Goal: Transaction & Acquisition: Download file/media

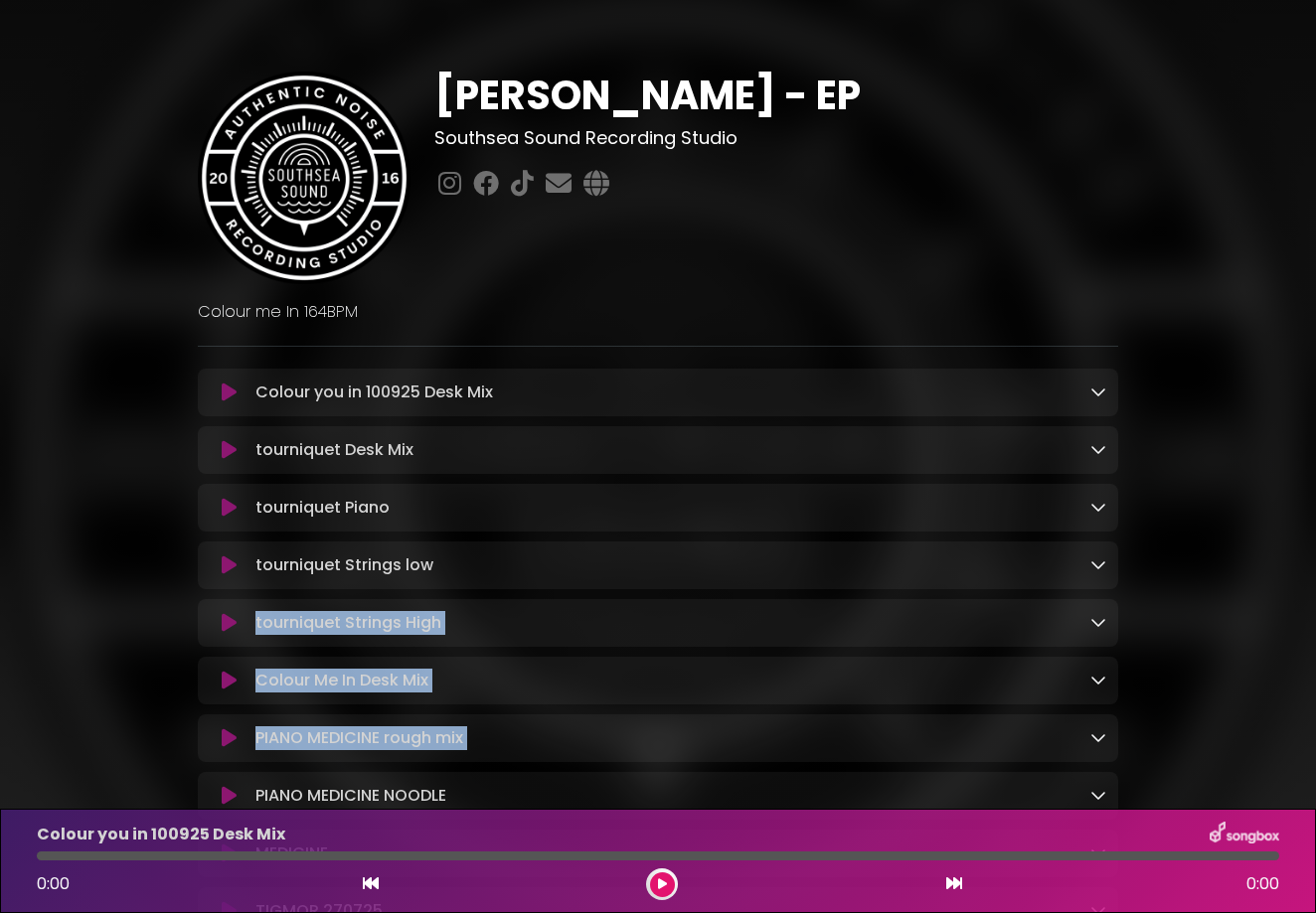
drag, startPoint x: 1195, startPoint y: 561, endPoint x: 1154, endPoint y: 715, distance: 159.4
click at [1075, 715] on div "Nick Poore - EP Southsea Sound Recording Studio ×" at bounding box center [658, 929] width 1133 height 1810
click at [1075, 632] on div "Nick Poore - EP Southsea Sound Recording Studio ×" at bounding box center [658, 929] width 1133 height 1810
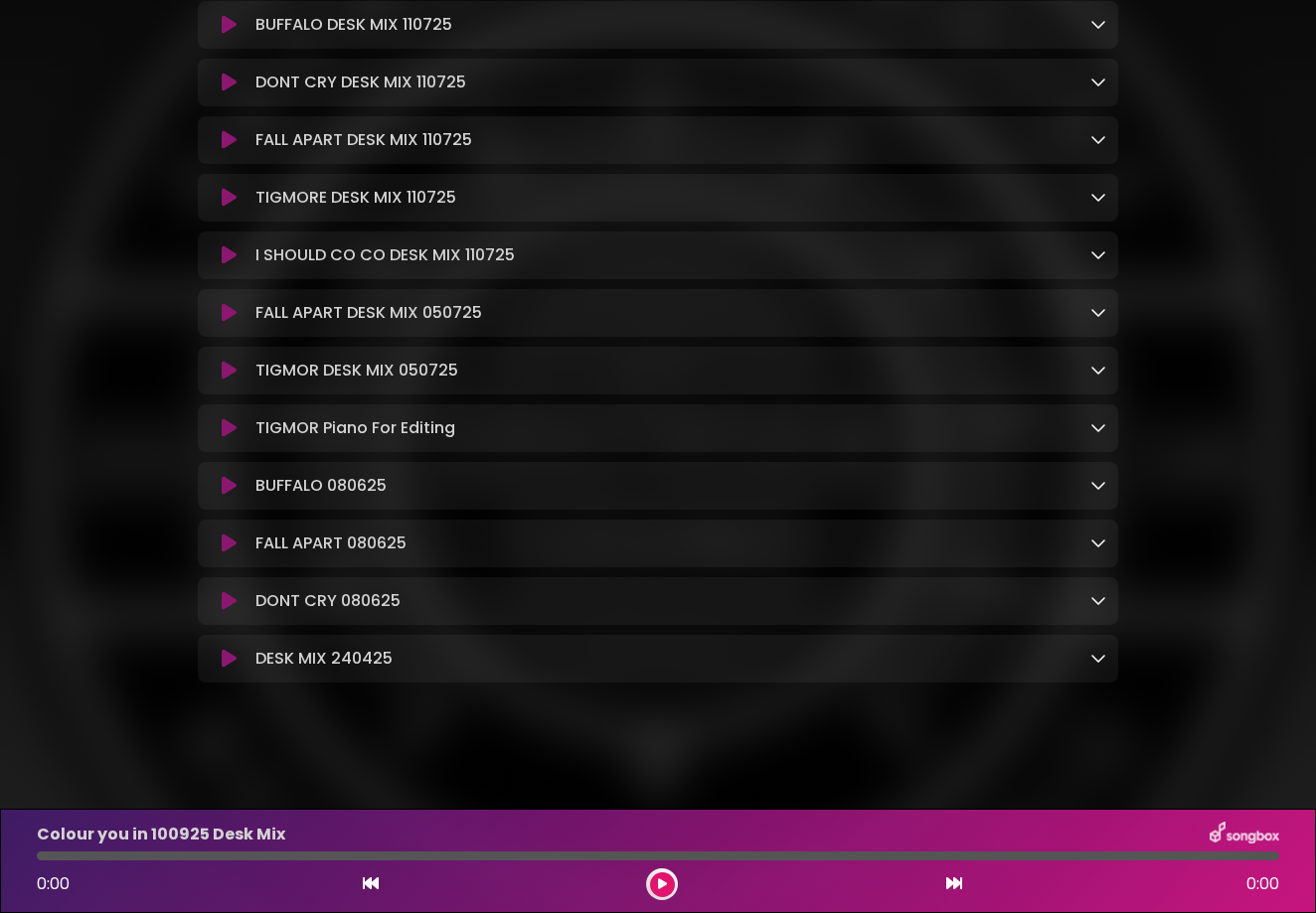
click at [1075, 16] on icon at bounding box center [1098, 24] width 16 height 16
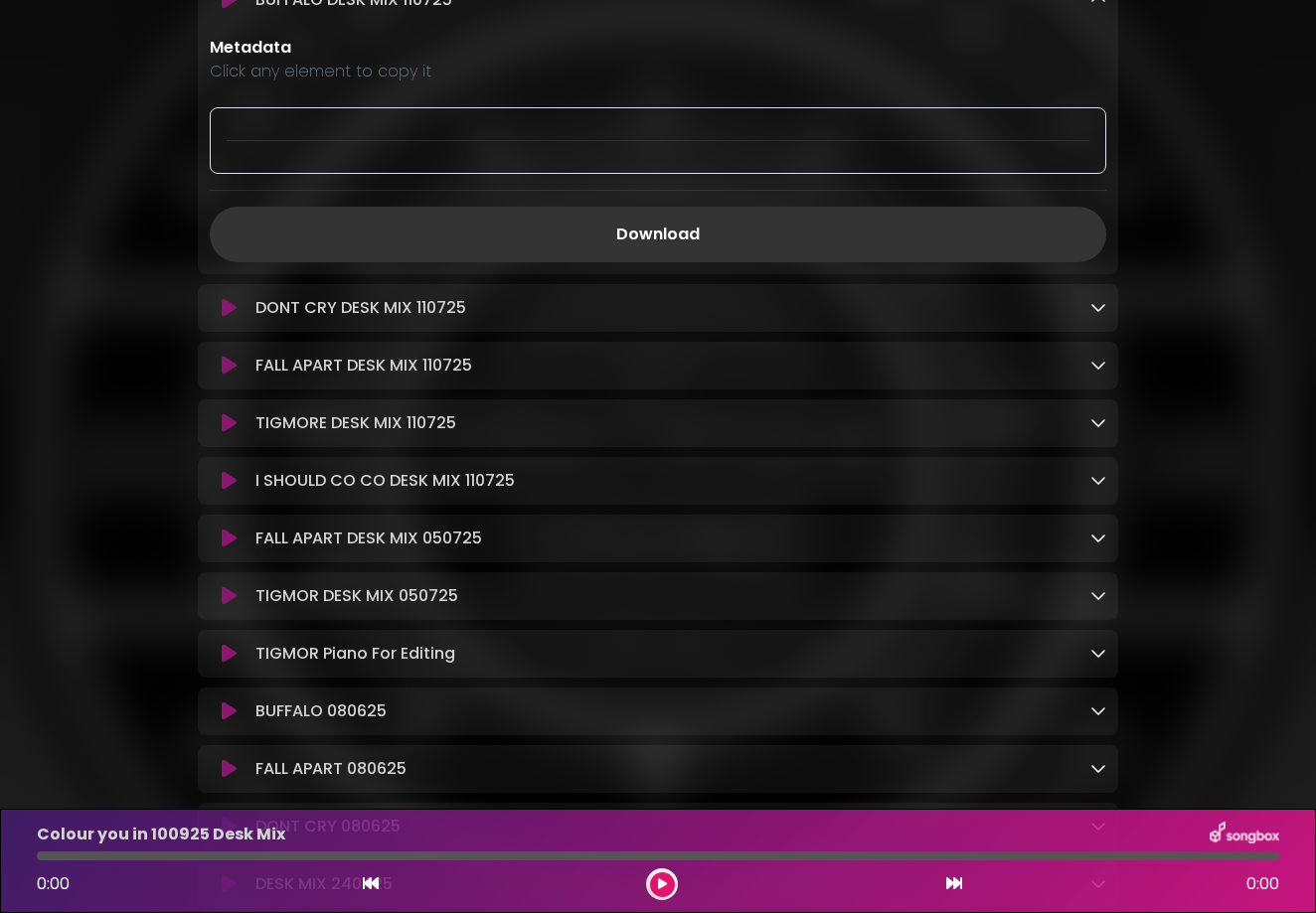
drag, startPoint x: 680, startPoint y: 243, endPoint x: 1320, endPoint y: 188, distance: 642.4
click at [1075, 11] on link at bounding box center [1098, -1] width 16 height 23
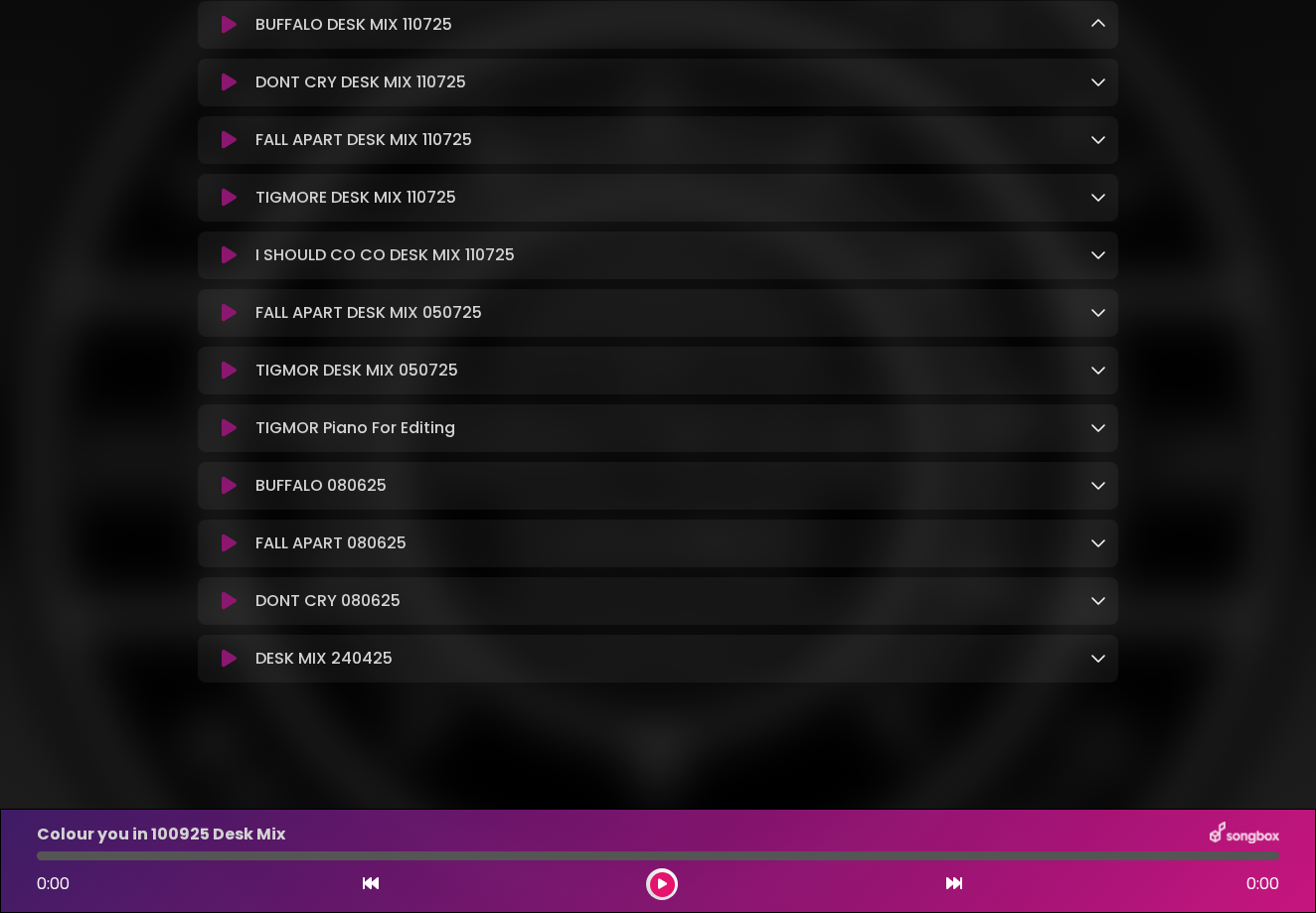
click at [1075, 22] on link at bounding box center [1098, 24] width 16 height 23
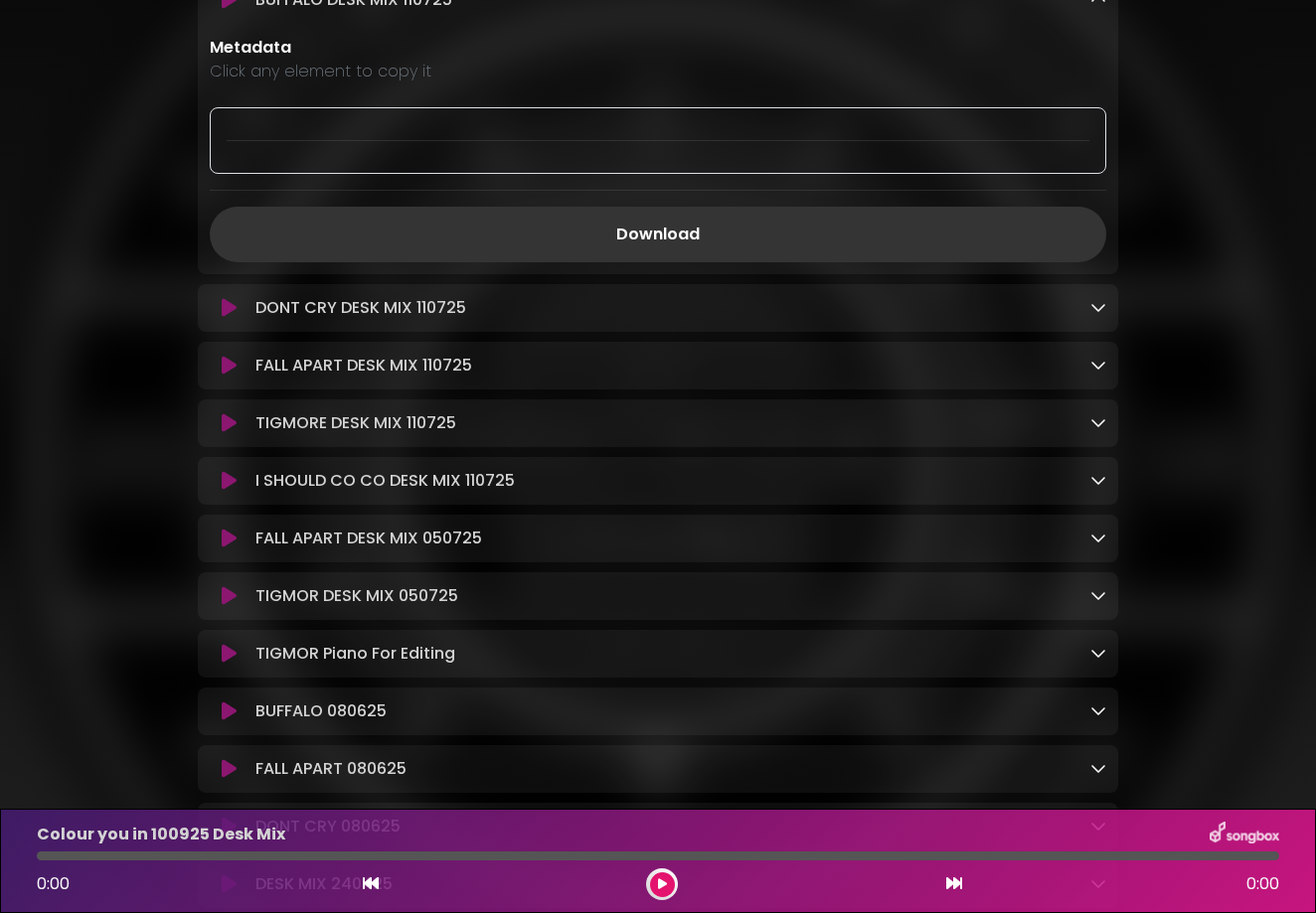
click at [1075, 11] on link at bounding box center [1098, -1] width 16 height 23
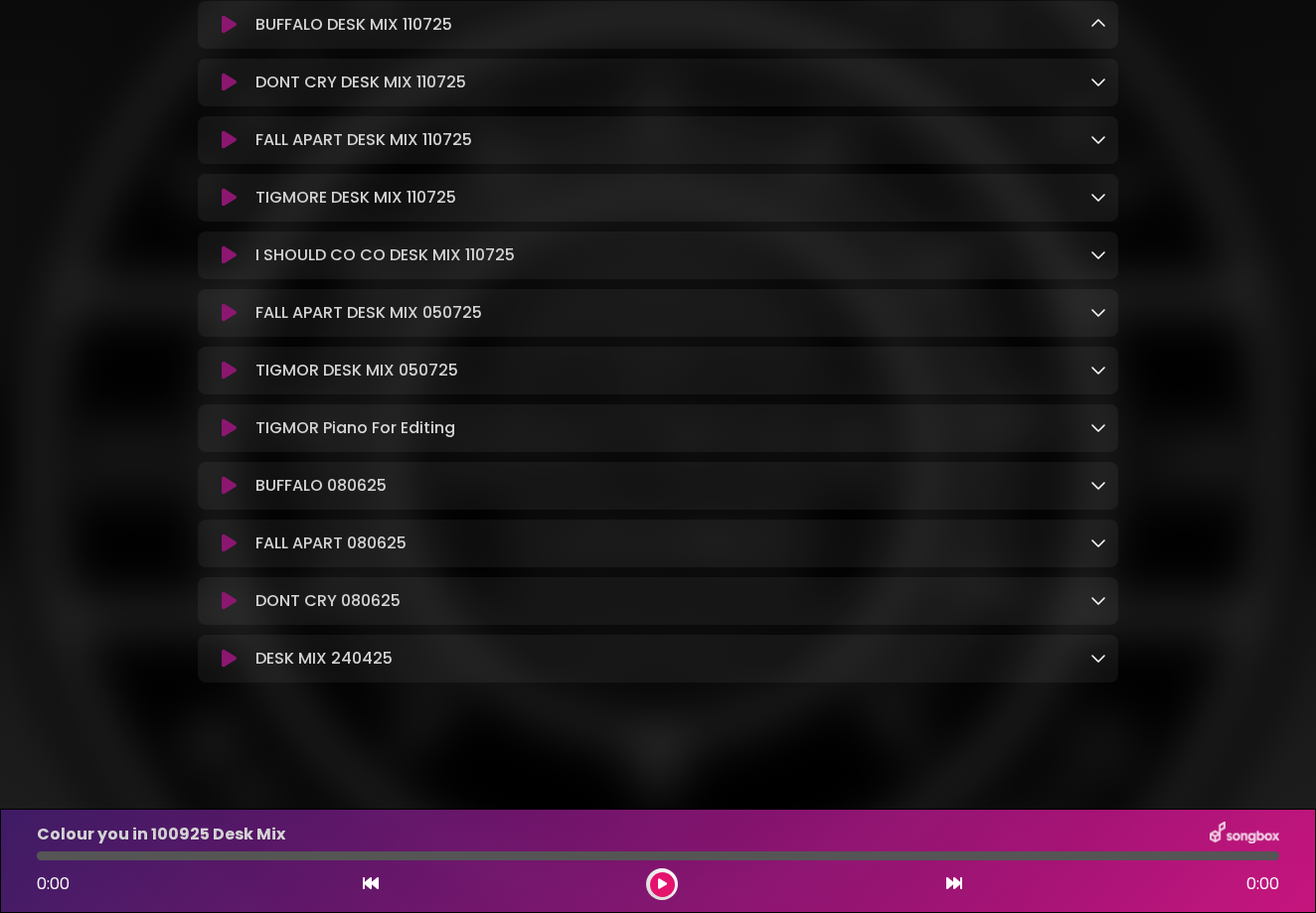
click at [637, 258] on div "I SHOULD CO CO DESK MIX 110725 Loading Track..." at bounding box center [677, 256] width 858 height 24
click at [1075, 252] on icon at bounding box center [1098, 255] width 16 height 16
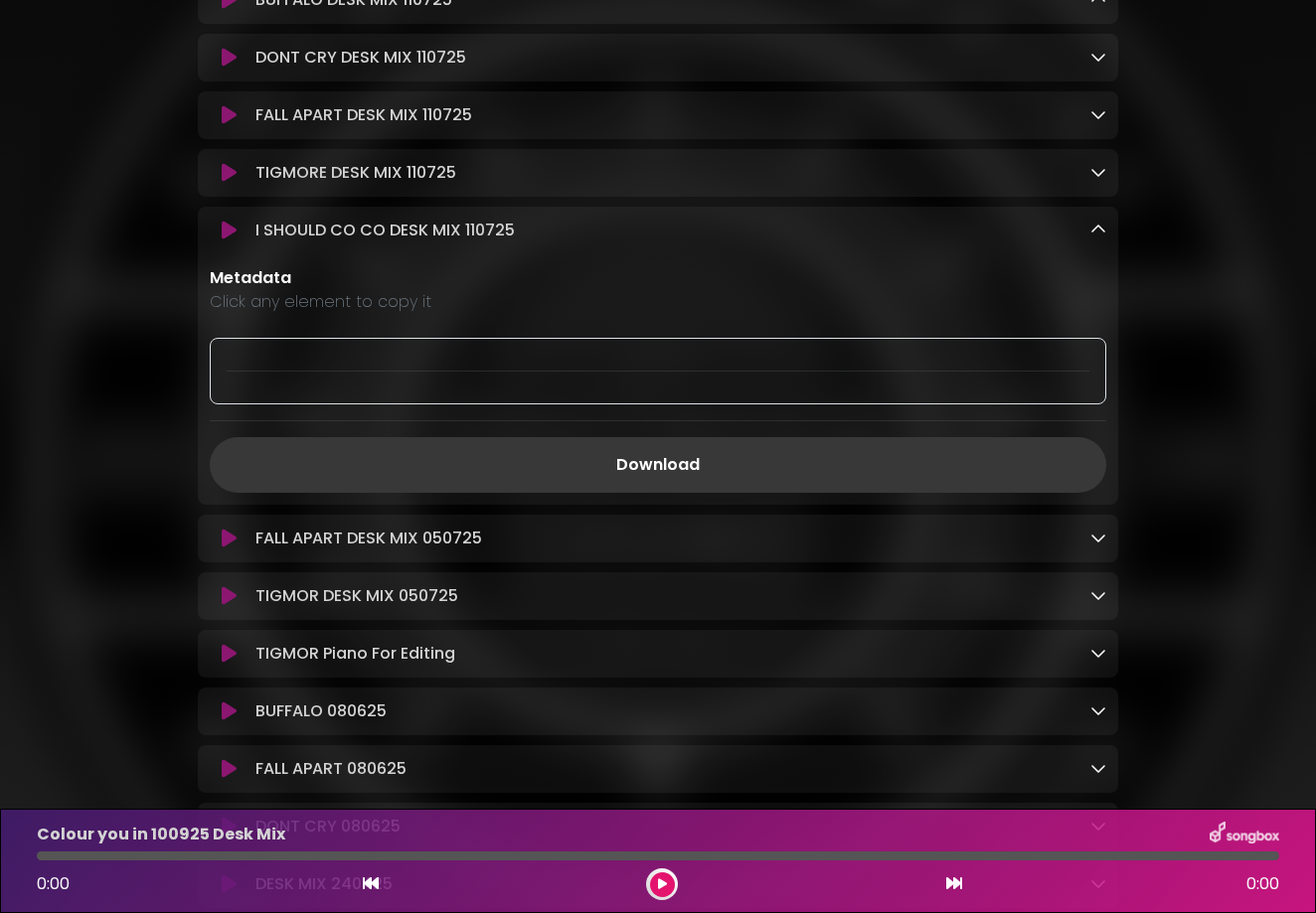
click at [669, 476] on link "Download" at bounding box center [658, 465] width 896 height 56
click at [1075, 122] on icon at bounding box center [1098, 114] width 16 height 16
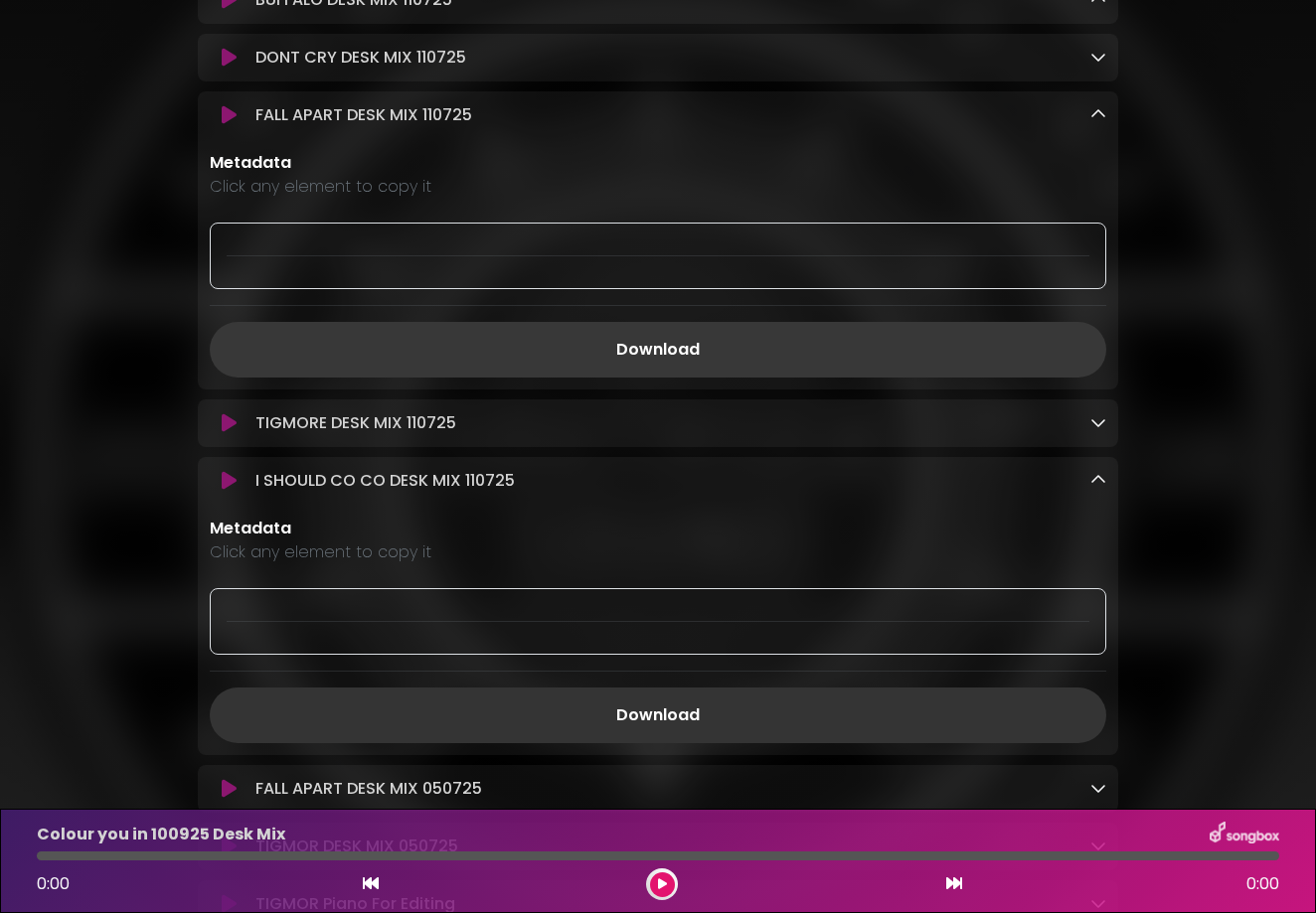
click at [676, 362] on link "Download" at bounding box center [658, 349] width 896 height 56
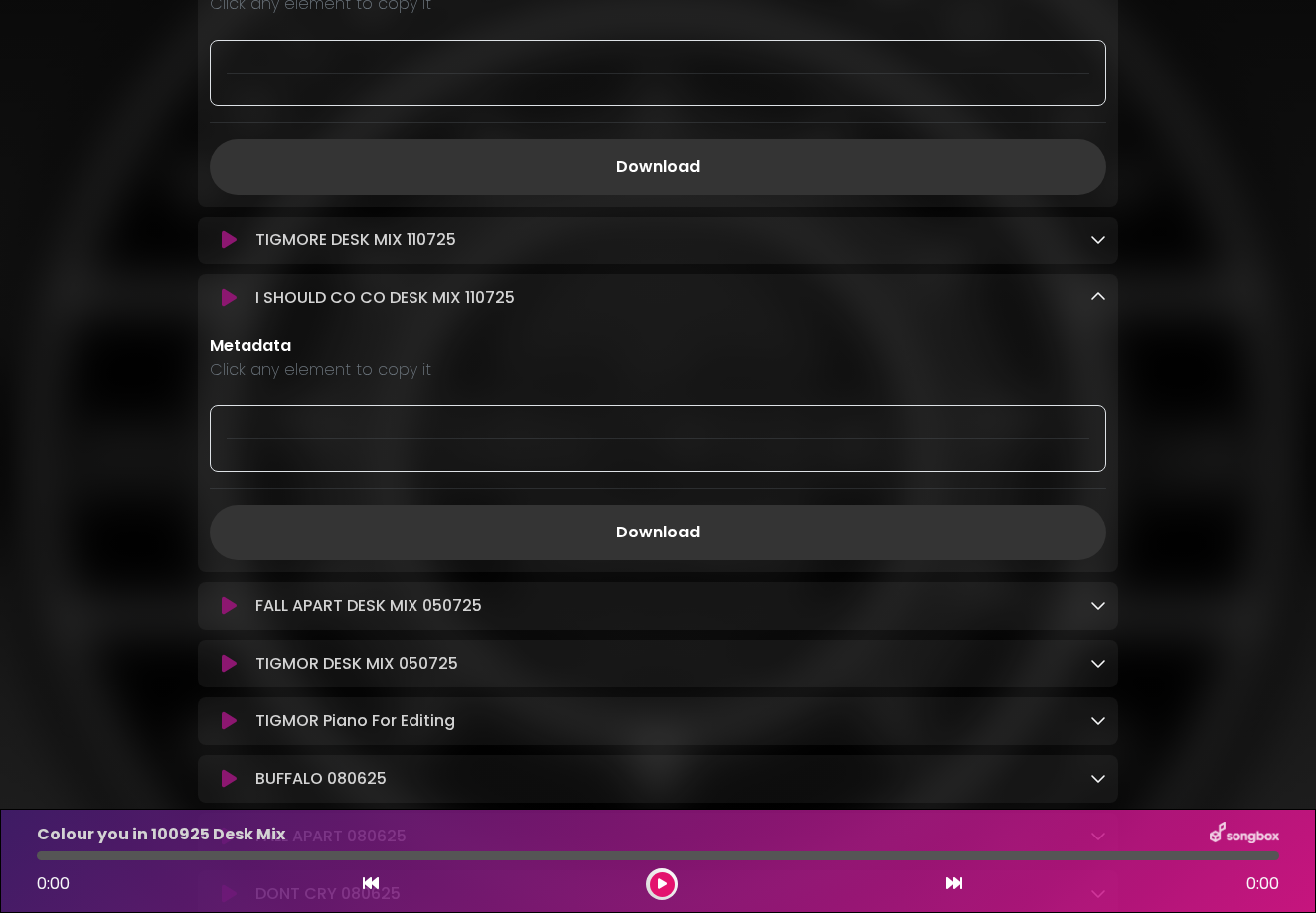
scroll to position [1643, 0]
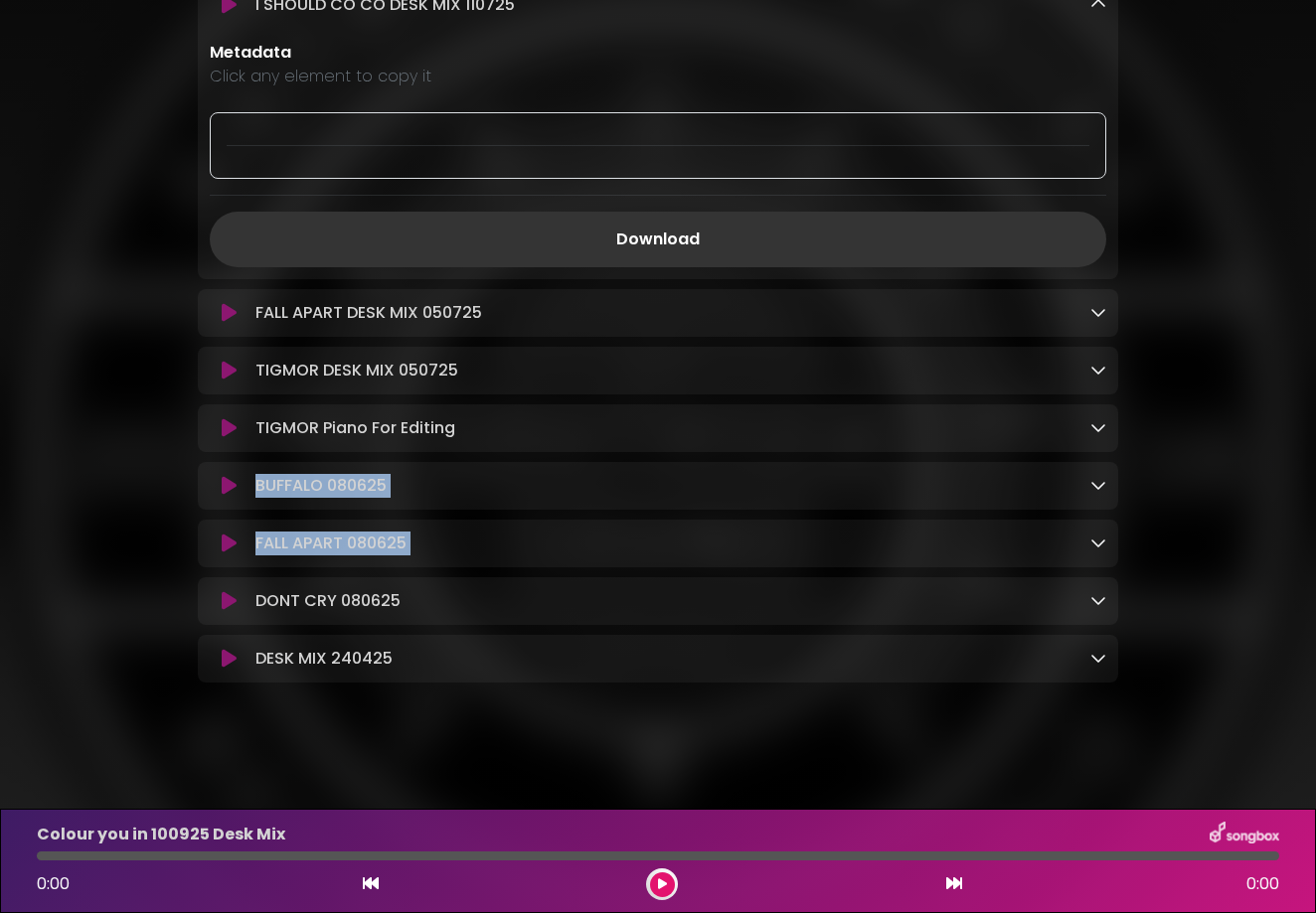
drag, startPoint x: 1283, startPoint y: 543, endPoint x: 1277, endPoint y: 440, distance: 103.2
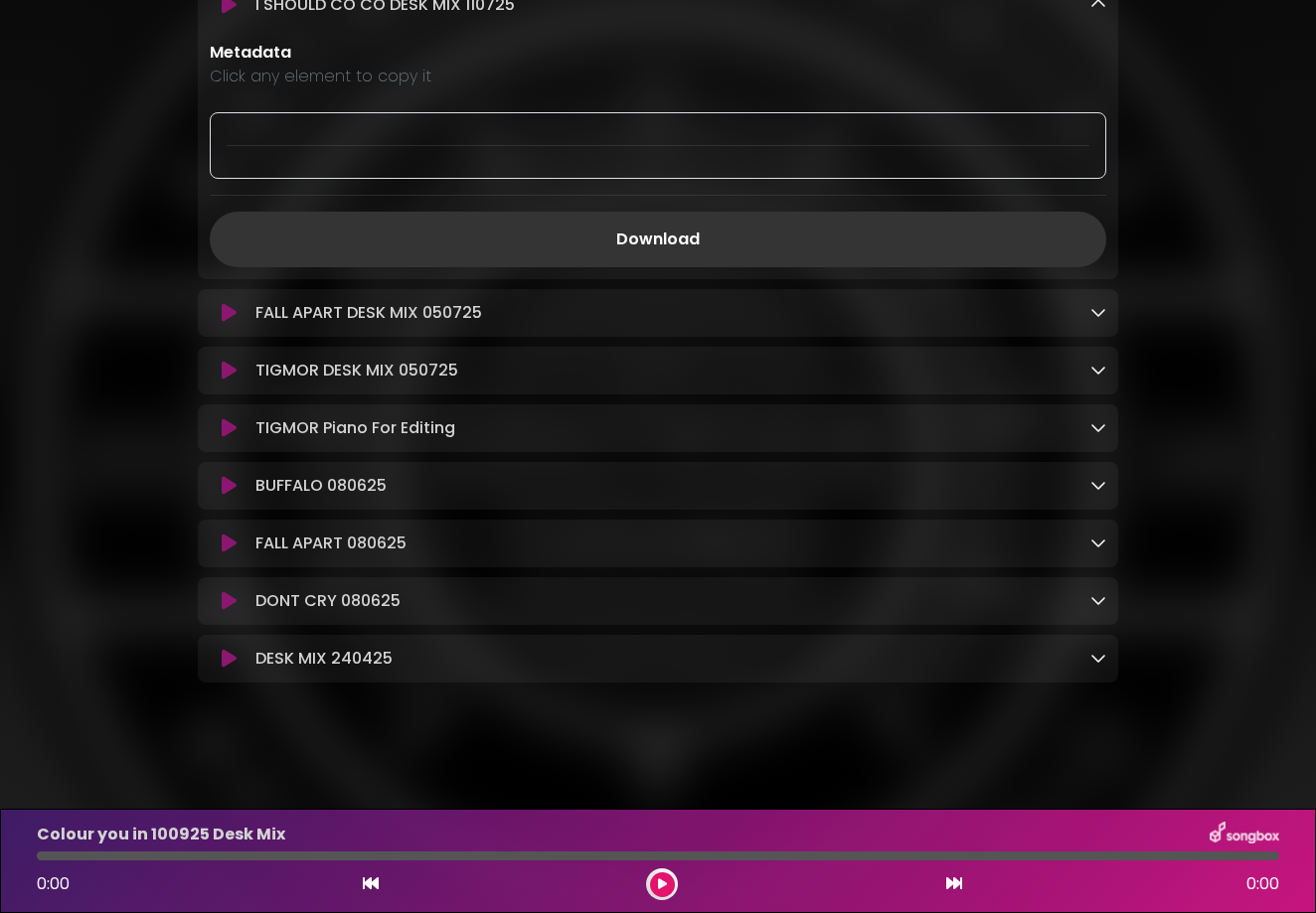
click at [1075, 80] on div "Metadata Click any element to copy it" at bounding box center [658, 110] width 920 height 138
click at [1075, 80] on p "Click any element to copy it" at bounding box center [658, 77] width 896 height 24
drag, startPoint x: 332, startPoint y: 39, endPoint x: 372, endPoint y: 48, distance: 41.0
click at [372, 48] on p "Metadata" at bounding box center [658, 53] width 896 height 24
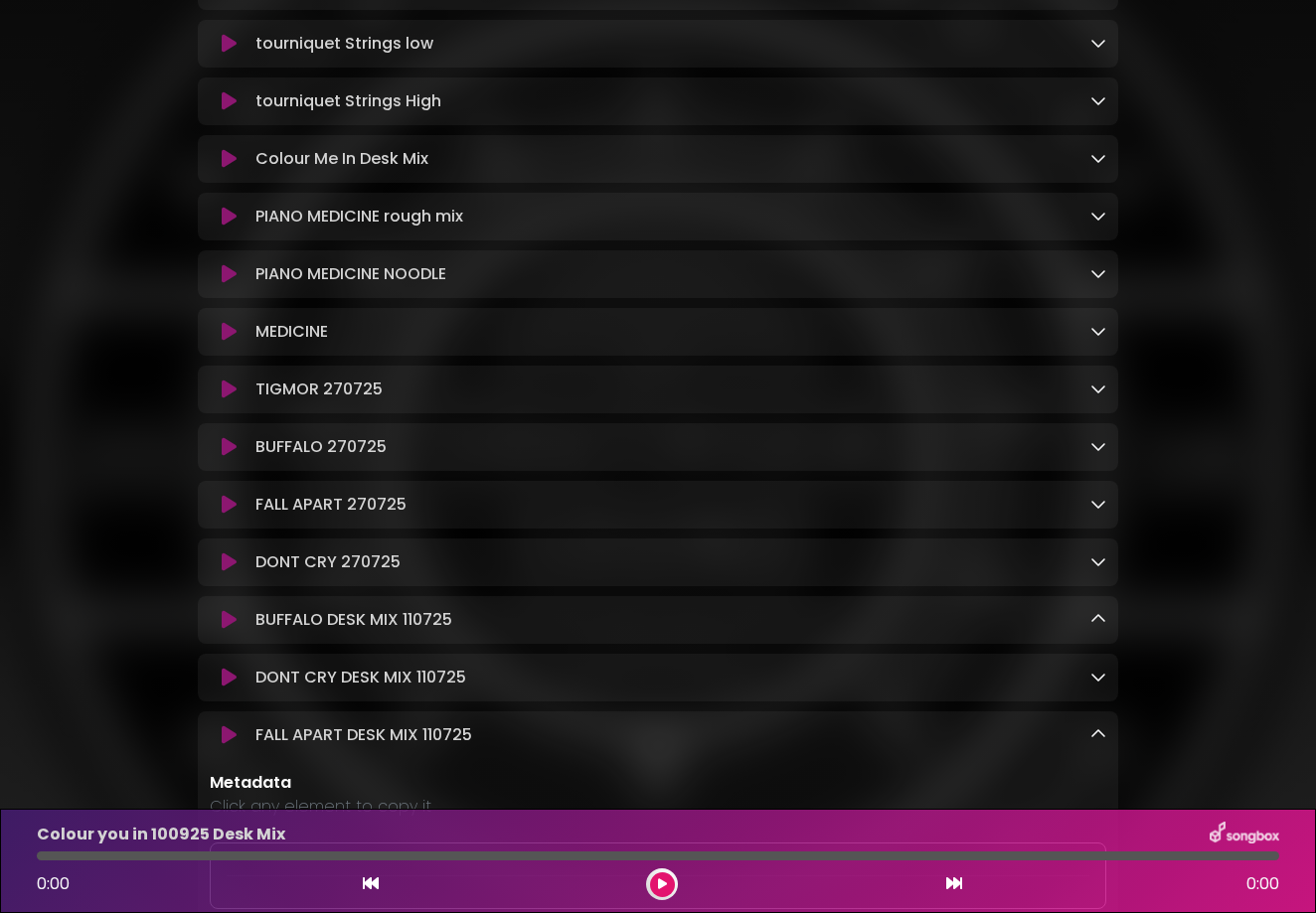
scroll to position [0, 0]
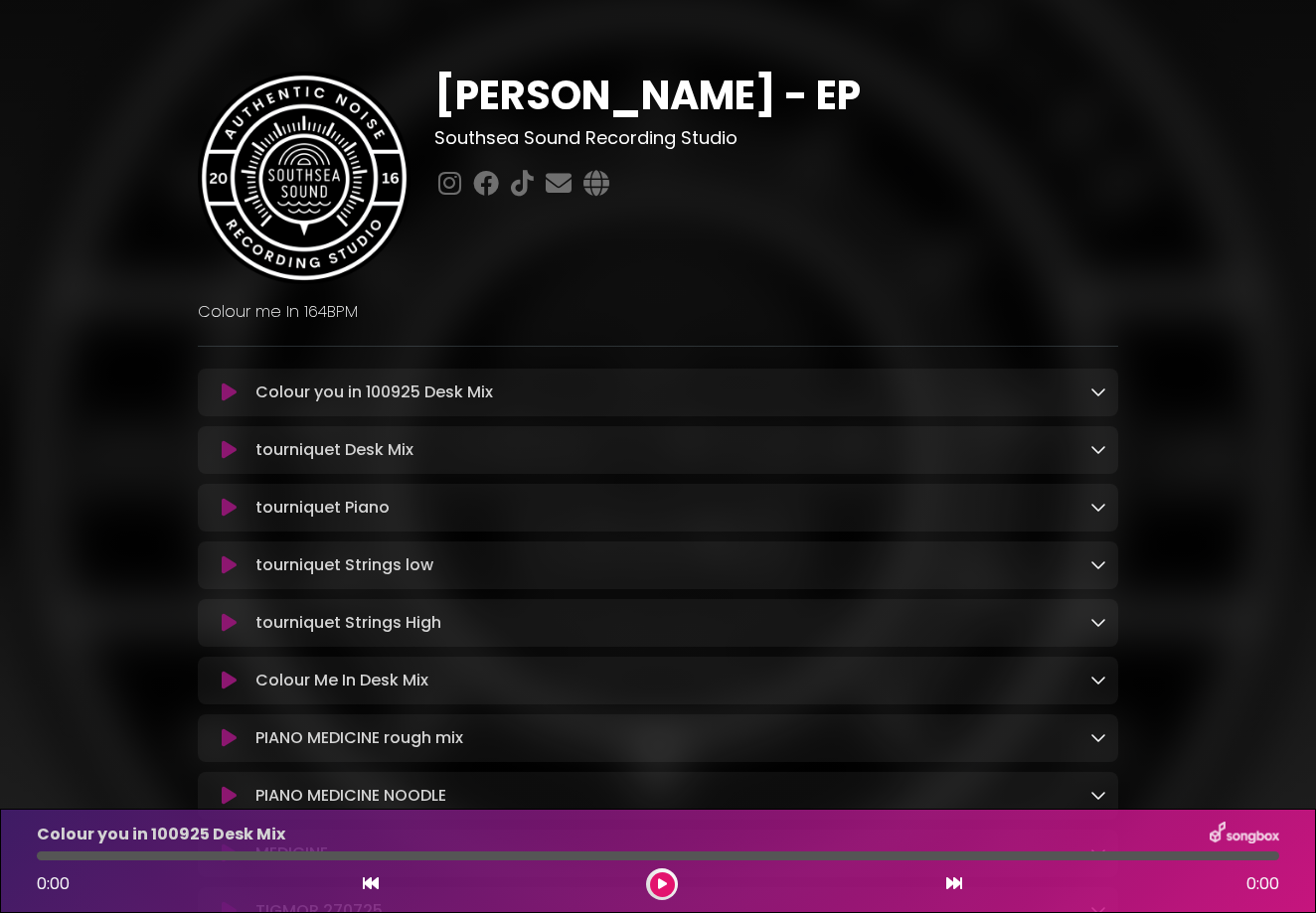
click at [651, 391] on div "Colour you in 100925 Desk Mix Loading Track..." at bounding box center [677, 392] width 858 height 24
click at [1075, 395] on icon at bounding box center [1098, 391] width 16 height 16
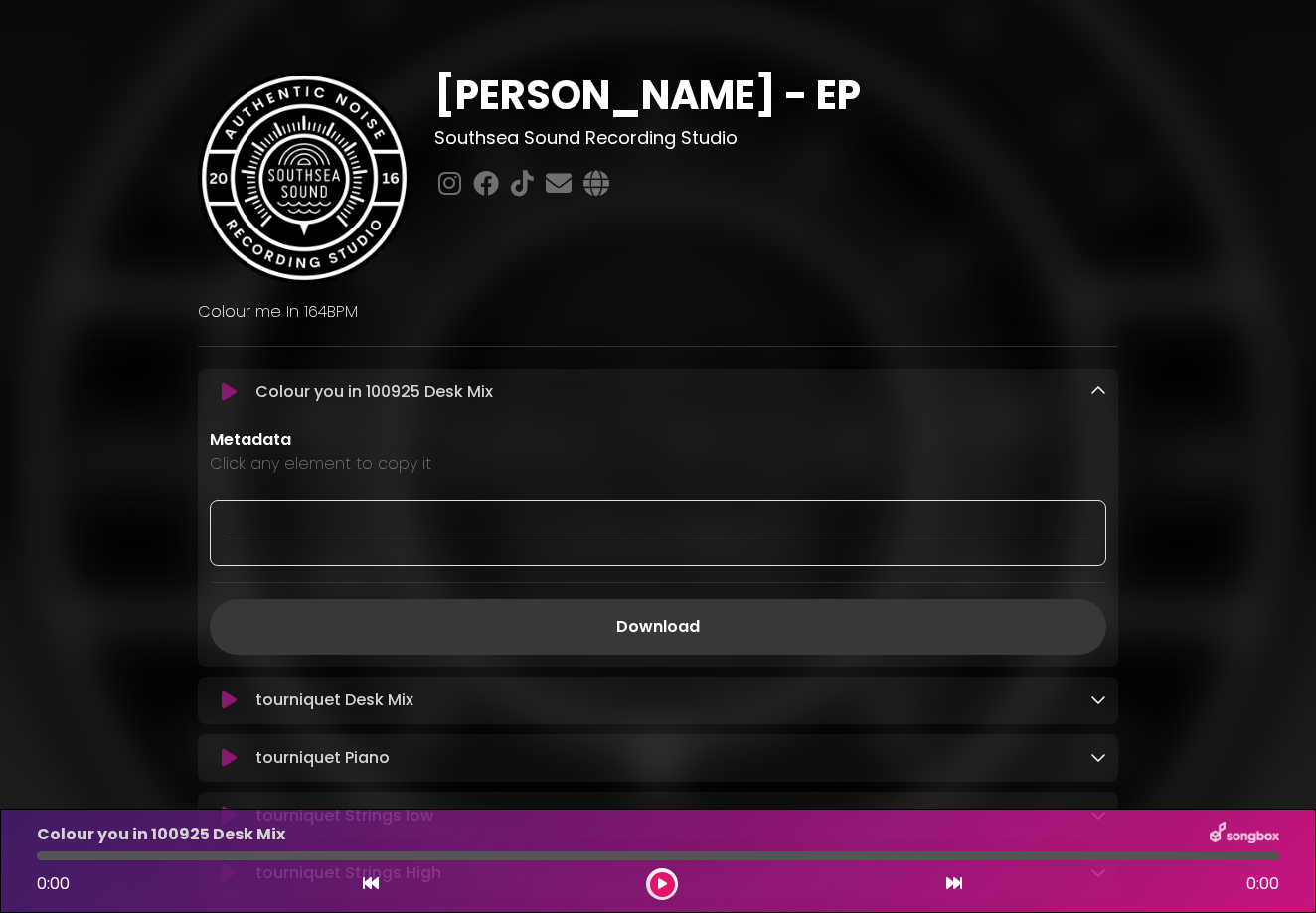
click at [676, 621] on link "Download" at bounding box center [658, 627] width 896 height 56
click at [1075, 703] on icon at bounding box center [1098, 700] width 16 height 16
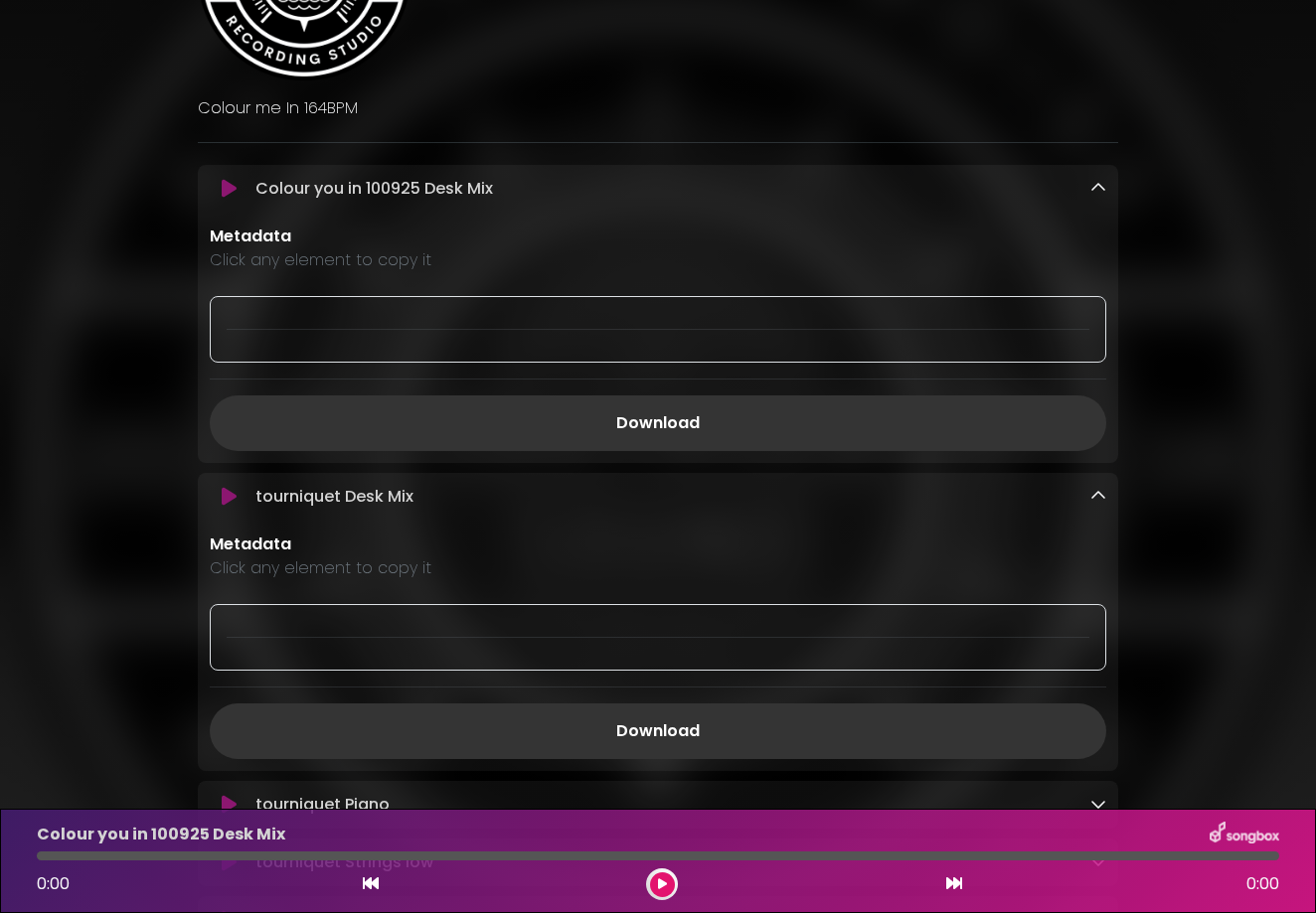
scroll to position [224, 0]
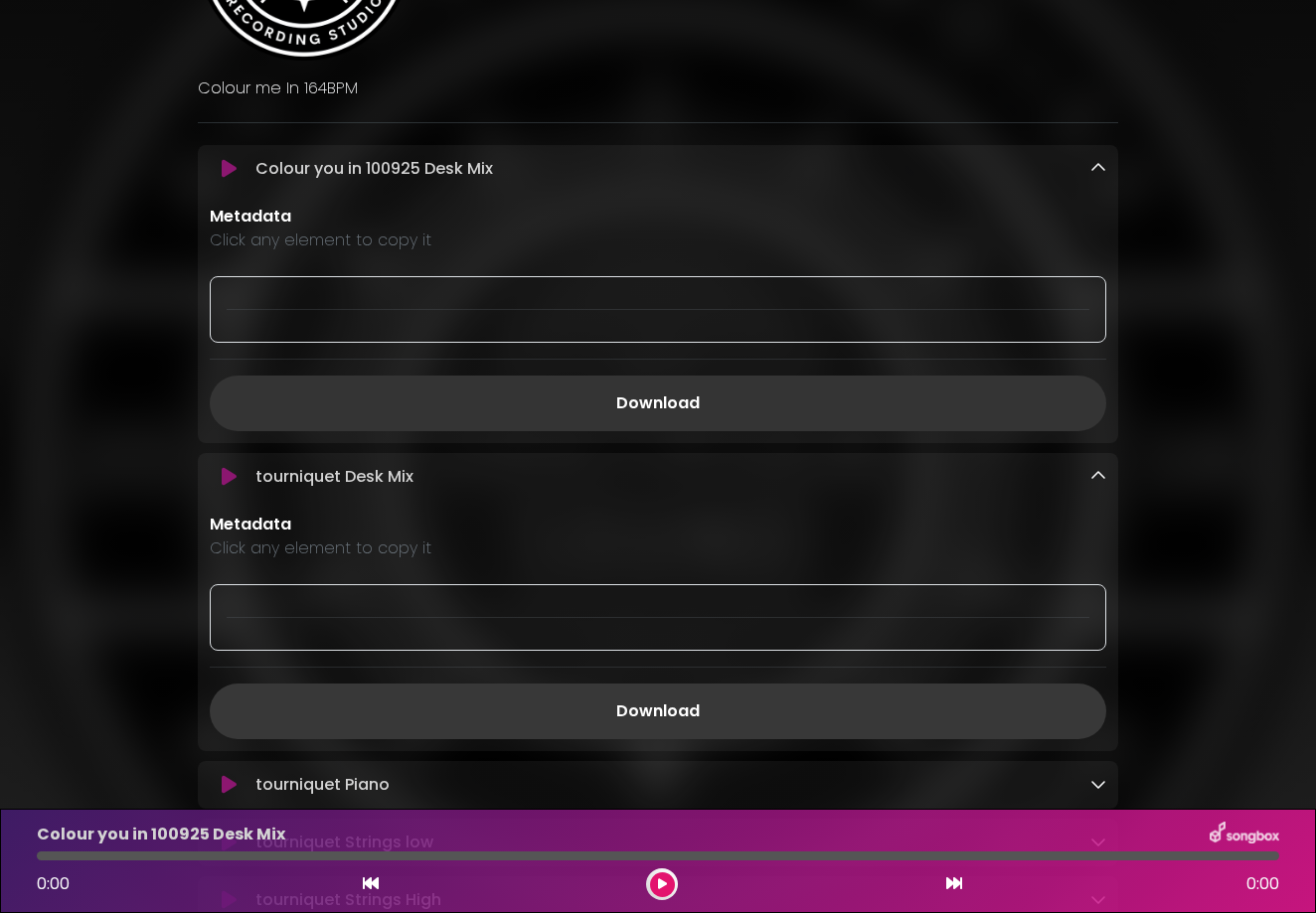
click at [662, 716] on link "Download" at bounding box center [658, 712] width 896 height 56
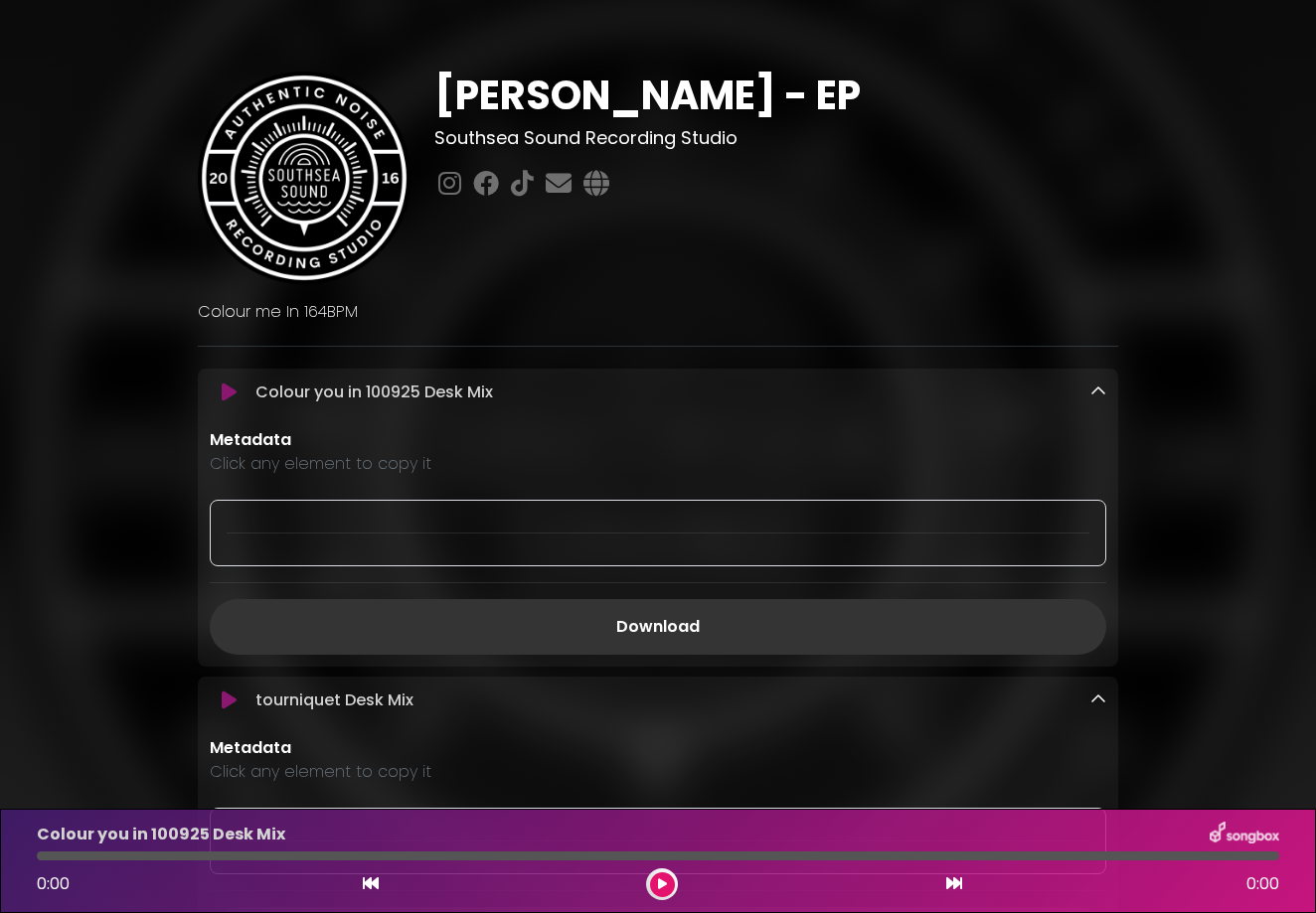
click at [1075, 399] on icon at bounding box center [1098, 391] width 16 height 16
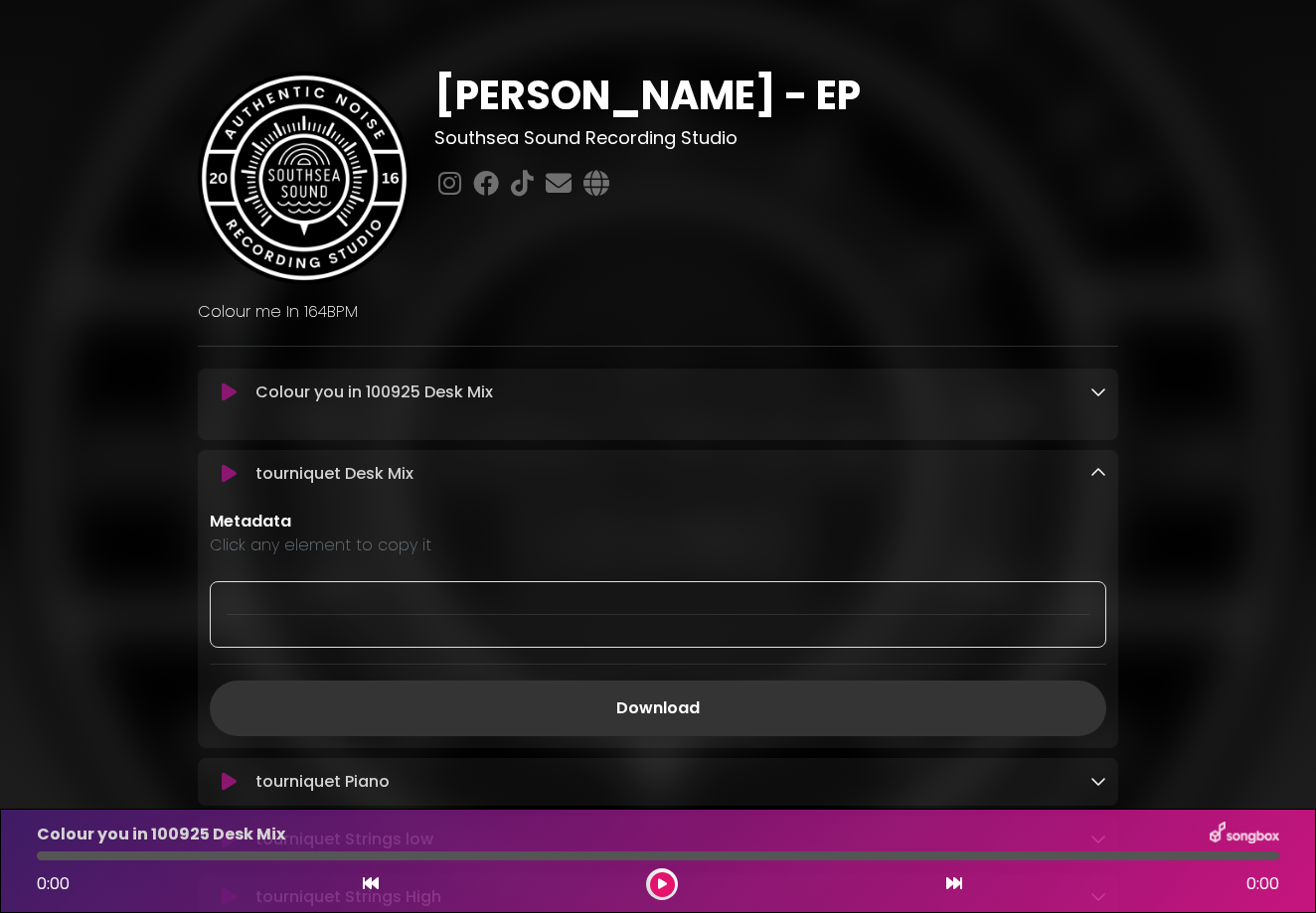
click at [1075, 399] on icon at bounding box center [1098, 391] width 16 height 16
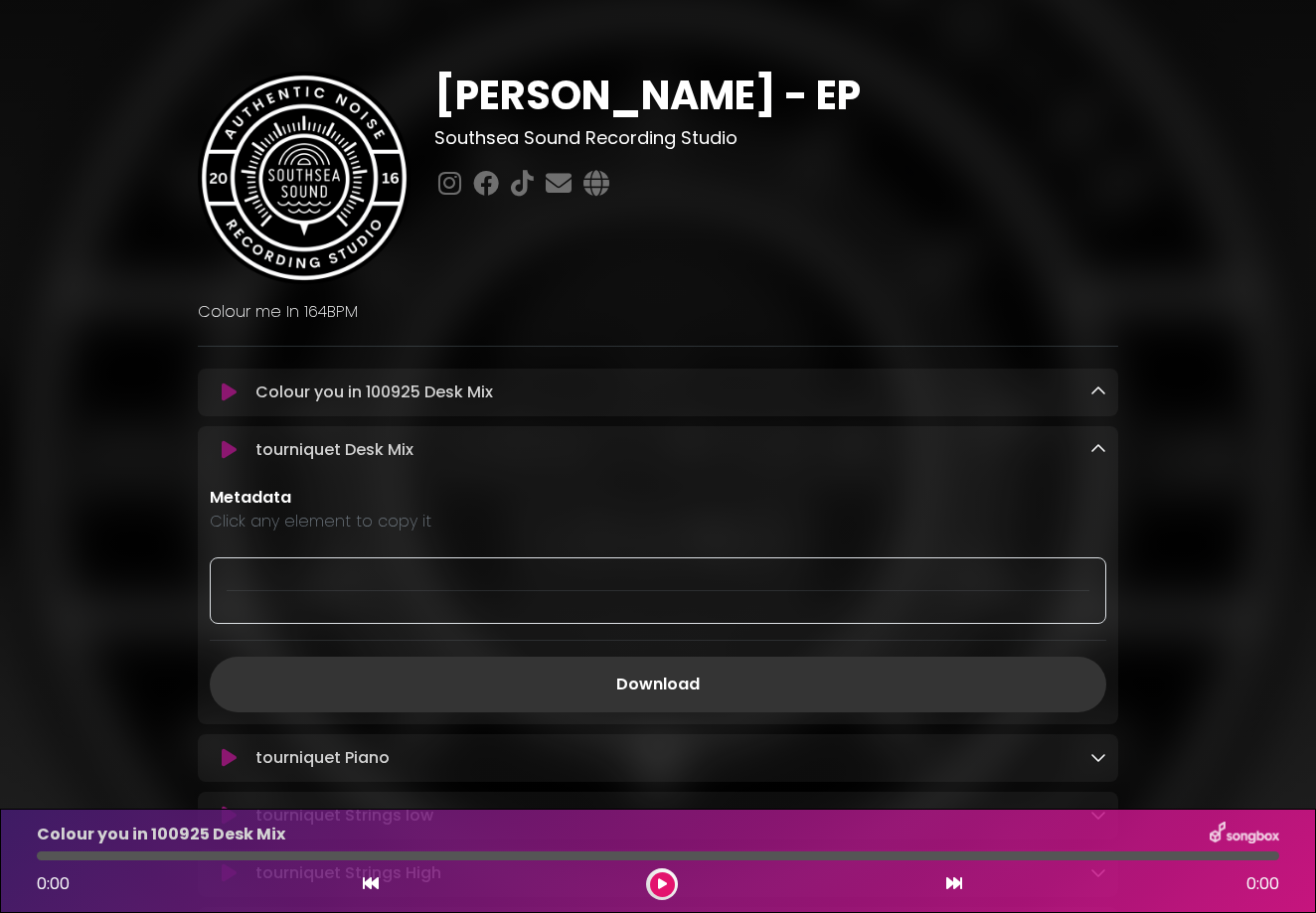
click at [1075, 457] on icon at bounding box center [1098, 449] width 16 height 16
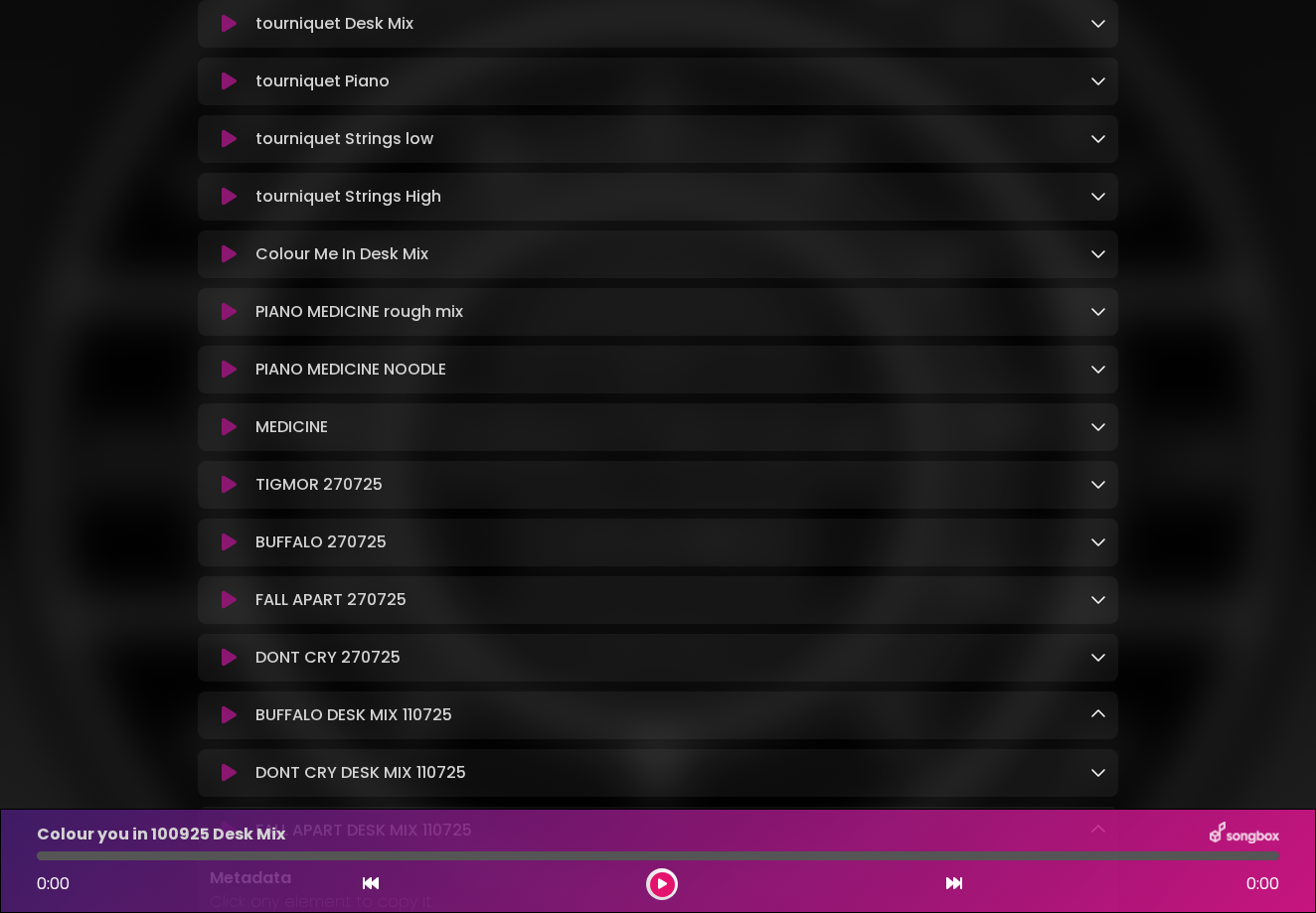
scroll to position [428, 0]
click at [1075, 490] on icon at bounding box center [1098, 482] width 16 height 16
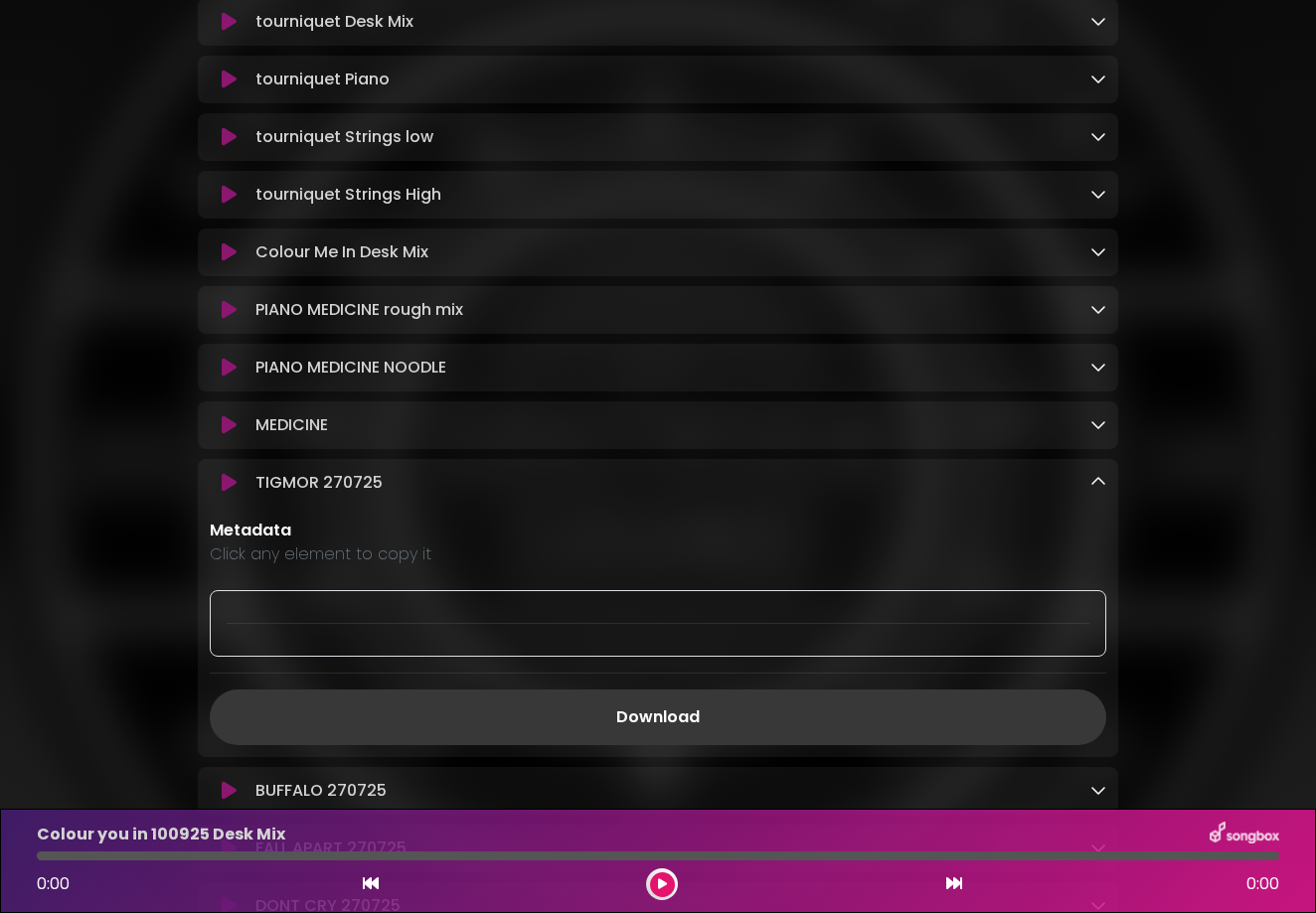
click at [679, 732] on link "Download" at bounding box center [658, 718] width 896 height 56
click at [683, 728] on link "Download" at bounding box center [658, 718] width 896 height 56
click at [663, 728] on link "Download" at bounding box center [658, 718] width 896 height 56
click at [1075, 490] on icon at bounding box center [1098, 482] width 16 height 16
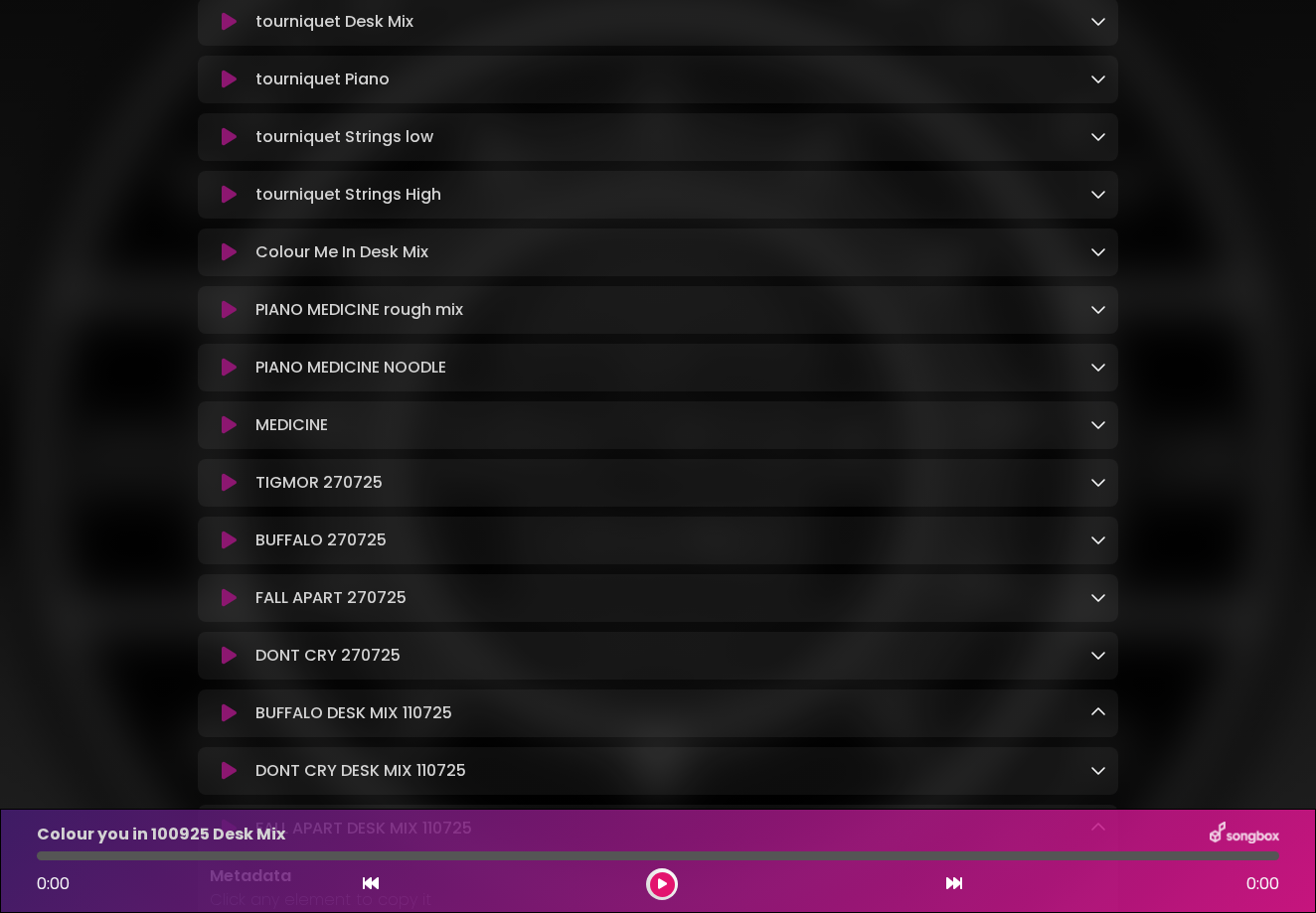
click at [1075, 548] on icon at bounding box center [1098, 540] width 16 height 16
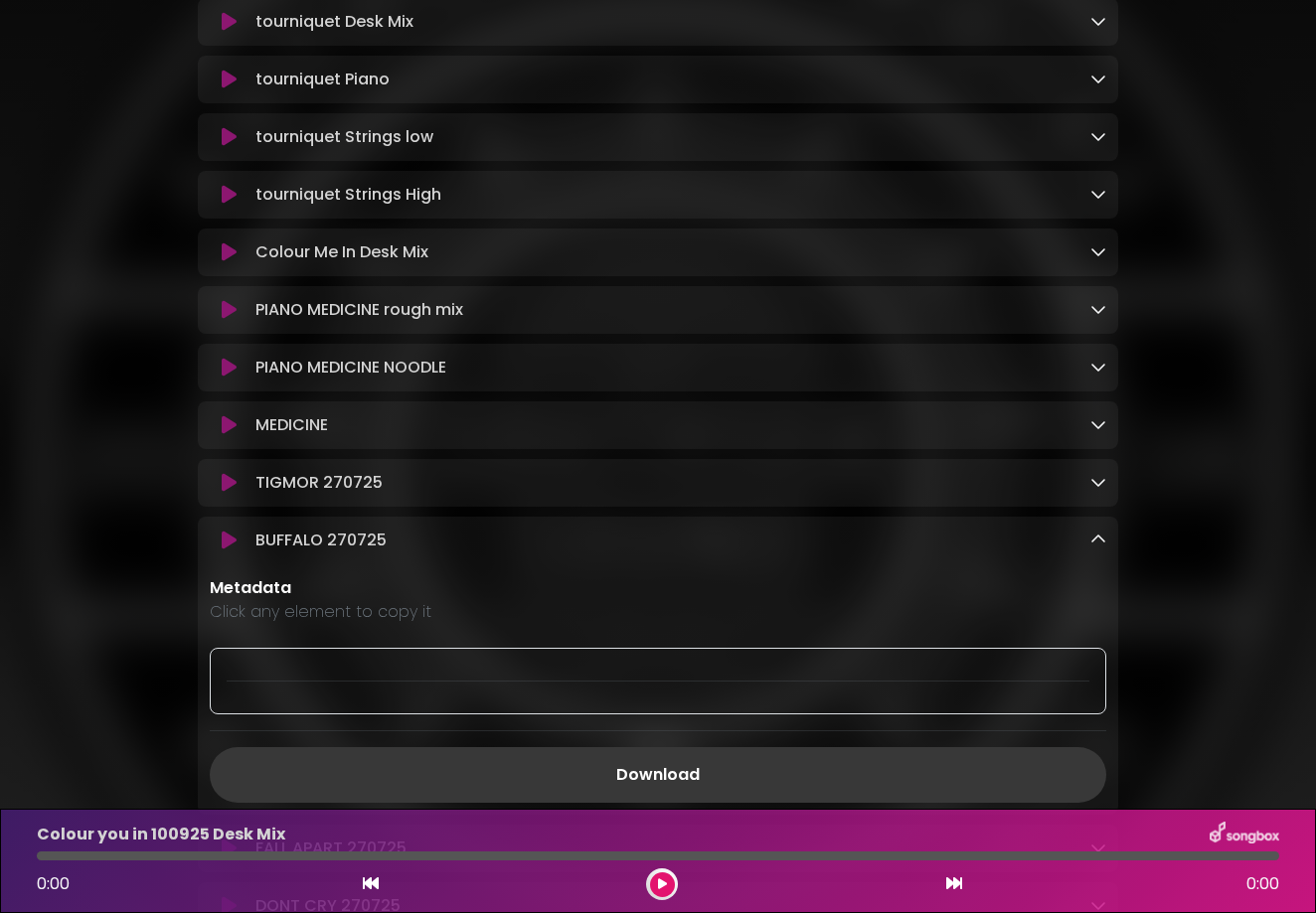
click at [686, 791] on link "Download" at bounding box center [658, 776] width 896 height 56
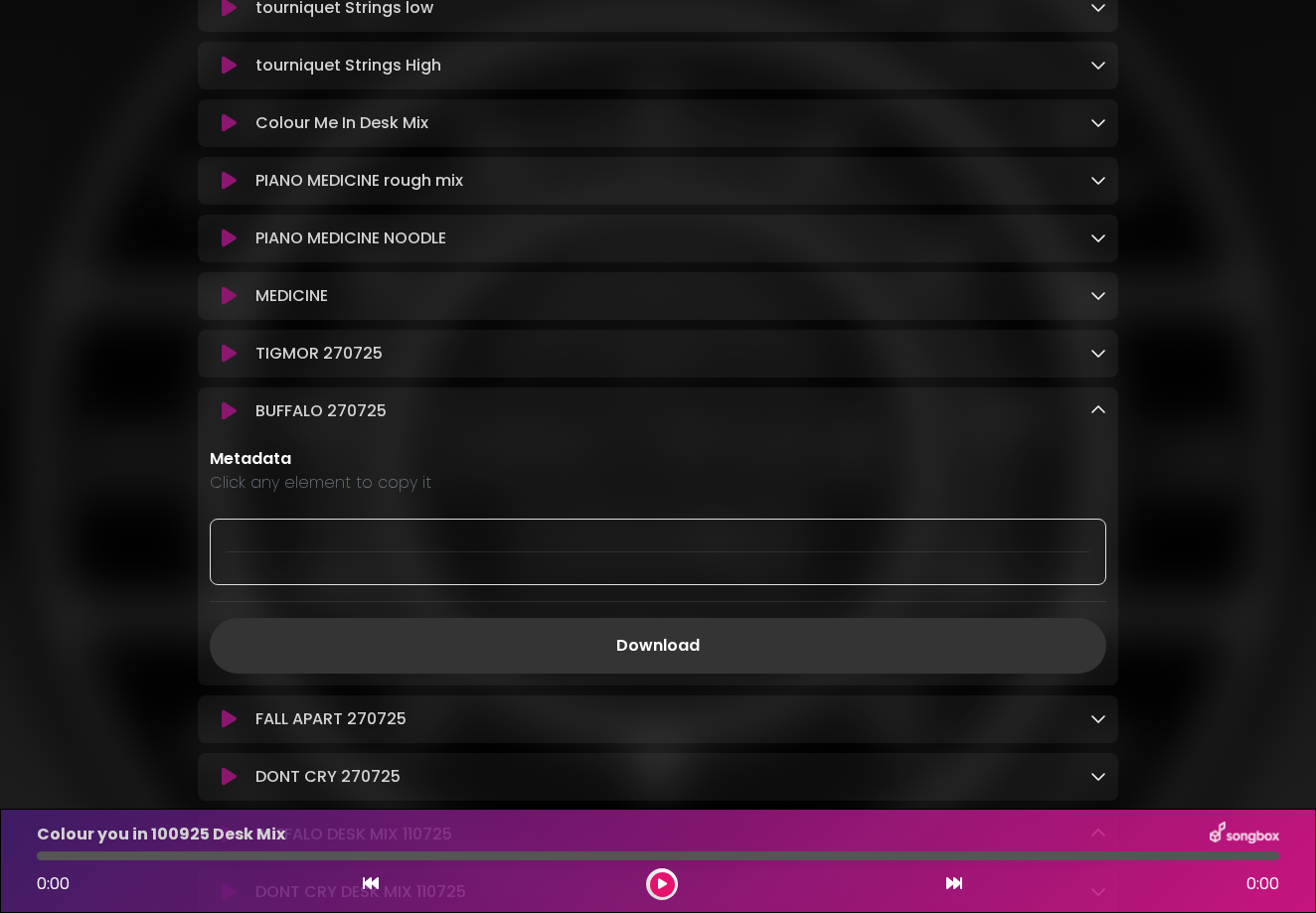
scroll to position [792, 0]
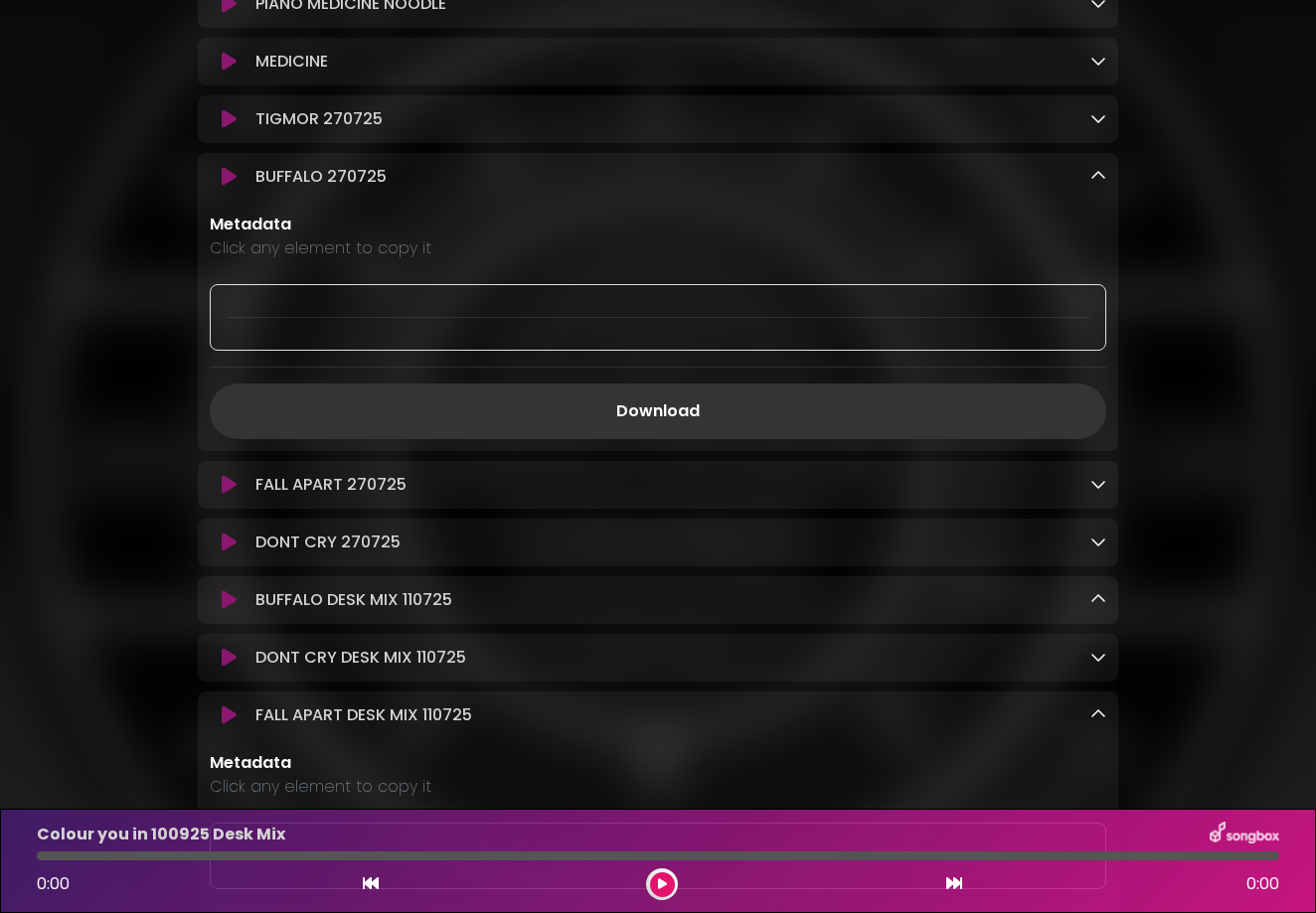
click at [1075, 181] on icon at bounding box center [1098, 176] width 16 height 16
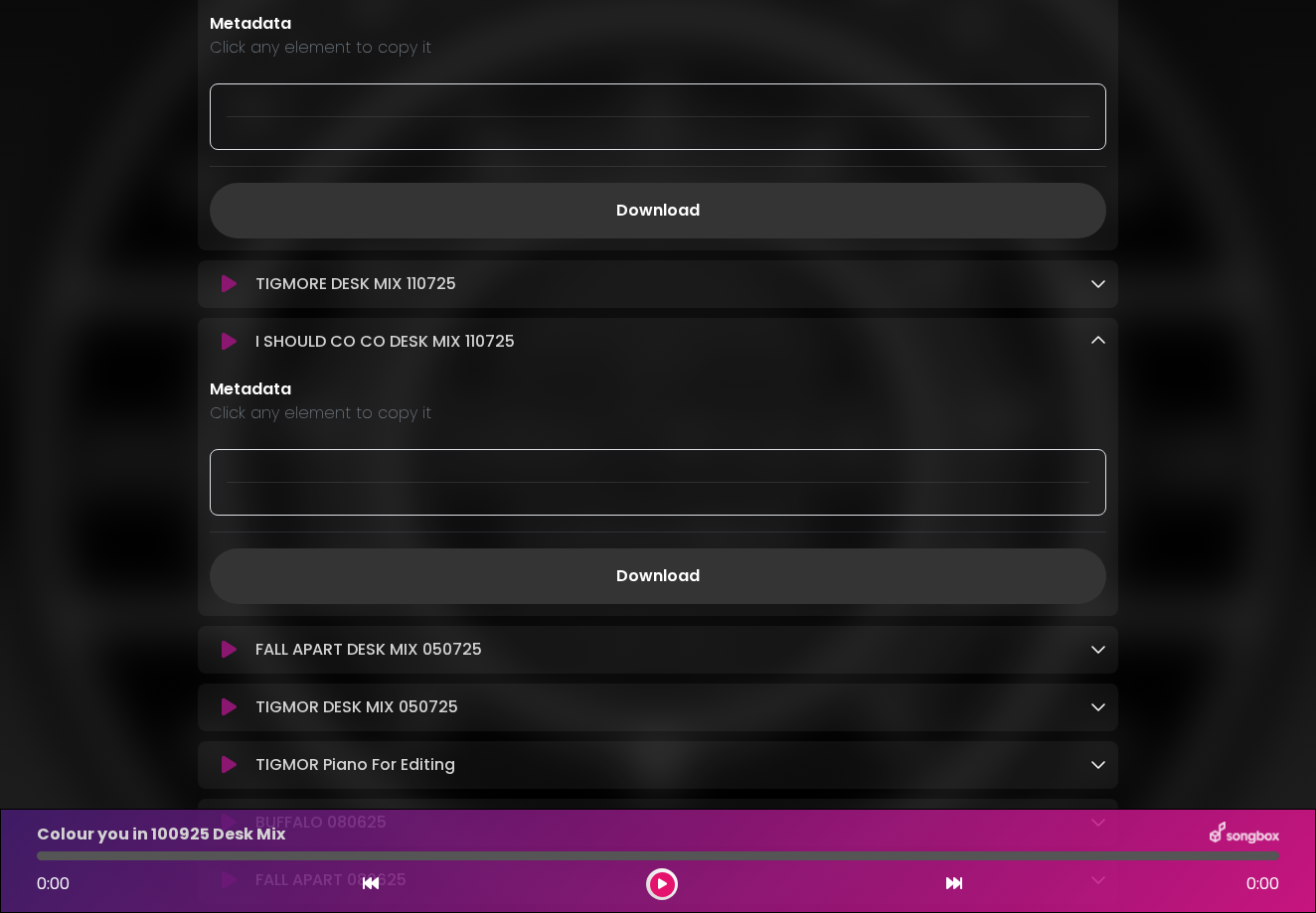
scroll to position [1643, 0]
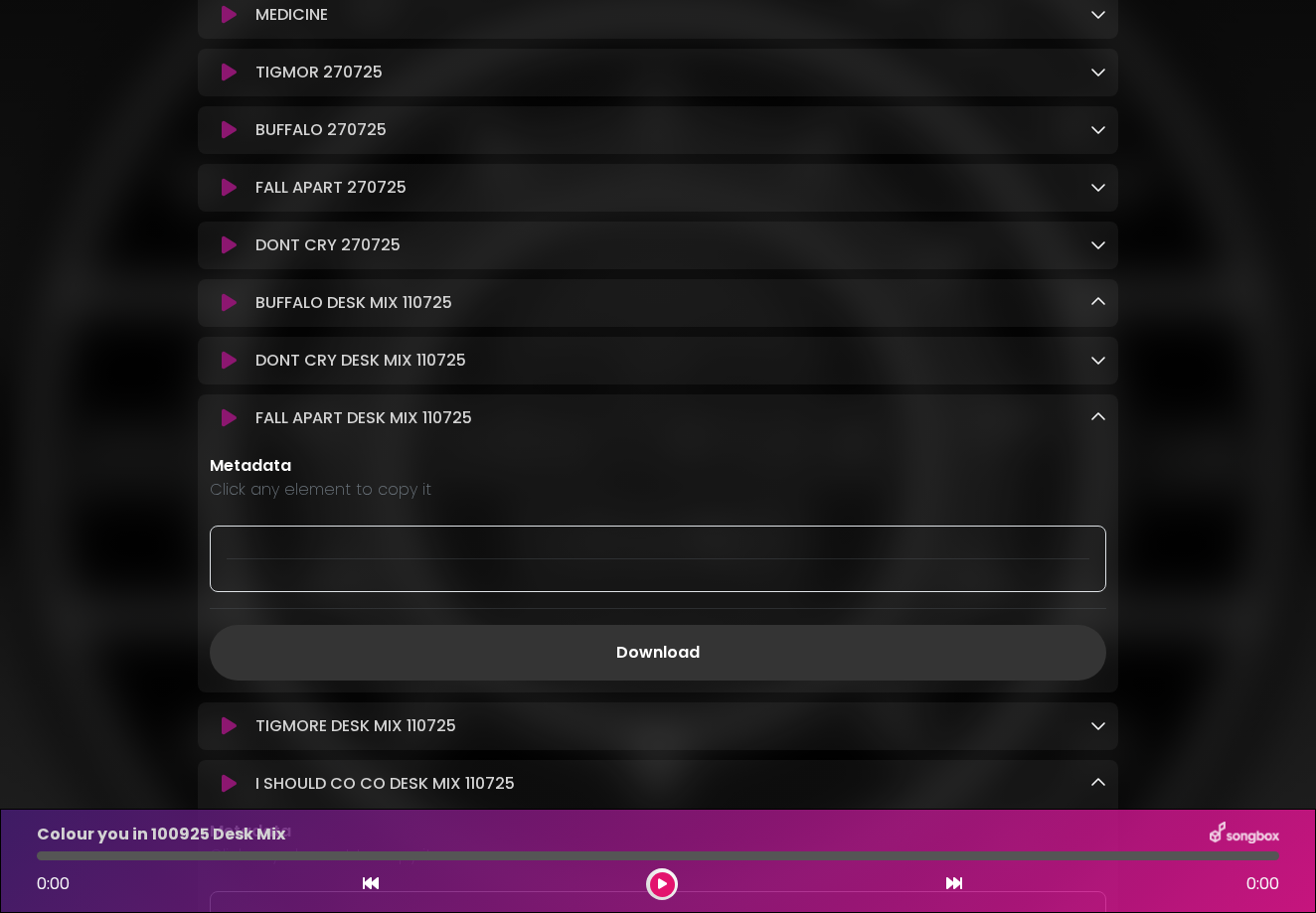
click at [1075, 425] on icon at bounding box center [1098, 417] width 16 height 16
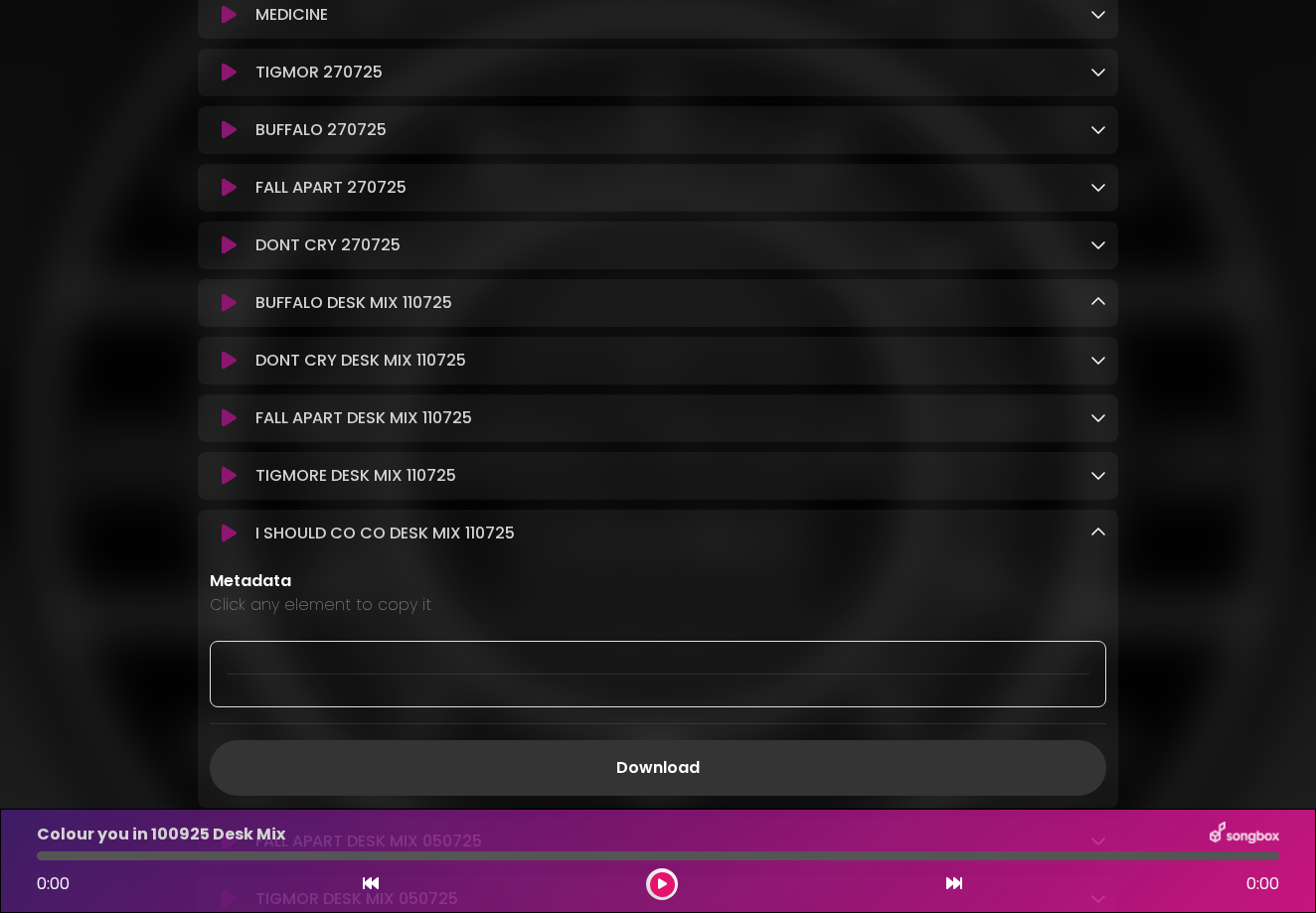
click at [229, 370] on icon at bounding box center [229, 360] width 15 height 20
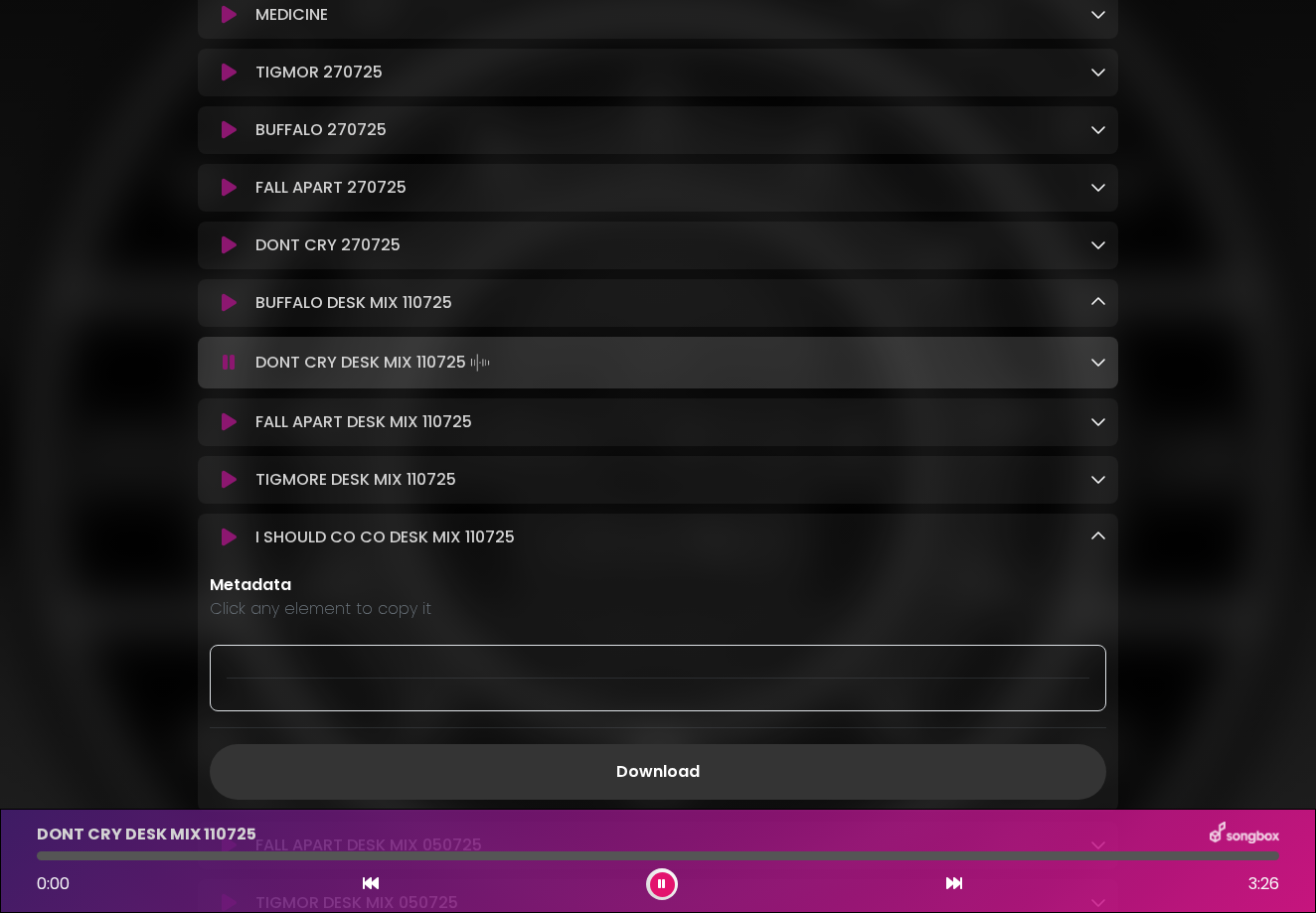
click at [1075, 369] on icon at bounding box center [1098, 361] width 16 height 16
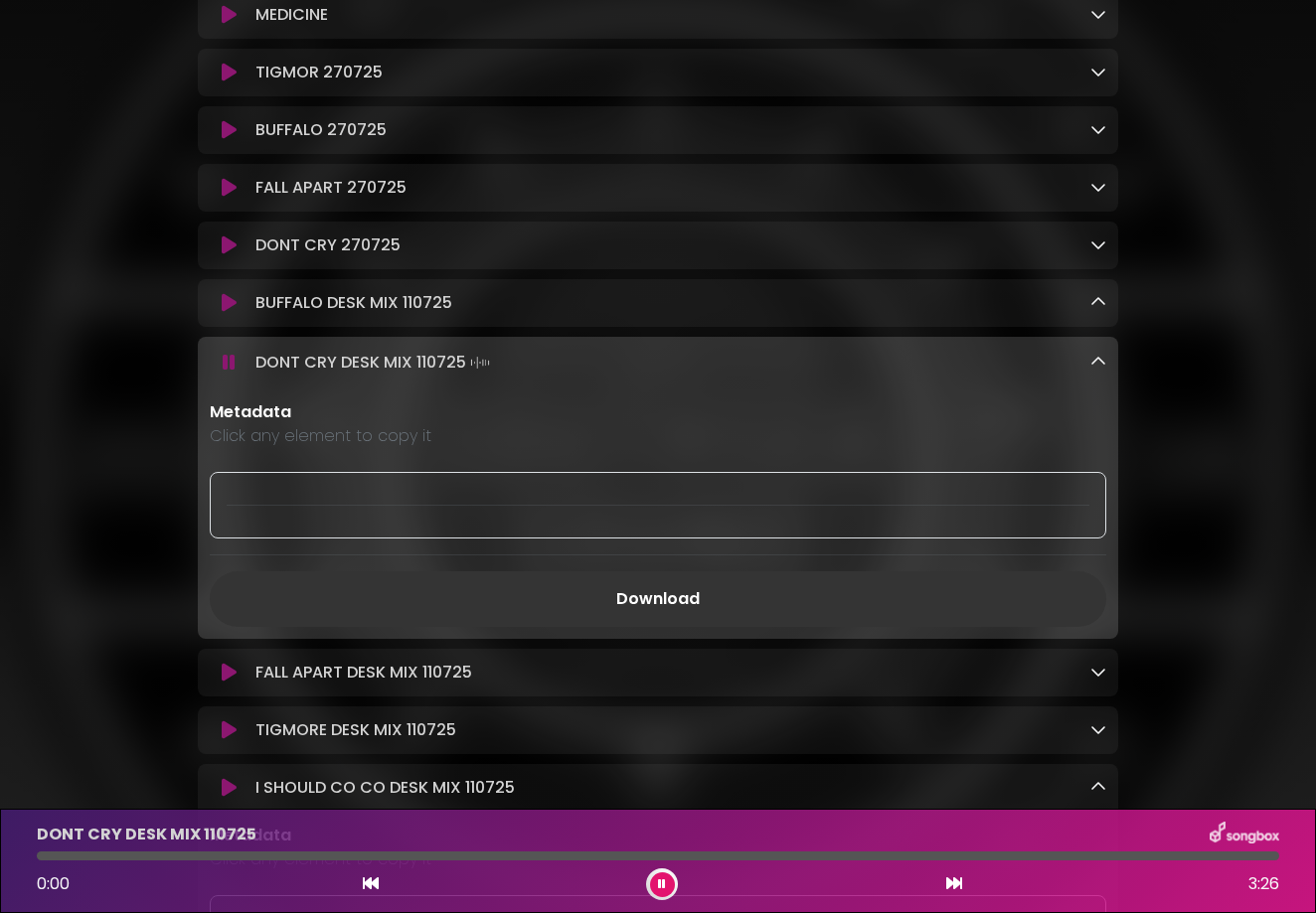
click at [229, 372] on icon at bounding box center [229, 362] width 13 height 20
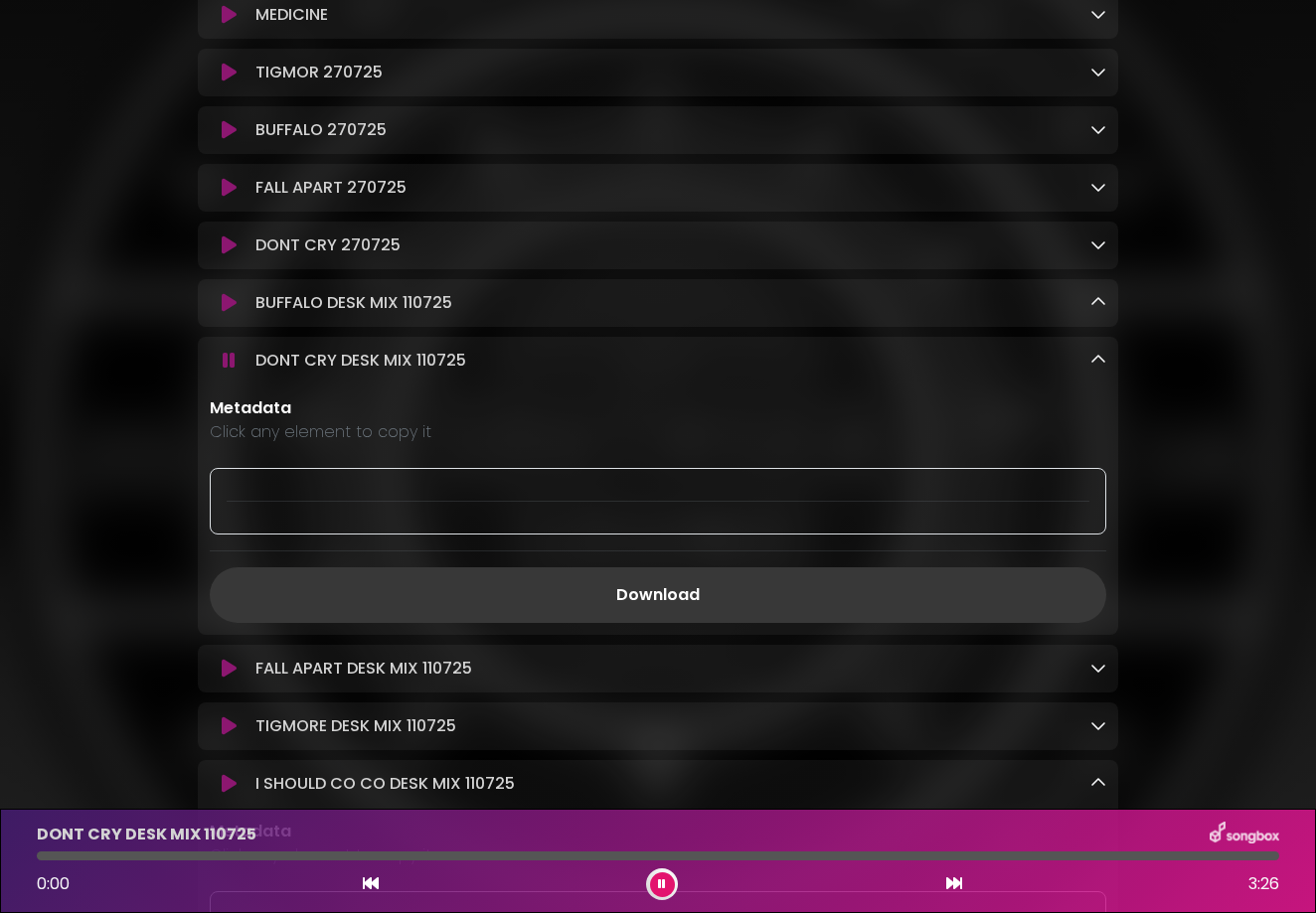
click at [658, 618] on link "Download" at bounding box center [658, 595] width 896 height 56
click at [1075, 367] on icon at bounding box center [1098, 359] width 16 height 16
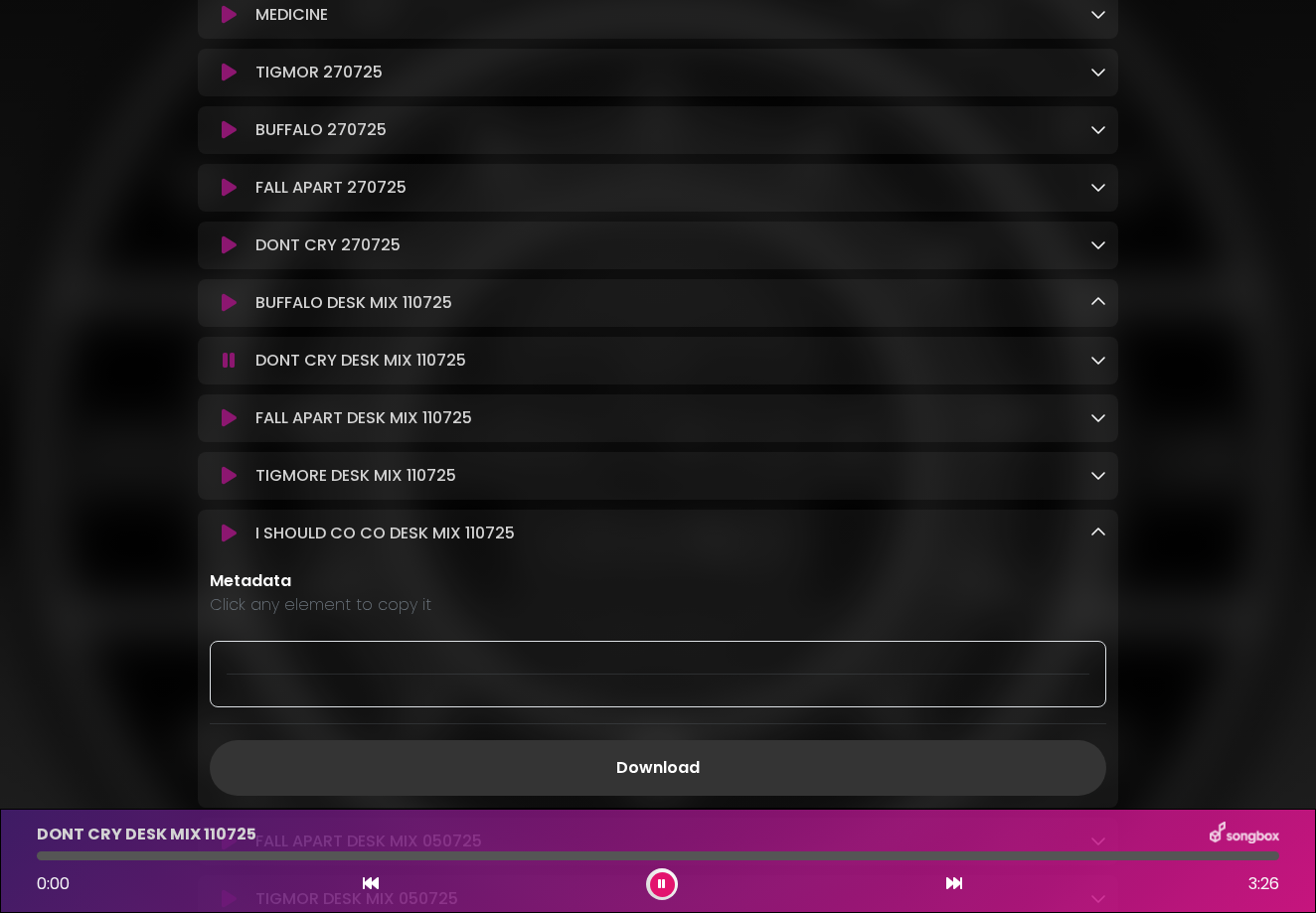
click at [1075, 541] on icon at bounding box center [1098, 533] width 16 height 16
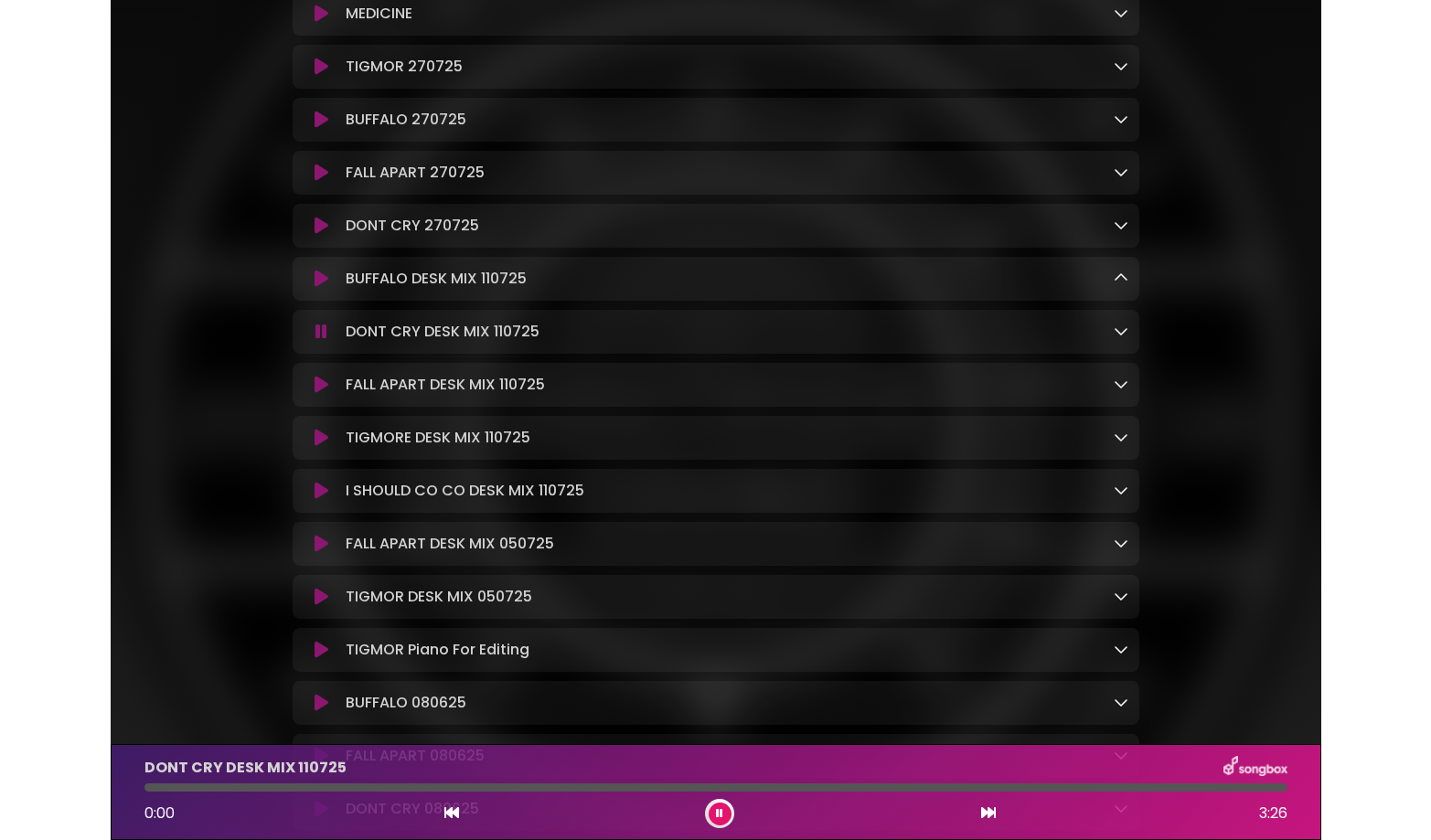
scroll to position [1051, 0]
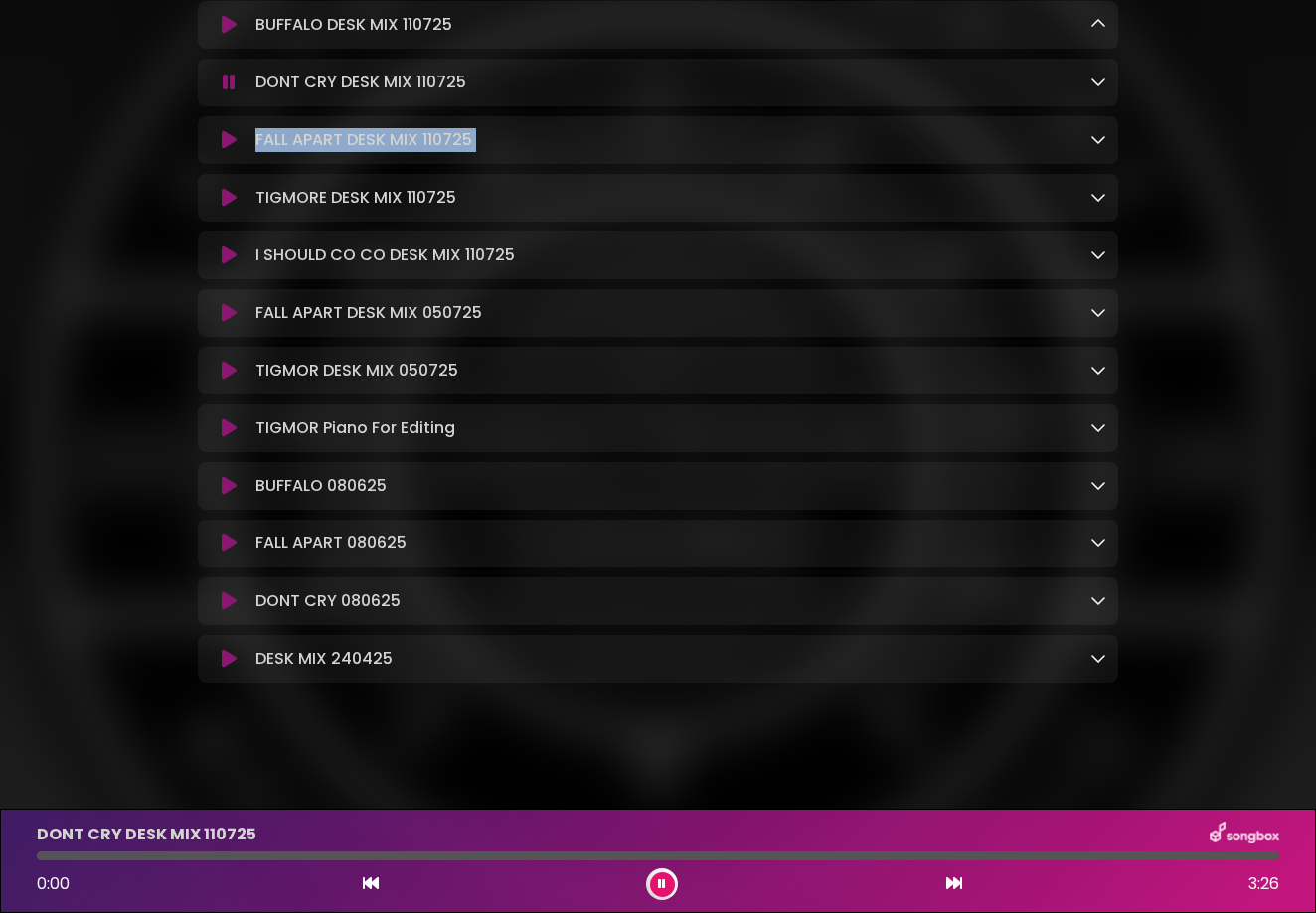
drag, startPoint x: 87, startPoint y: 203, endPoint x: 109, endPoint y: 149, distance: 58.3
drag, startPoint x: 1211, startPoint y: 124, endPoint x: 1207, endPoint y: 45, distance: 79.1
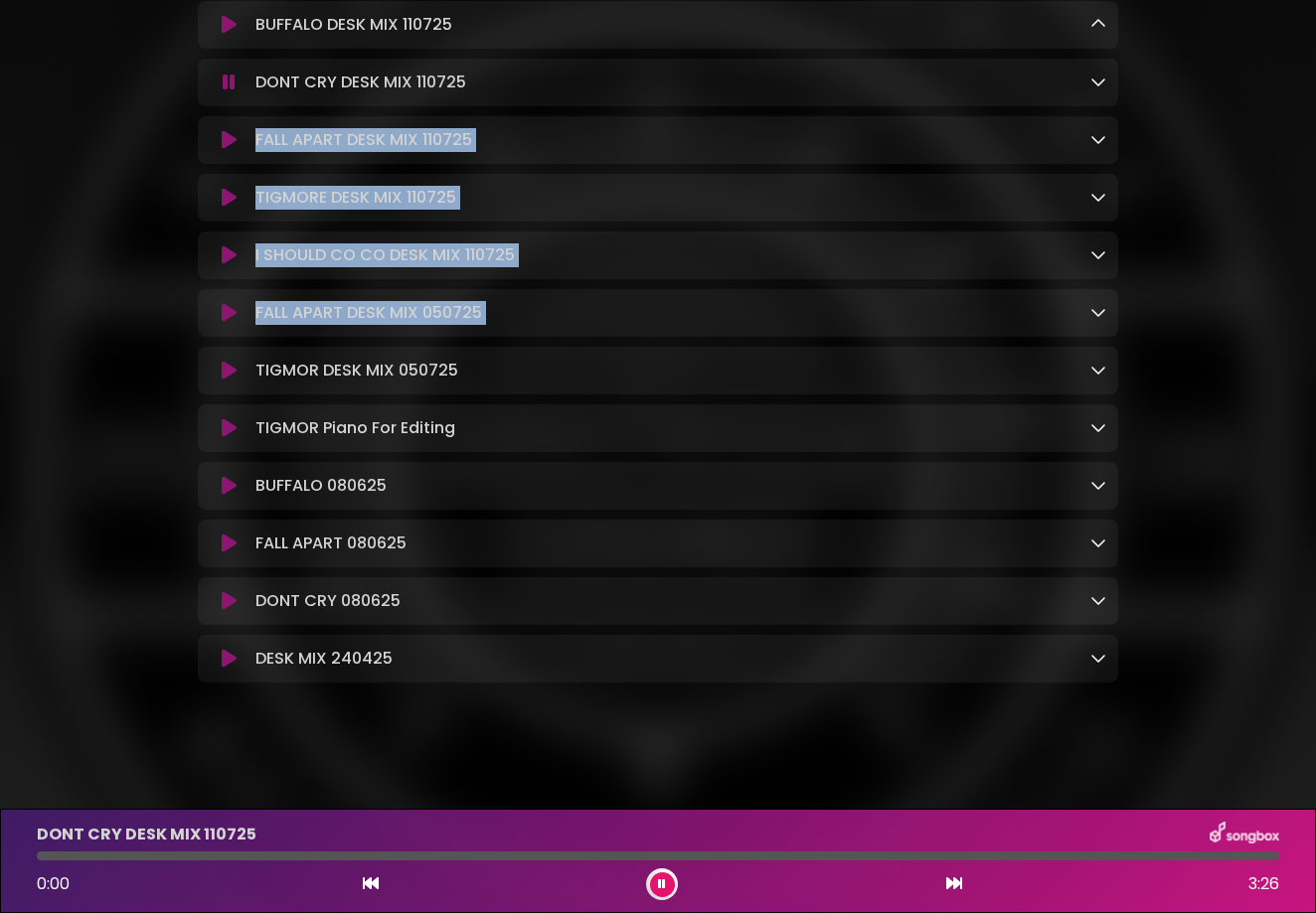
drag, startPoint x: 1206, startPoint y: 52, endPoint x: 1247, endPoint y: 310, distance: 261.2
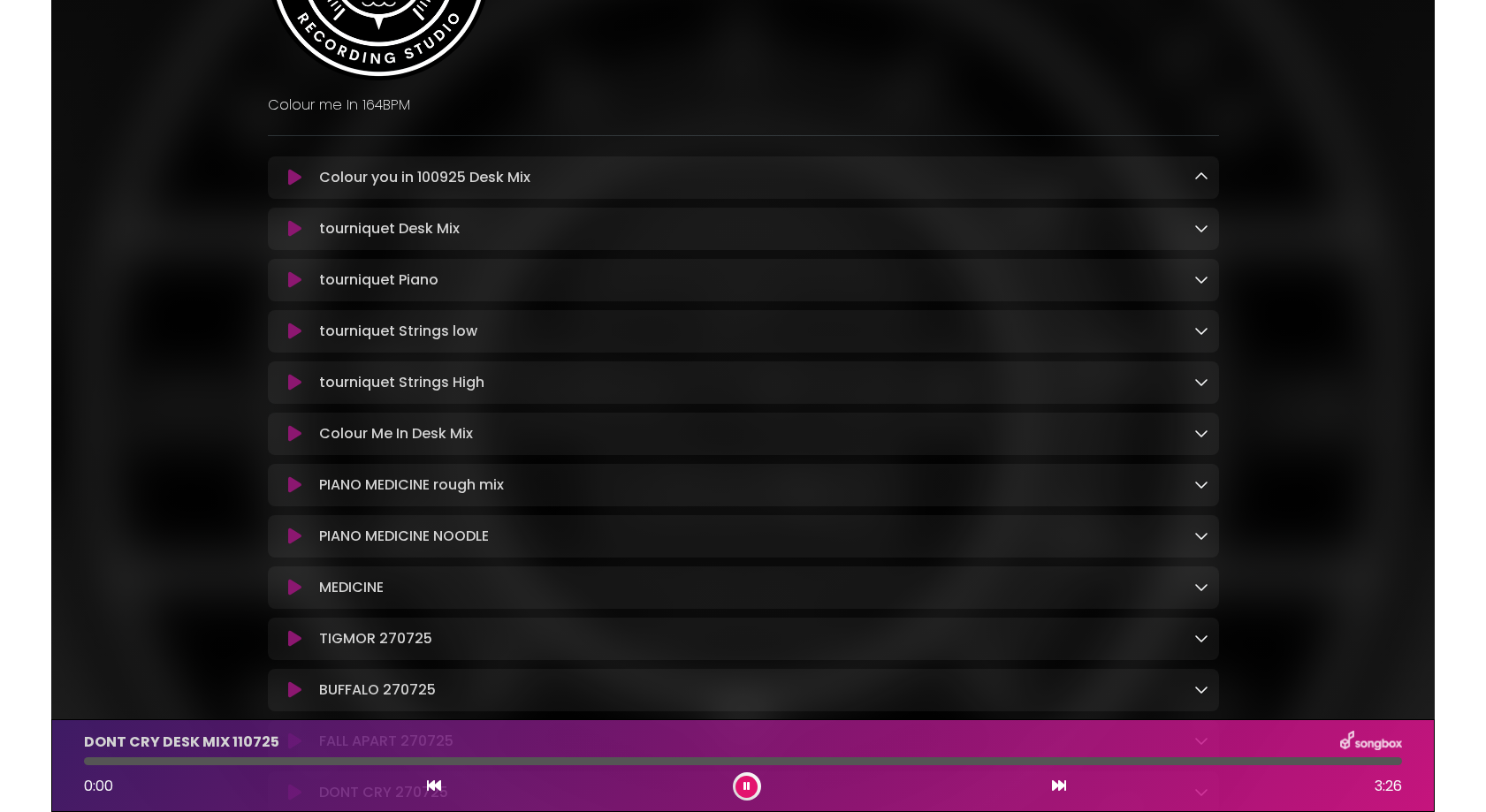
scroll to position [0, 0]
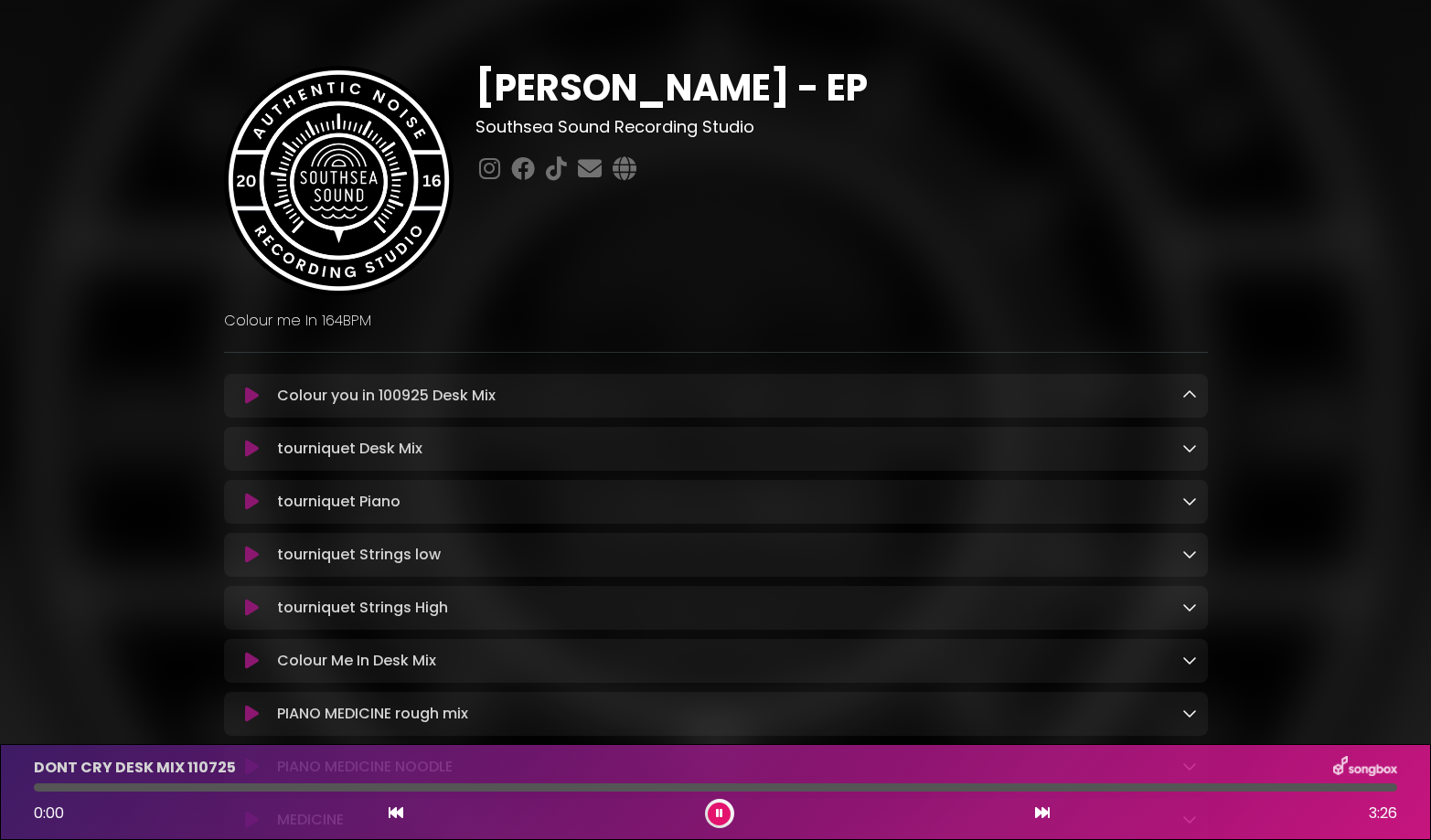
drag, startPoint x: 1284, startPoint y: 595, endPoint x: 1284, endPoint y: 645, distance: 50.0
drag, startPoint x: 1284, startPoint y: 645, endPoint x: 1262, endPoint y: 601, distance: 49.2
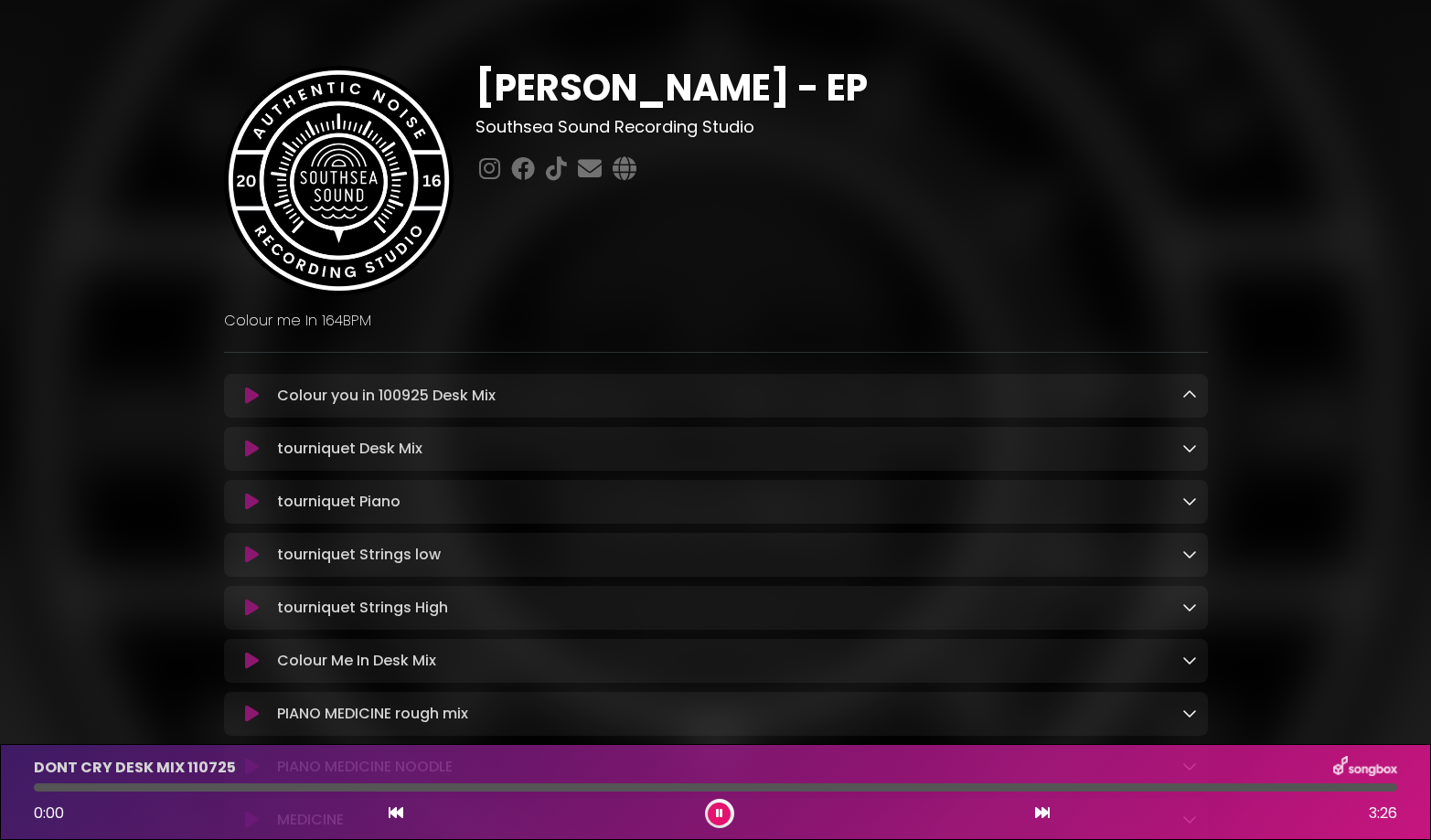
drag, startPoint x: 1284, startPoint y: 327, endPoint x: 1283, endPoint y: 218, distance: 109.0
drag, startPoint x: 1338, startPoint y: 555, endPoint x: 1360, endPoint y: 485, distance: 73.4
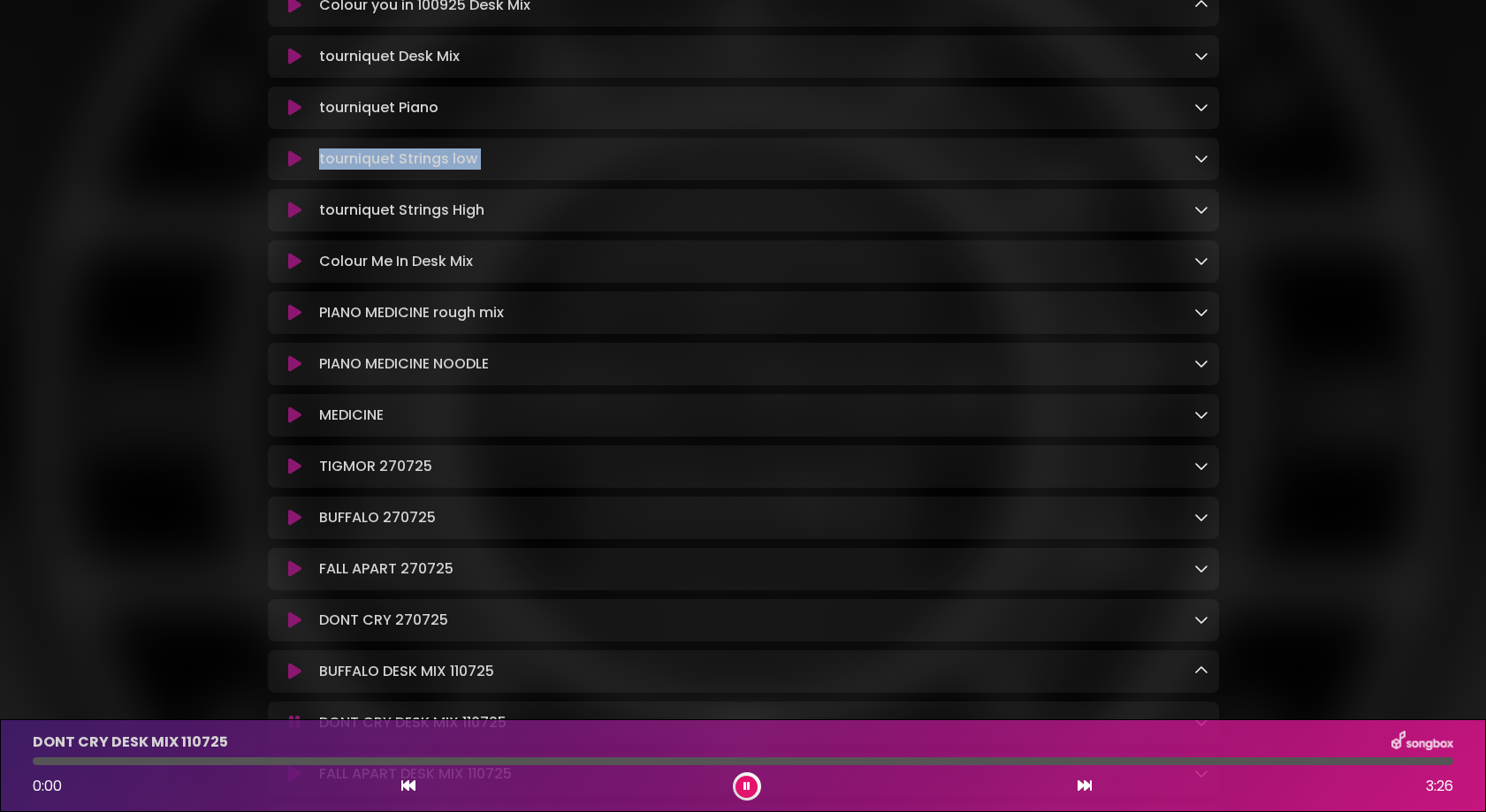
scroll to position [383, 0]
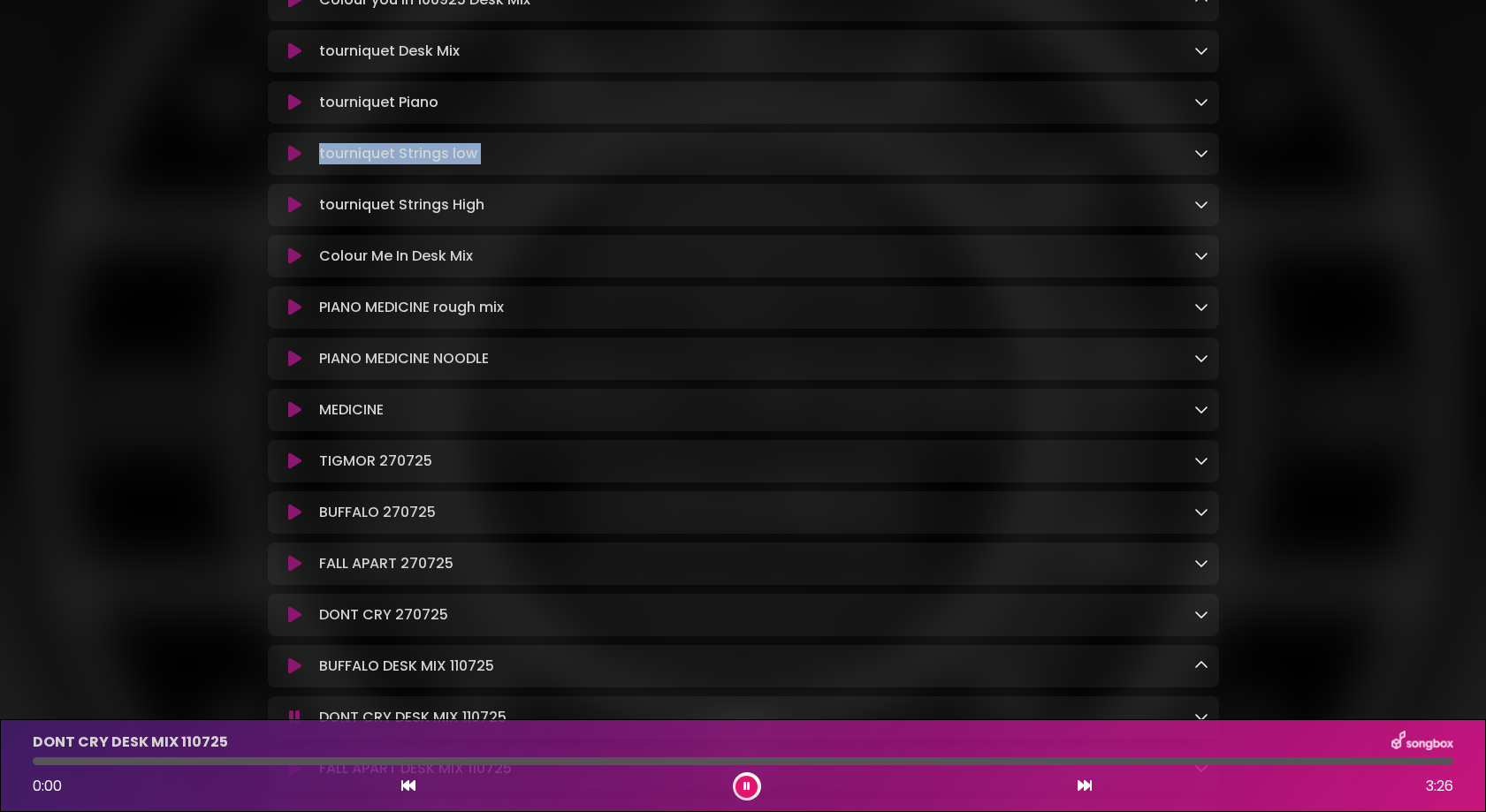
click at [956, 266] on link at bounding box center [1201, 255] width 14 height 20
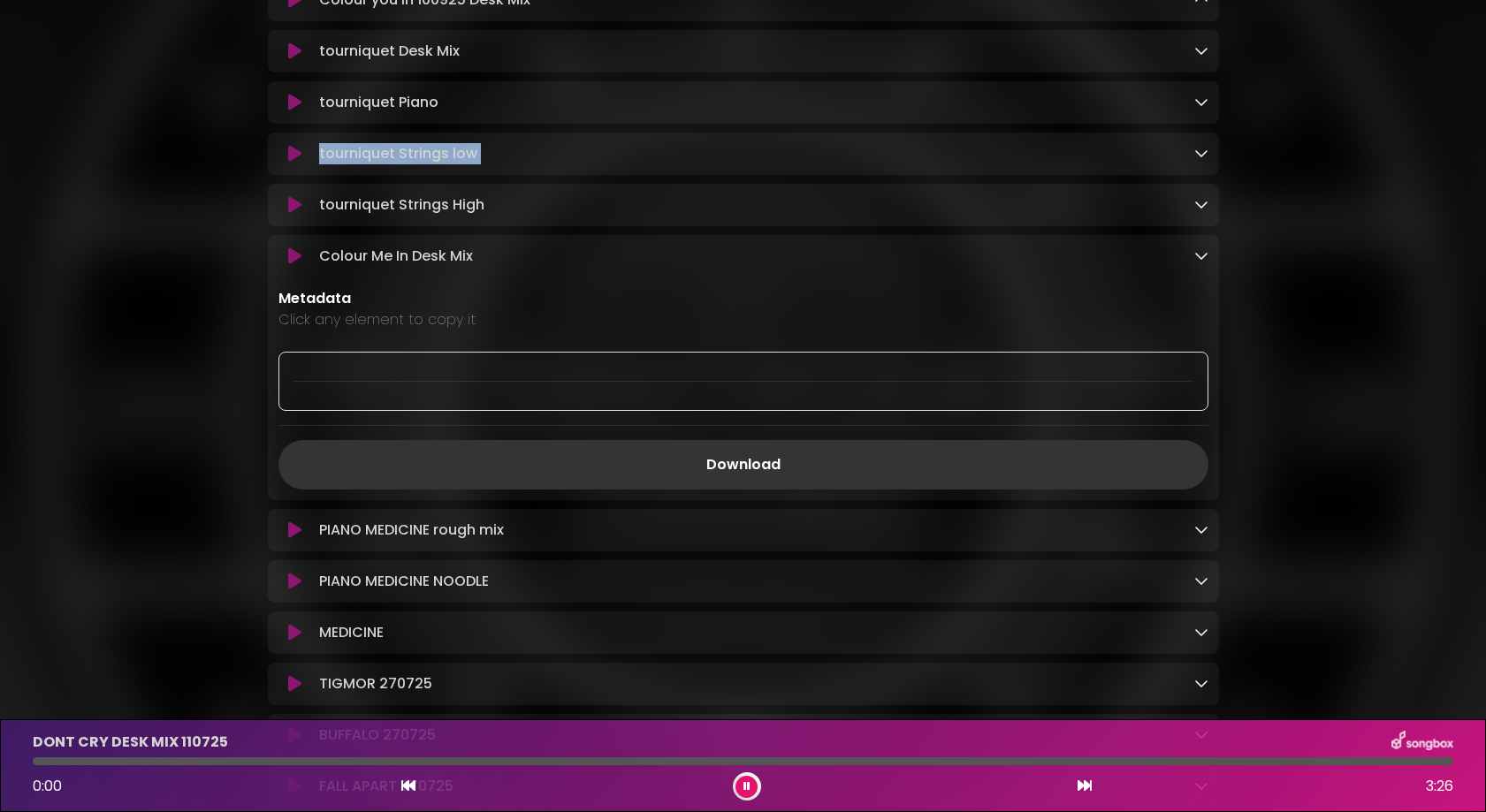
click at [956, 266] on link at bounding box center [1201, 255] width 14 height 20
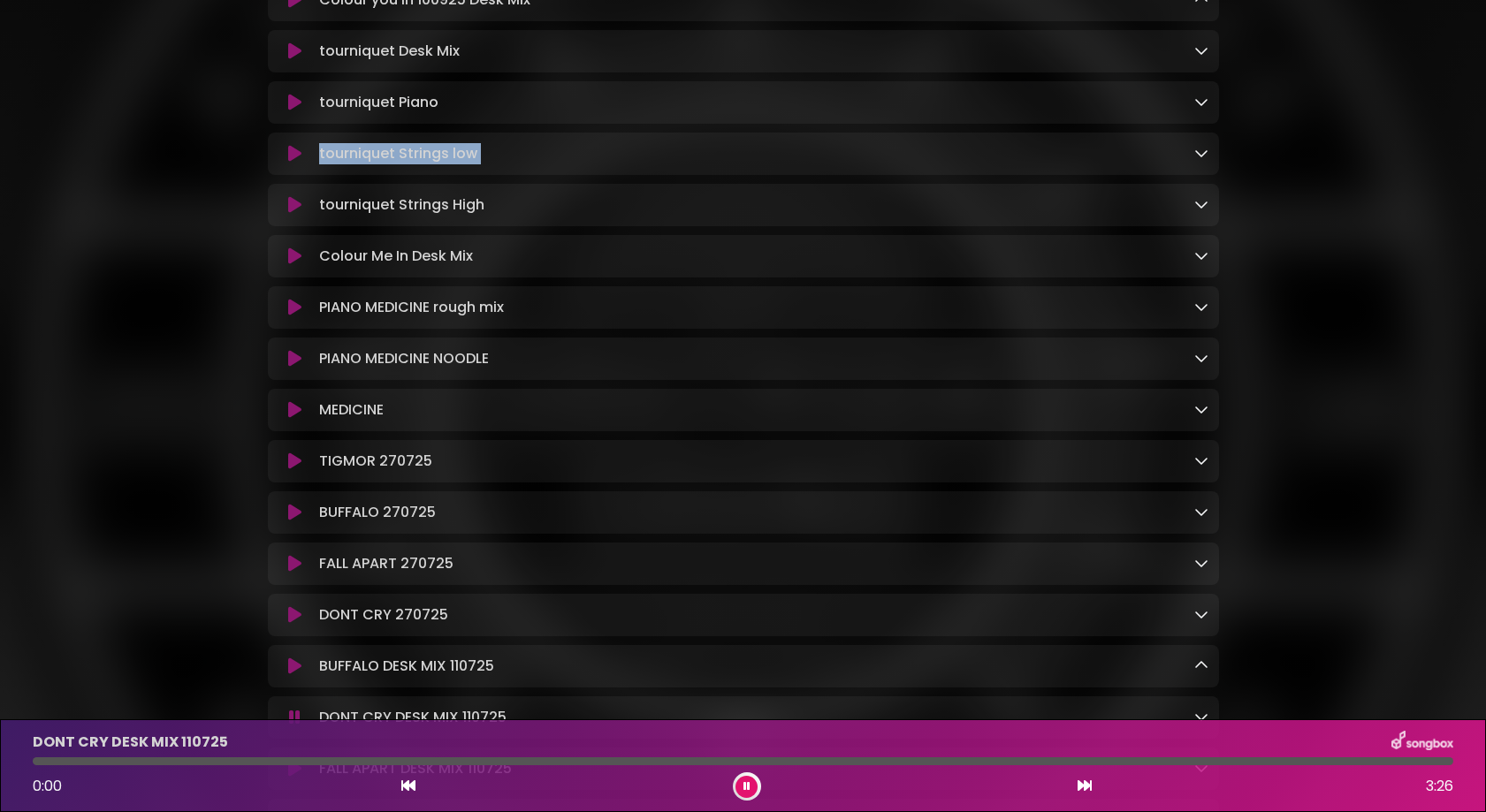
click at [956, 313] on icon at bounding box center [1201, 306] width 14 height 14
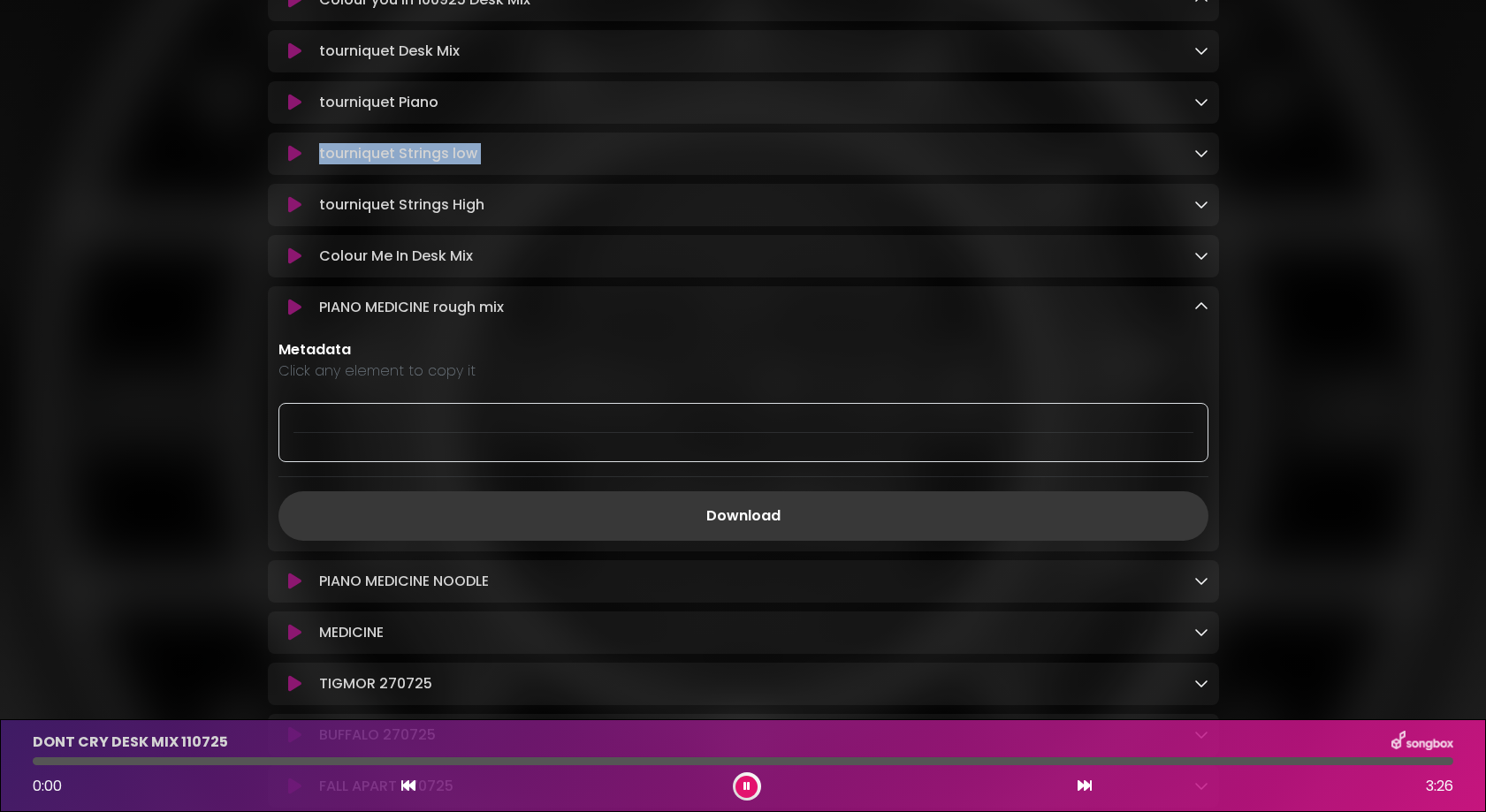
click at [731, 513] on link "Download" at bounding box center [743, 516] width 930 height 50
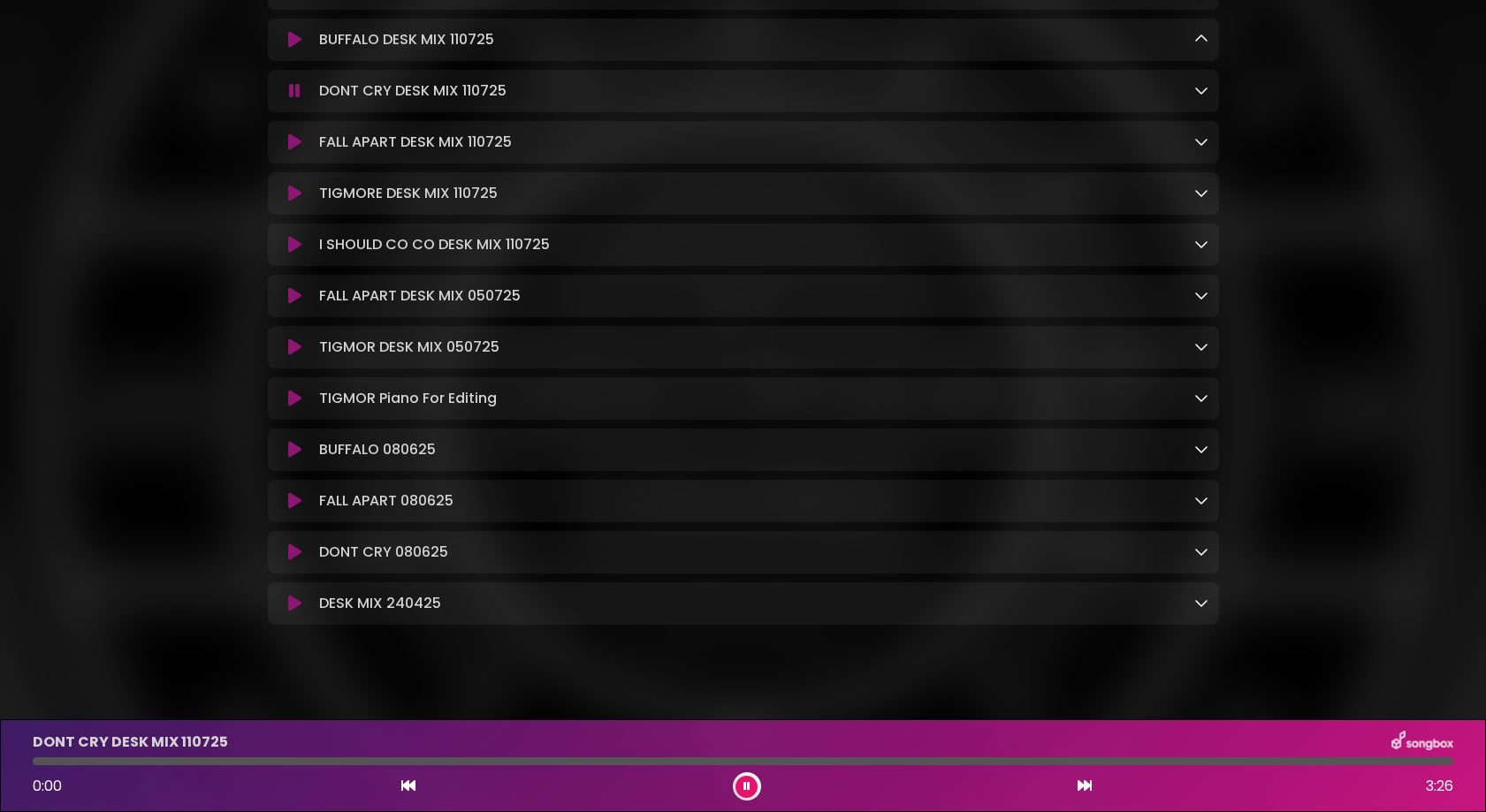
scroll to position [1272, 0]
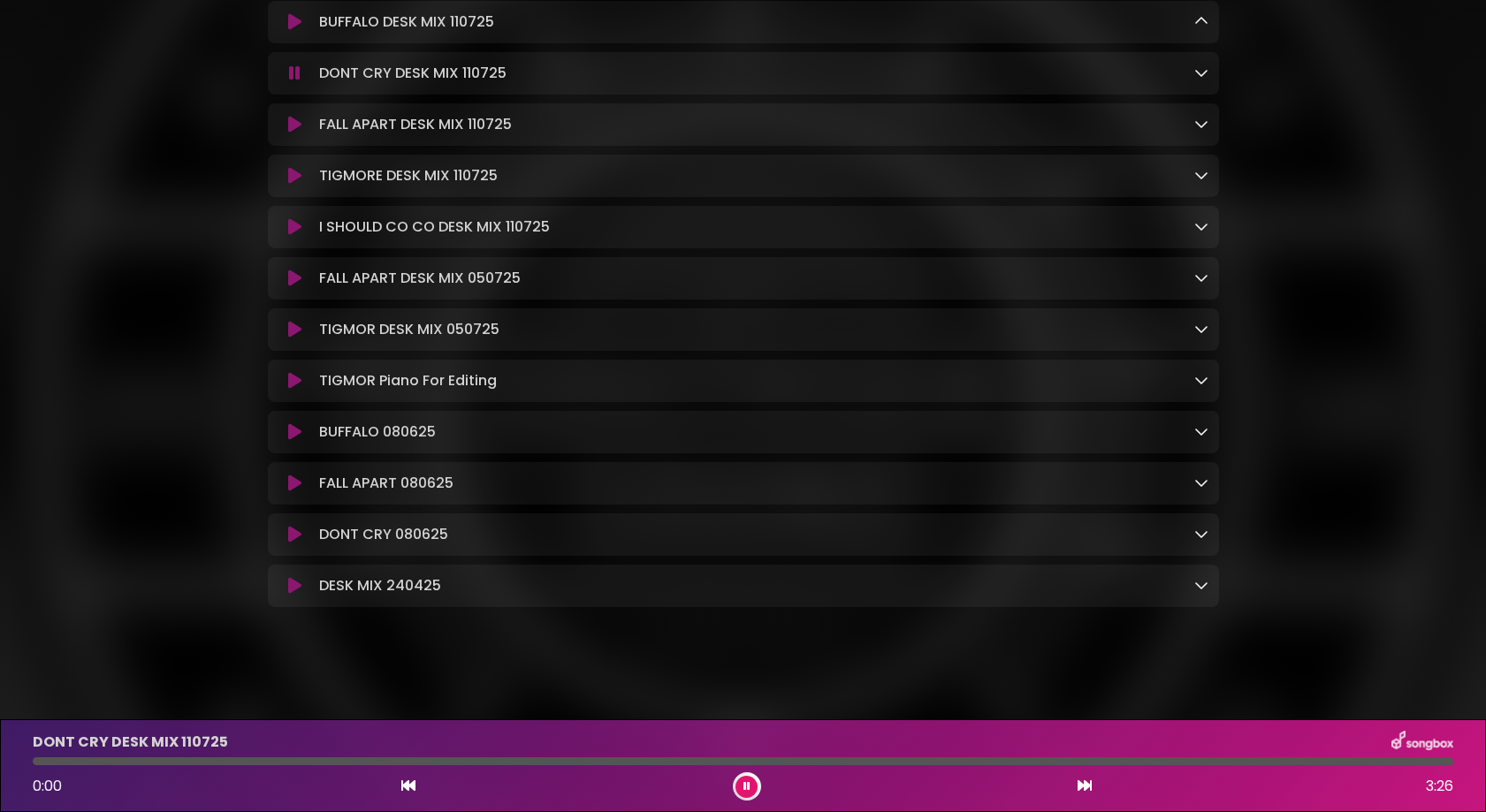
drag, startPoint x: 1307, startPoint y: 224, endPoint x: 1251, endPoint y: 372, distance: 158.2
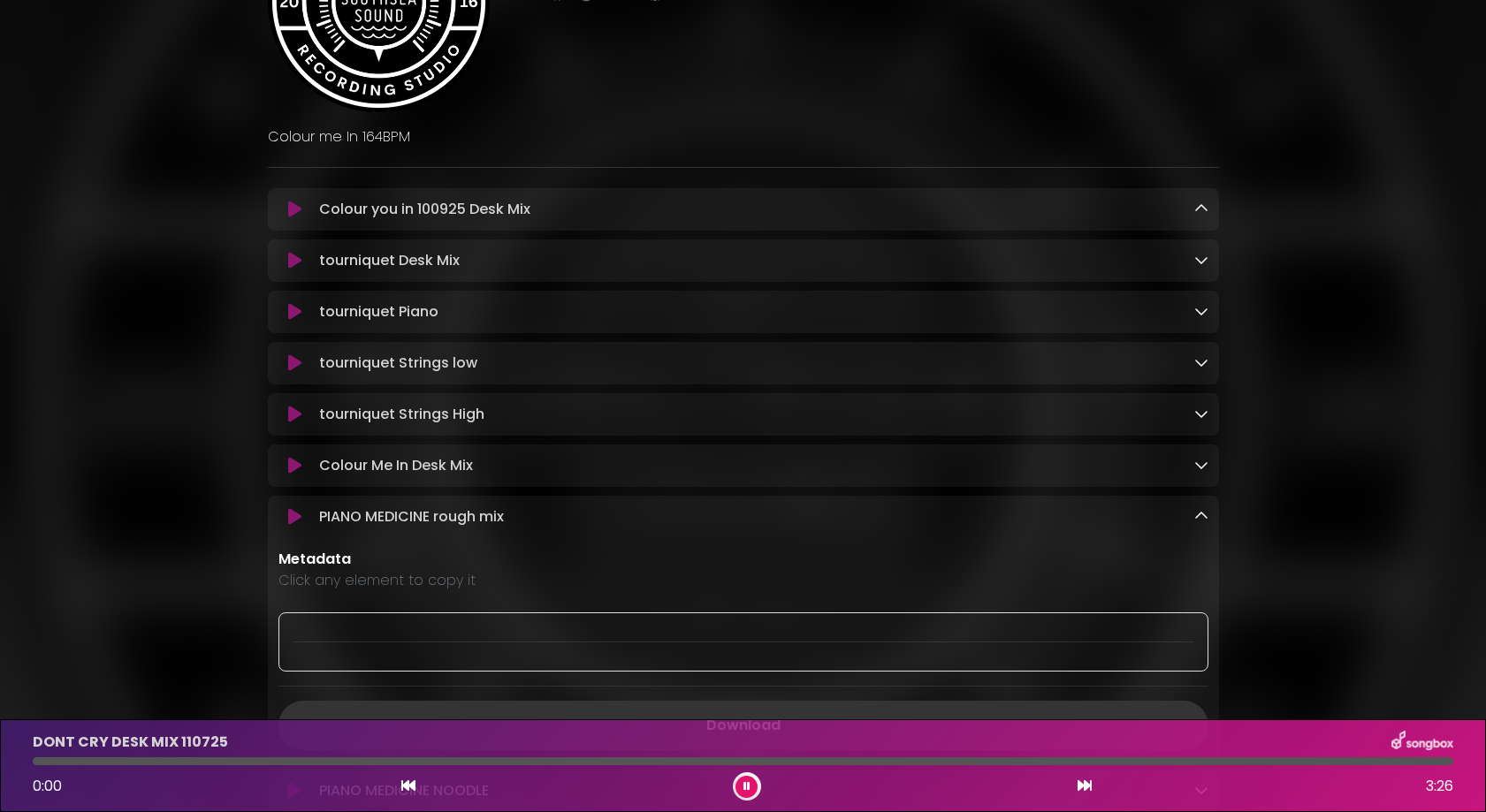
scroll to position [181, 0]
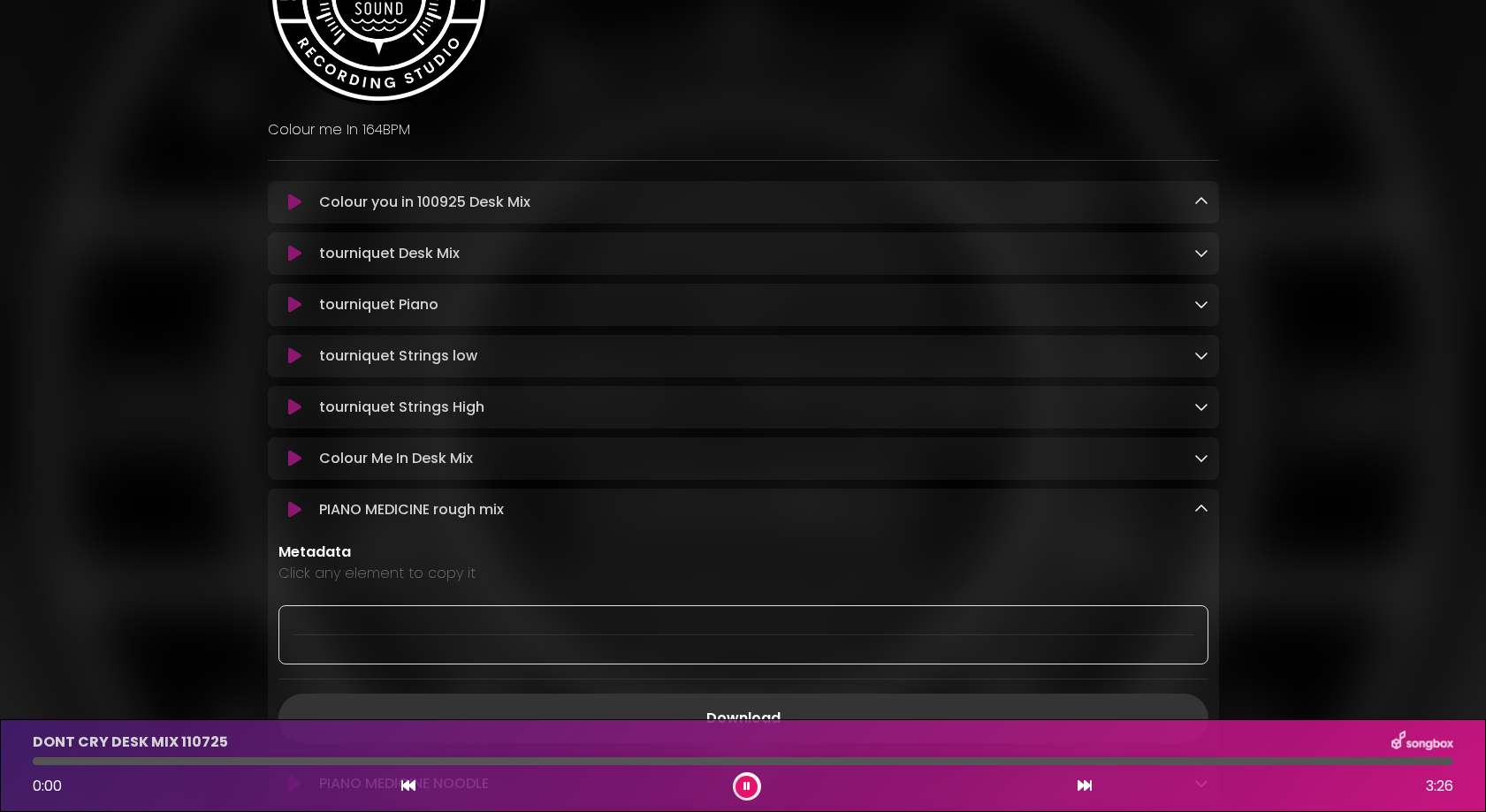
click at [956, 250] on div "tourniquet Desk Mix Loading Track..." at bounding box center [759, 253] width 895 height 21
click at [956, 254] on icon at bounding box center [1201, 252] width 14 height 14
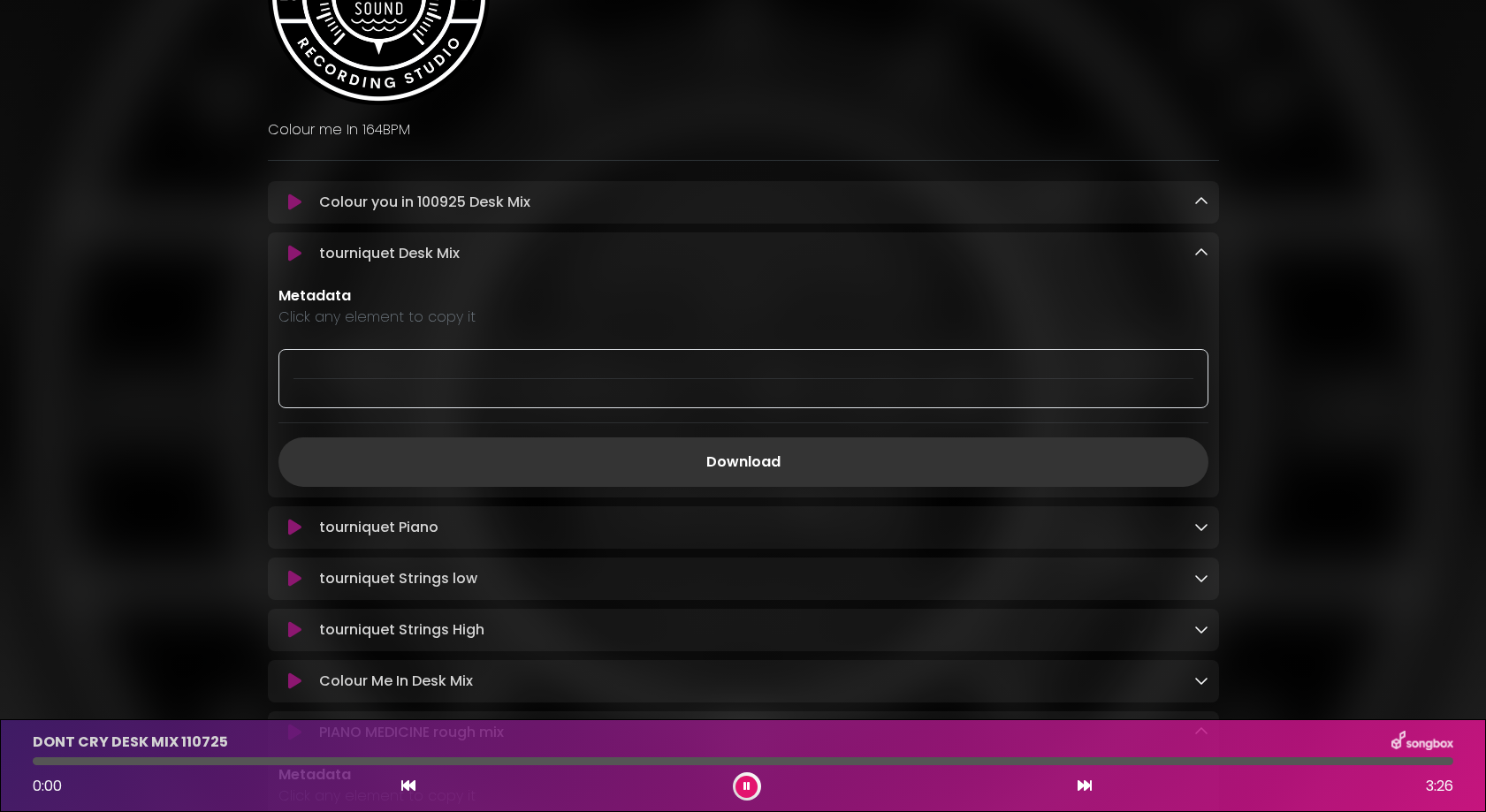
click at [956, 255] on icon at bounding box center [1201, 252] width 14 height 14
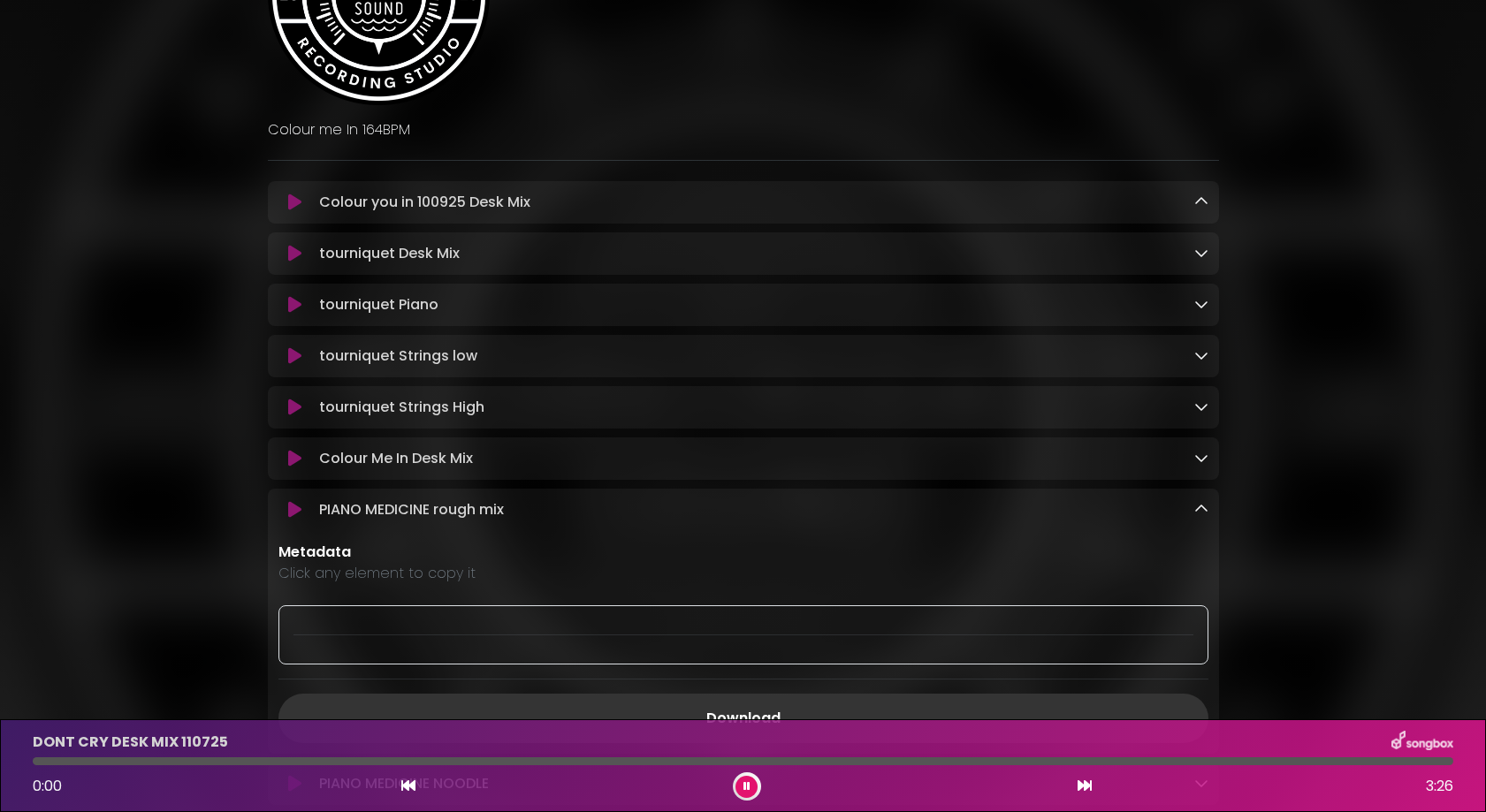
click at [956, 465] on icon at bounding box center [1201, 458] width 14 height 14
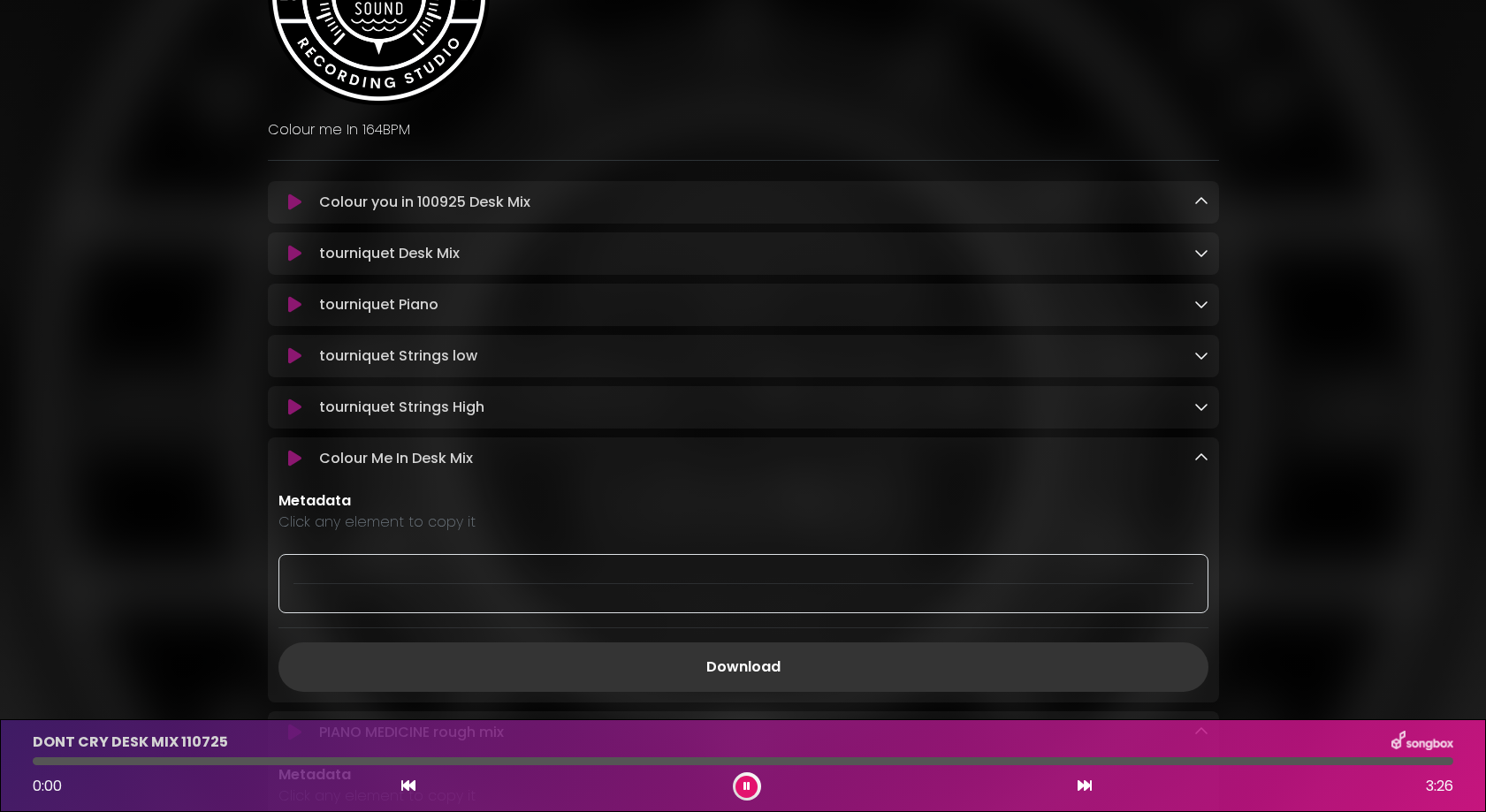
click at [956, 465] on icon at bounding box center [1201, 458] width 14 height 14
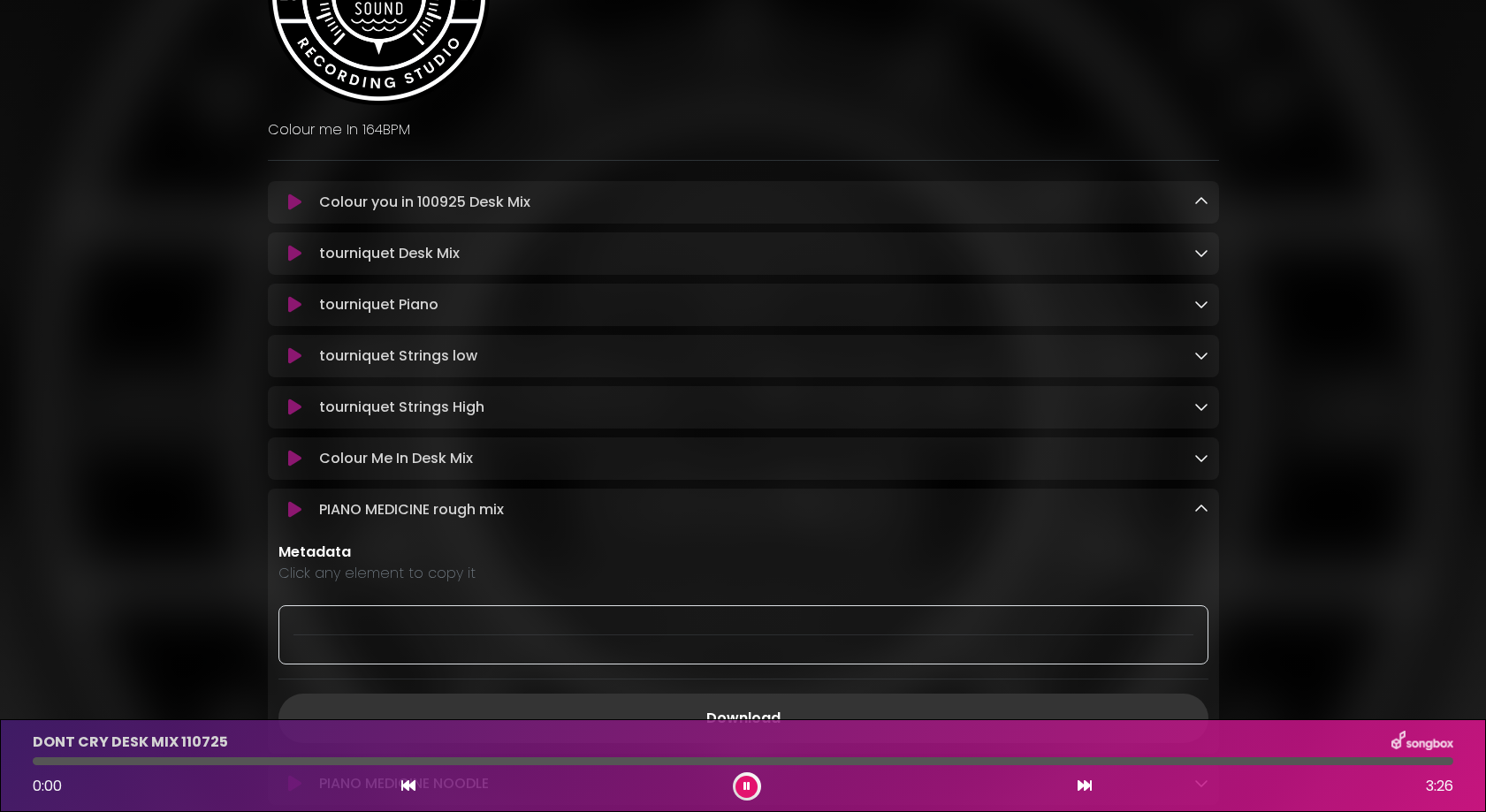
click at [956, 516] on div "PIANO MEDICINE rough mix Loading Track..." at bounding box center [759, 510] width 895 height 21
click at [956, 514] on icon at bounding box center [1201, 509] width 14 height 14
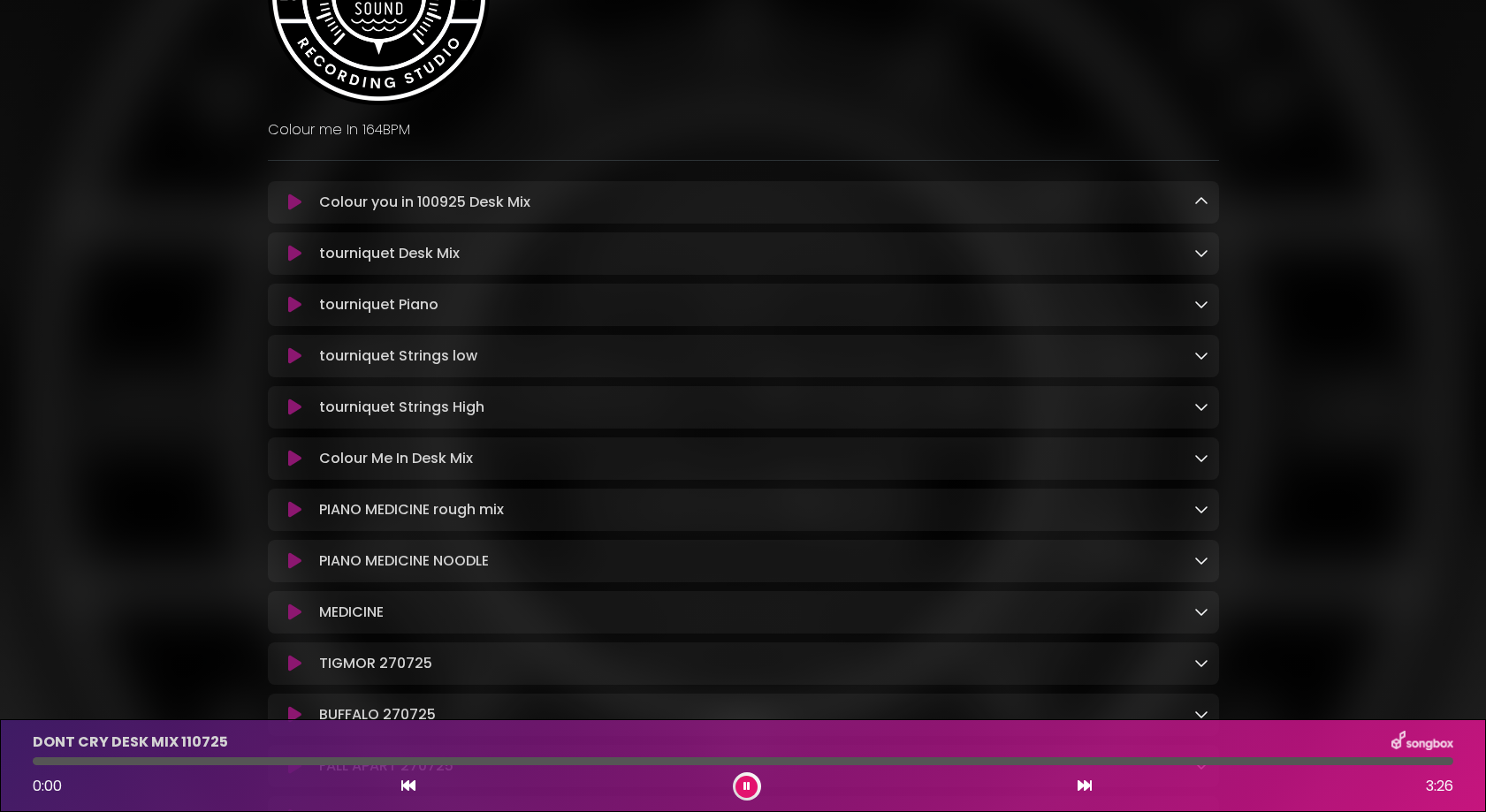
click at [956, 623] on link at bounding box center [1201, 612] width 14 height 20
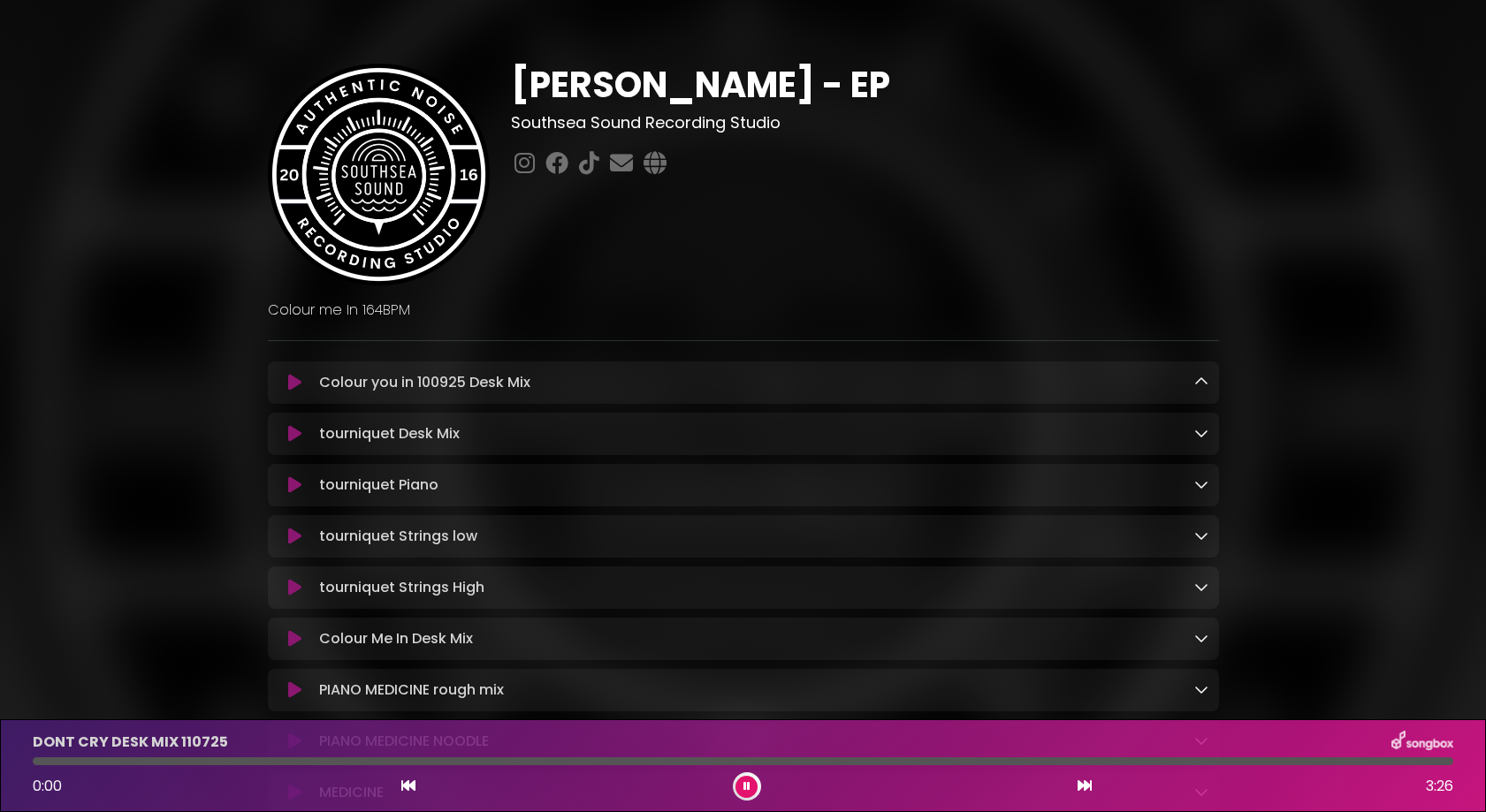
scroll to position [356, 0]
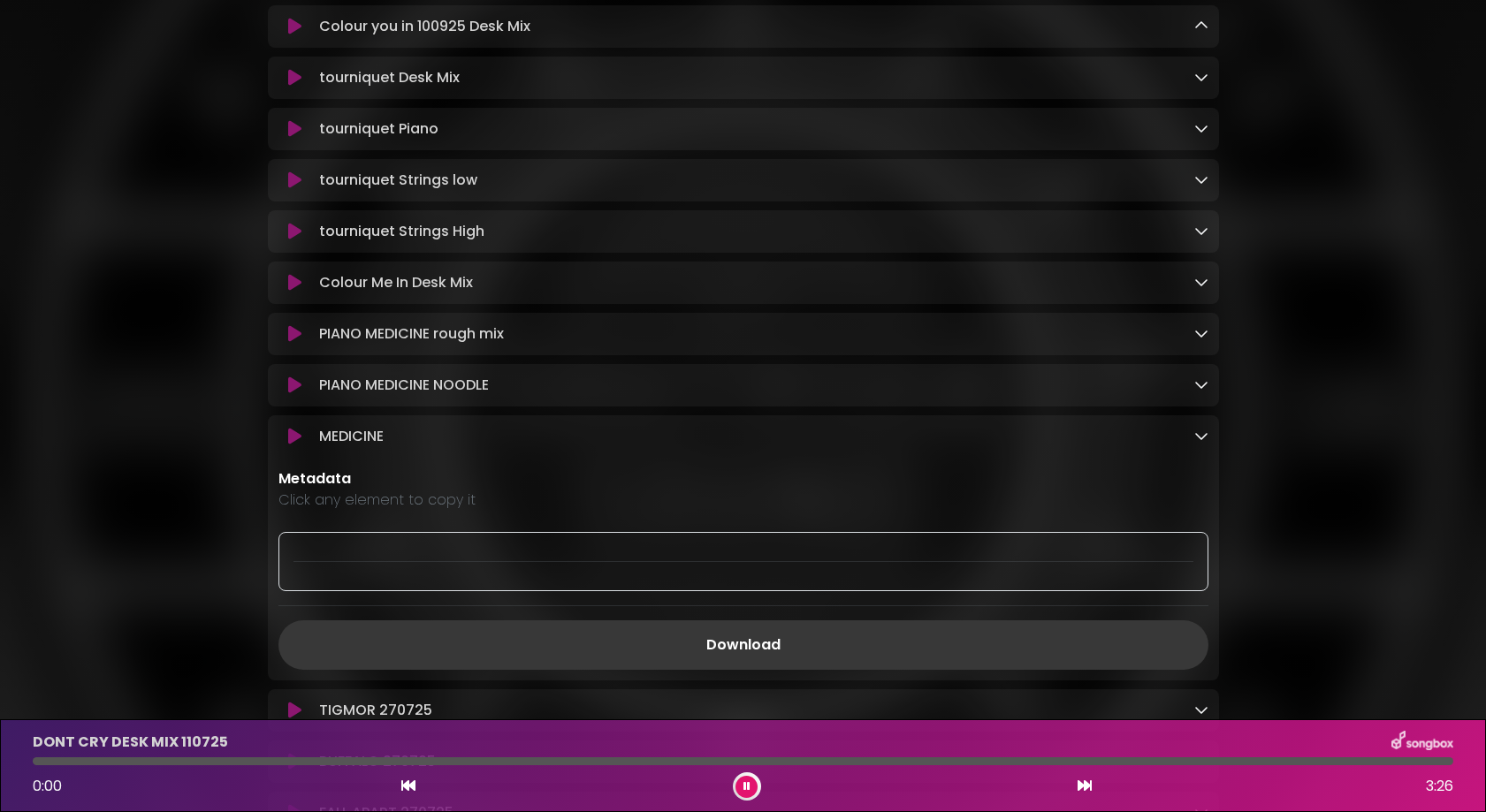
click at [760, 652] on link "Download" at bounding box center [743, 646] width 930 height 50
click at [299, 445] on icon at bounding box center [294, 437] width 13 height 18
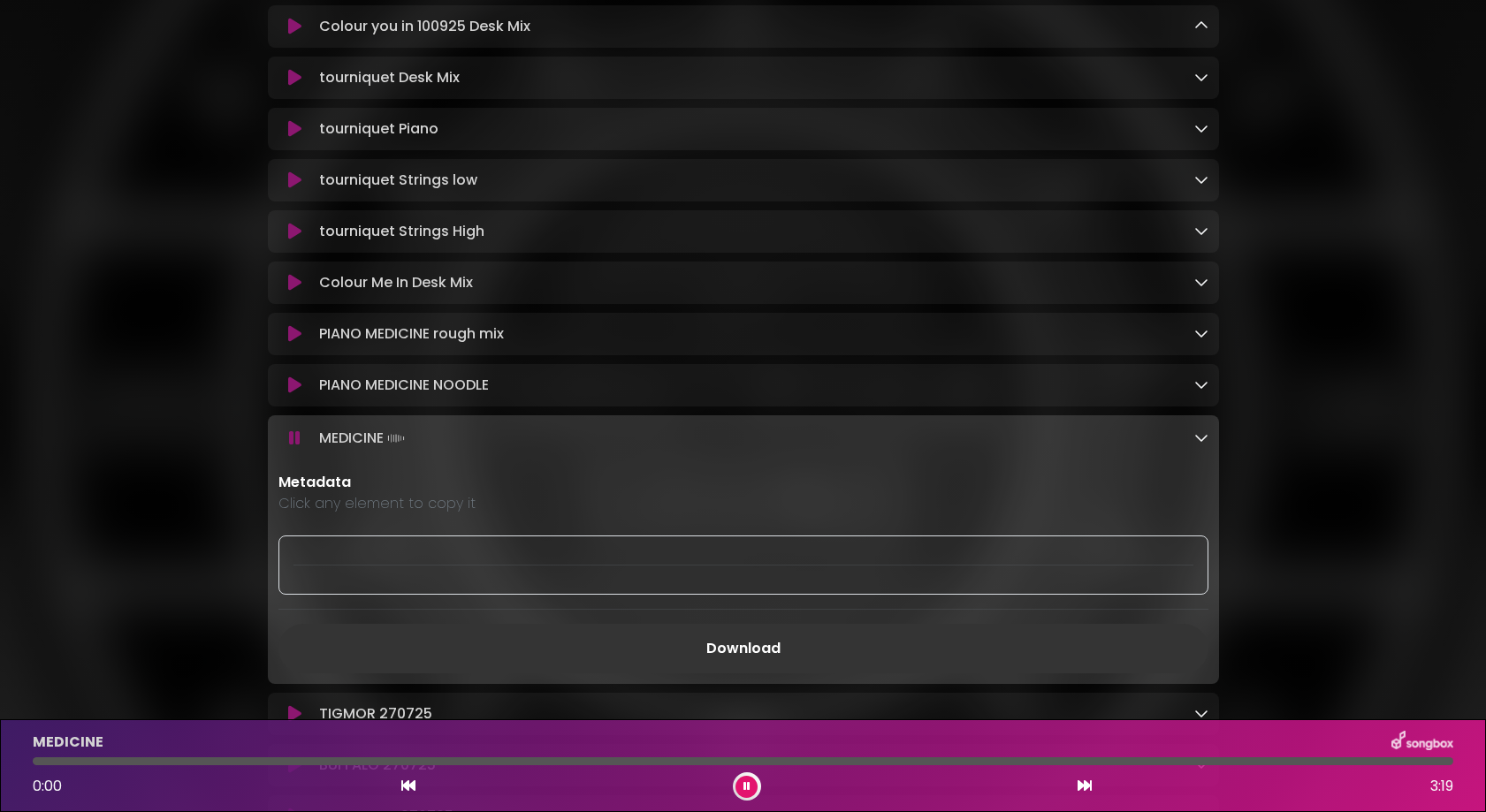
click at [295, 447] on icon at bounding box center [294, 438] width 12 height 18
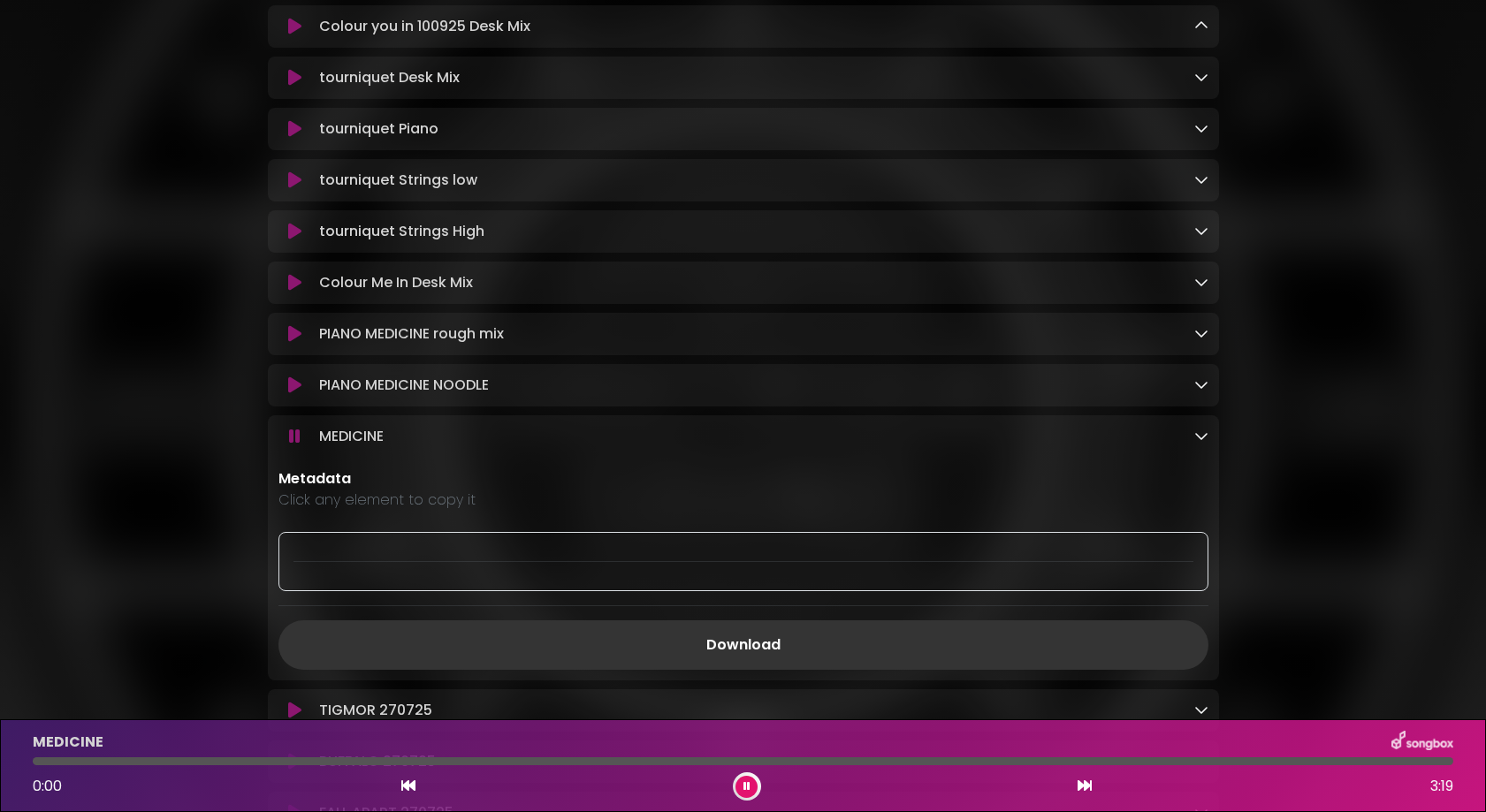
click at [294, 394] on icon at bounding box center [294, 385] width 13 height 18
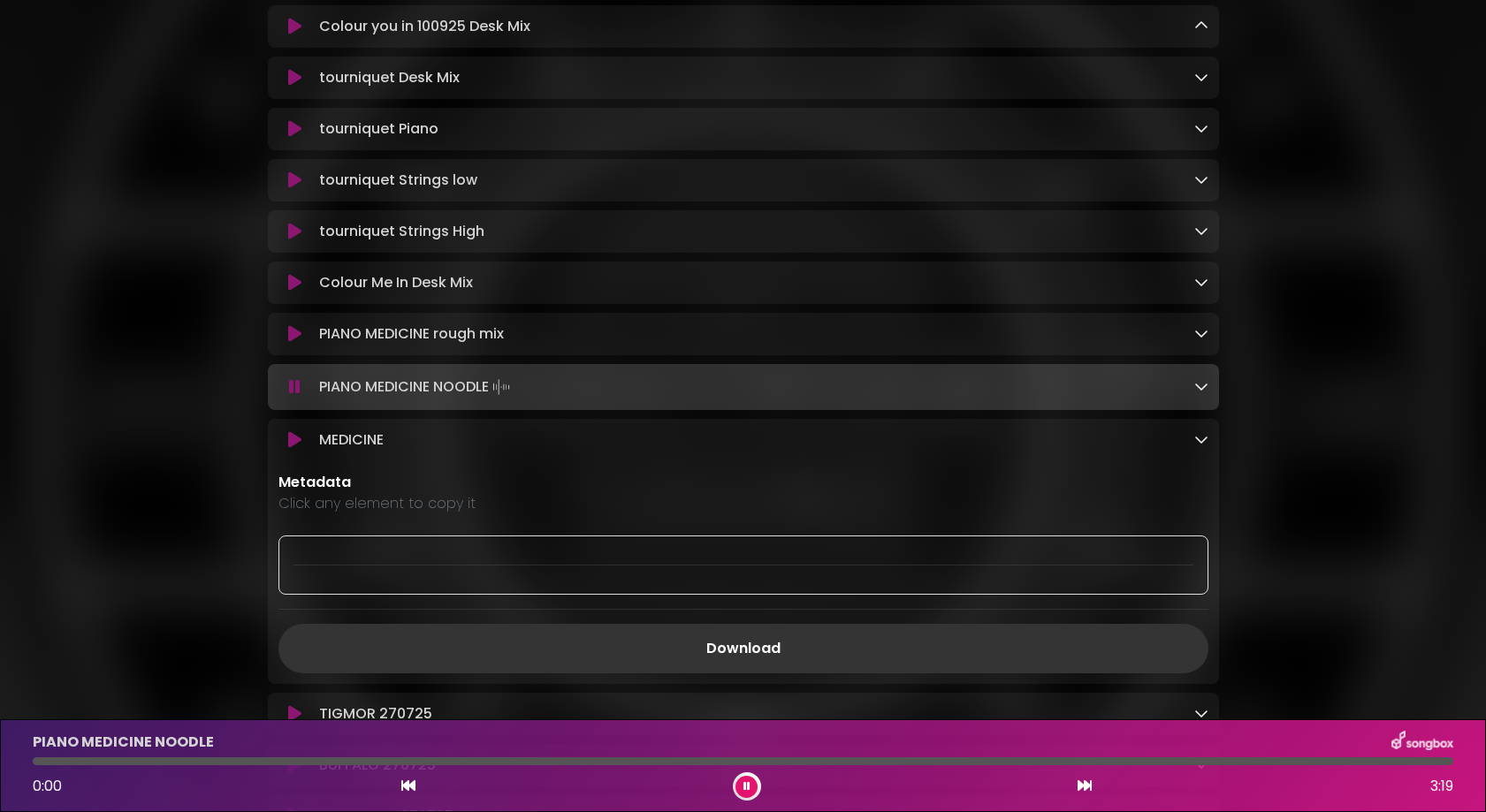
click at [298, 399] on div "PIANO MEDICINE NOODLE Loading Track..." at bounding box center [743, 387] width 930 height 25
click at [298, 444] on icon at bounding box center [294, 440] width 13 height 18
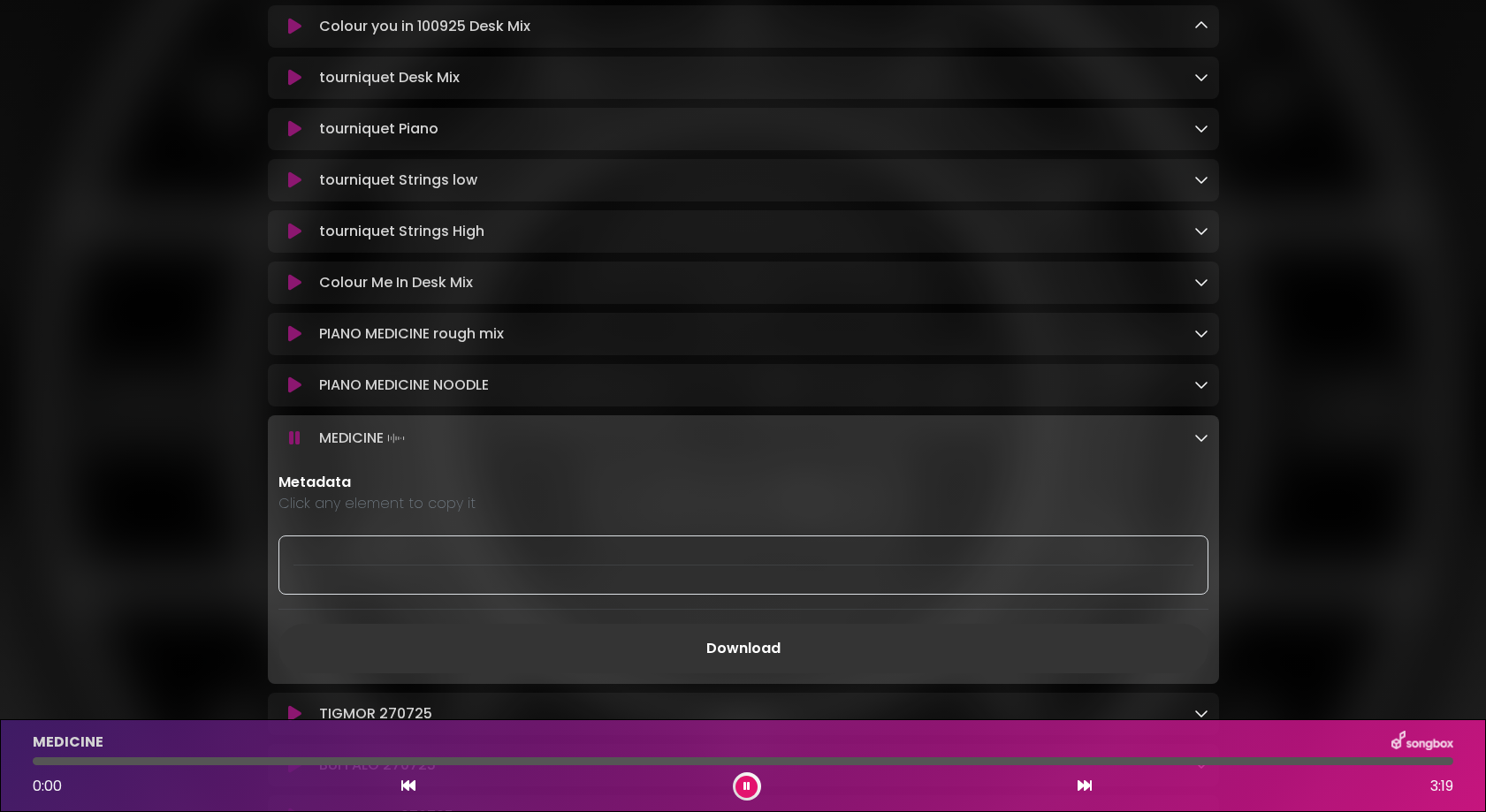
click at [300, 445] on icon at bounding box center [294, 438] width 12 height 18
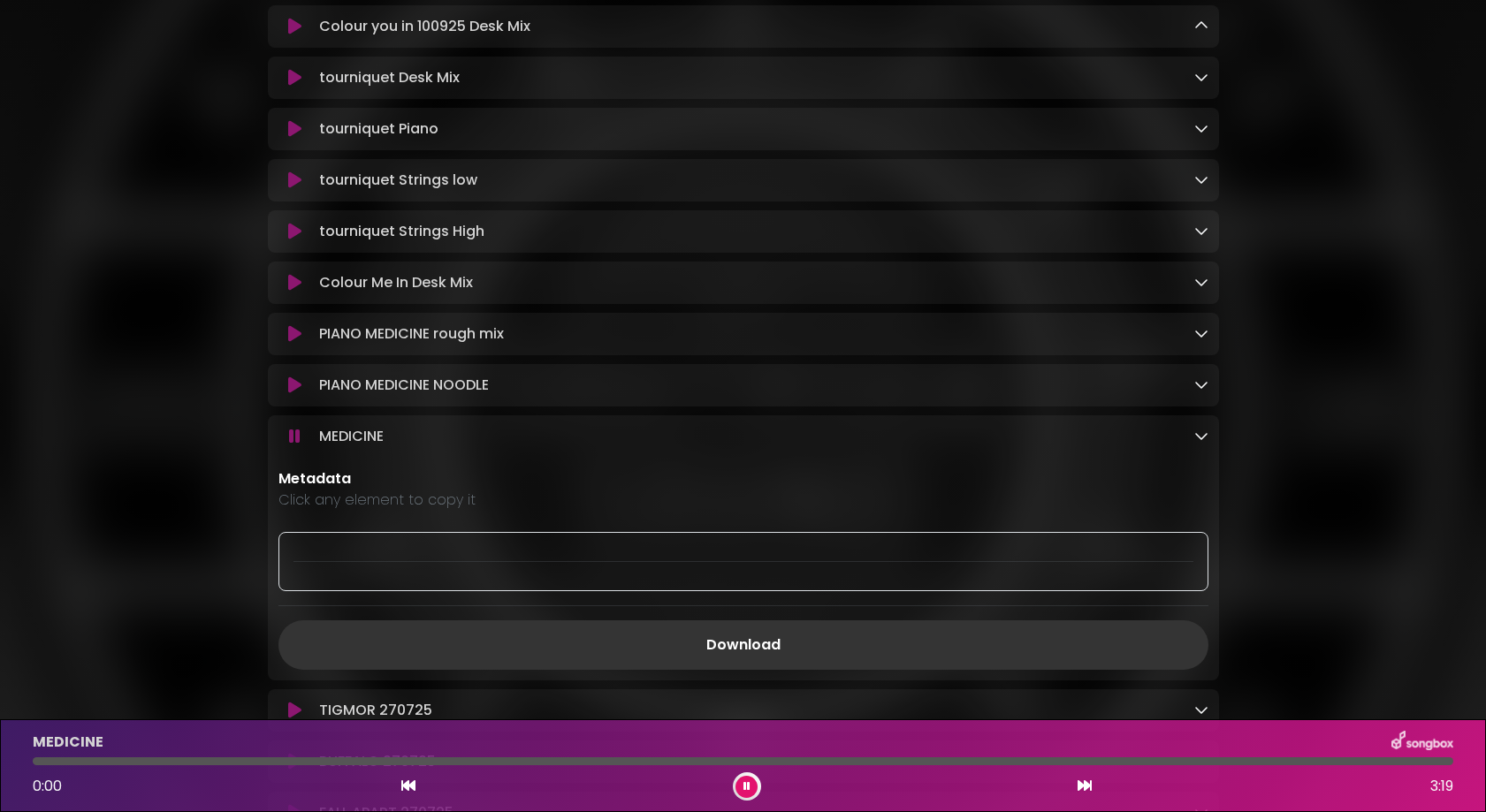
click at [956, 443] on icon at bounding box center [1201, 436] width 14 height 14
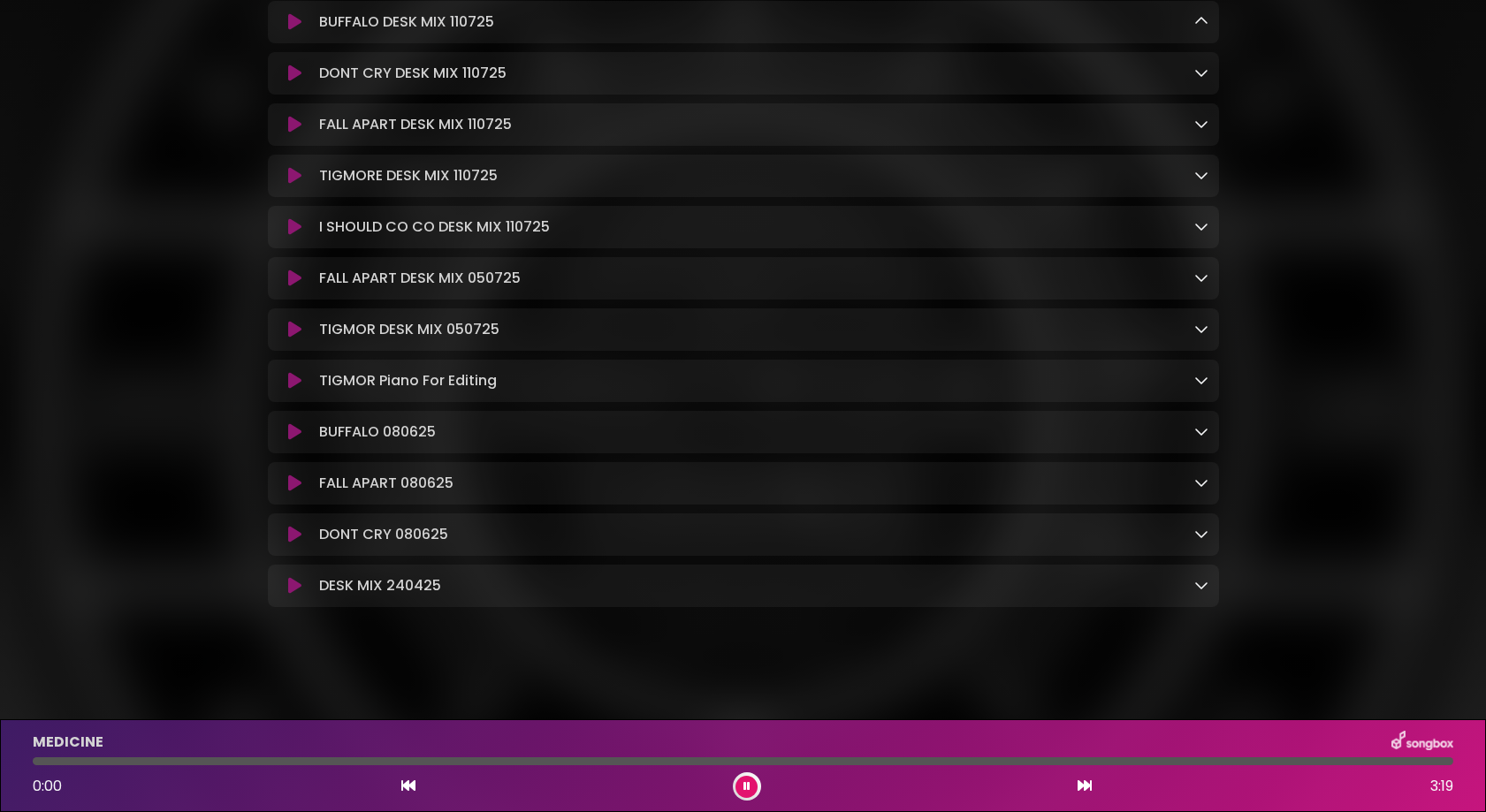
scroll to position [1040, 0]
drag, startPoint x: 1308, startPoint y: 414, endPoint x: 1308, endPoint y: 329, distance: 85.0
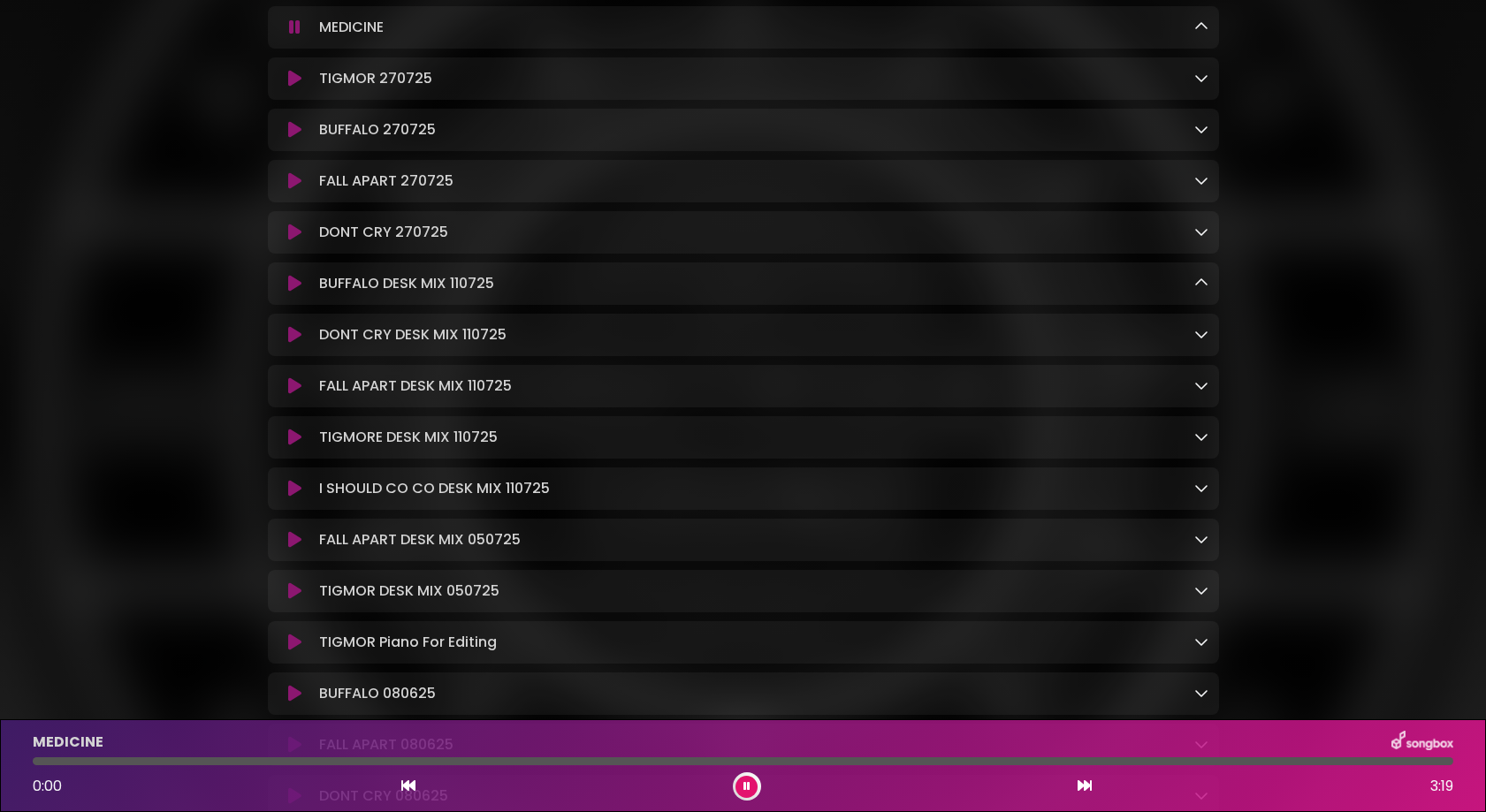
scroll to position [772, 0]
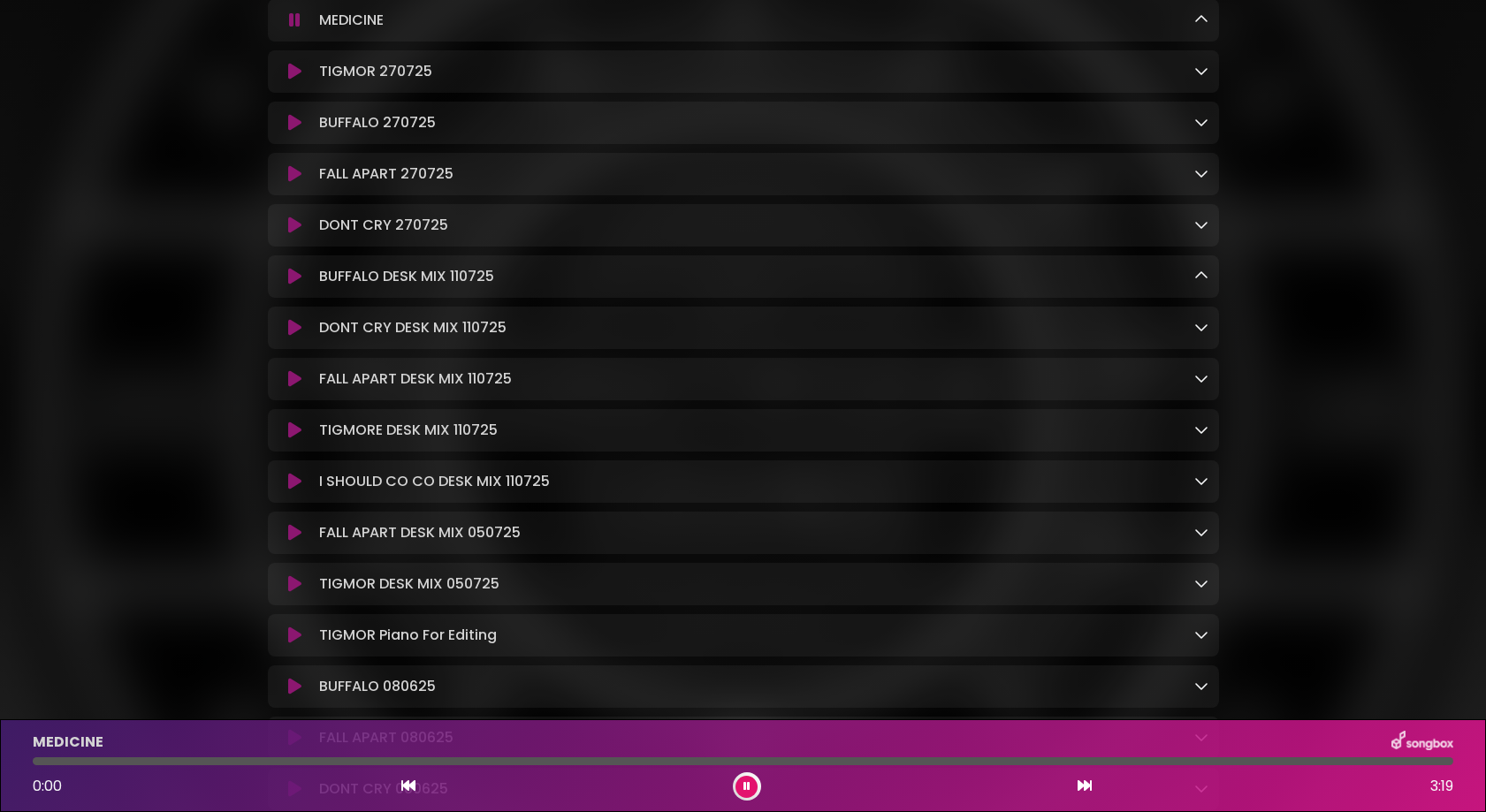
click at [956, 488] on icon at bounding box center [1201, 481] width 14 height 14
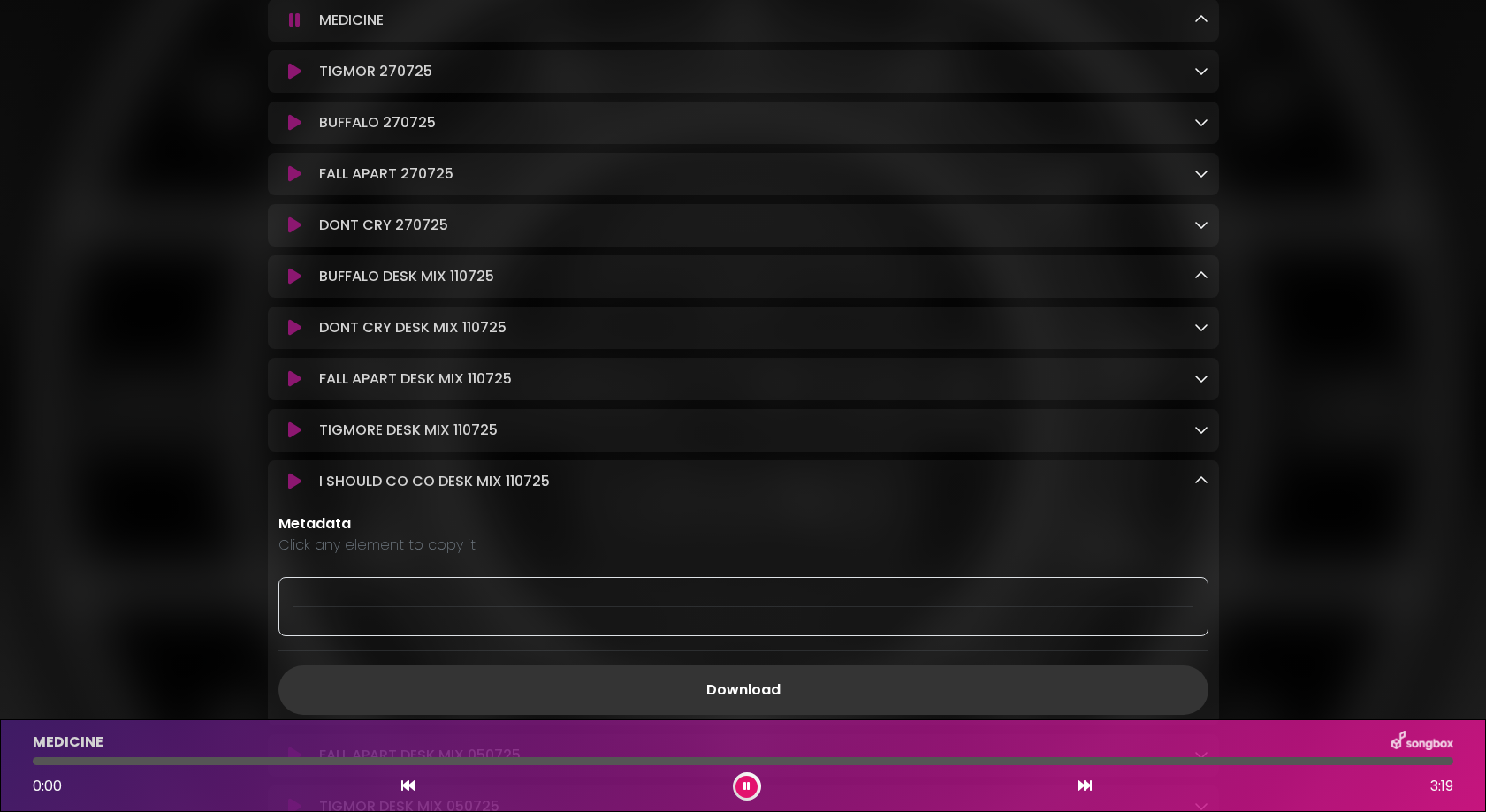
click at [956, 488] on icon at bounding box center [1201, 481] width 14 height 14
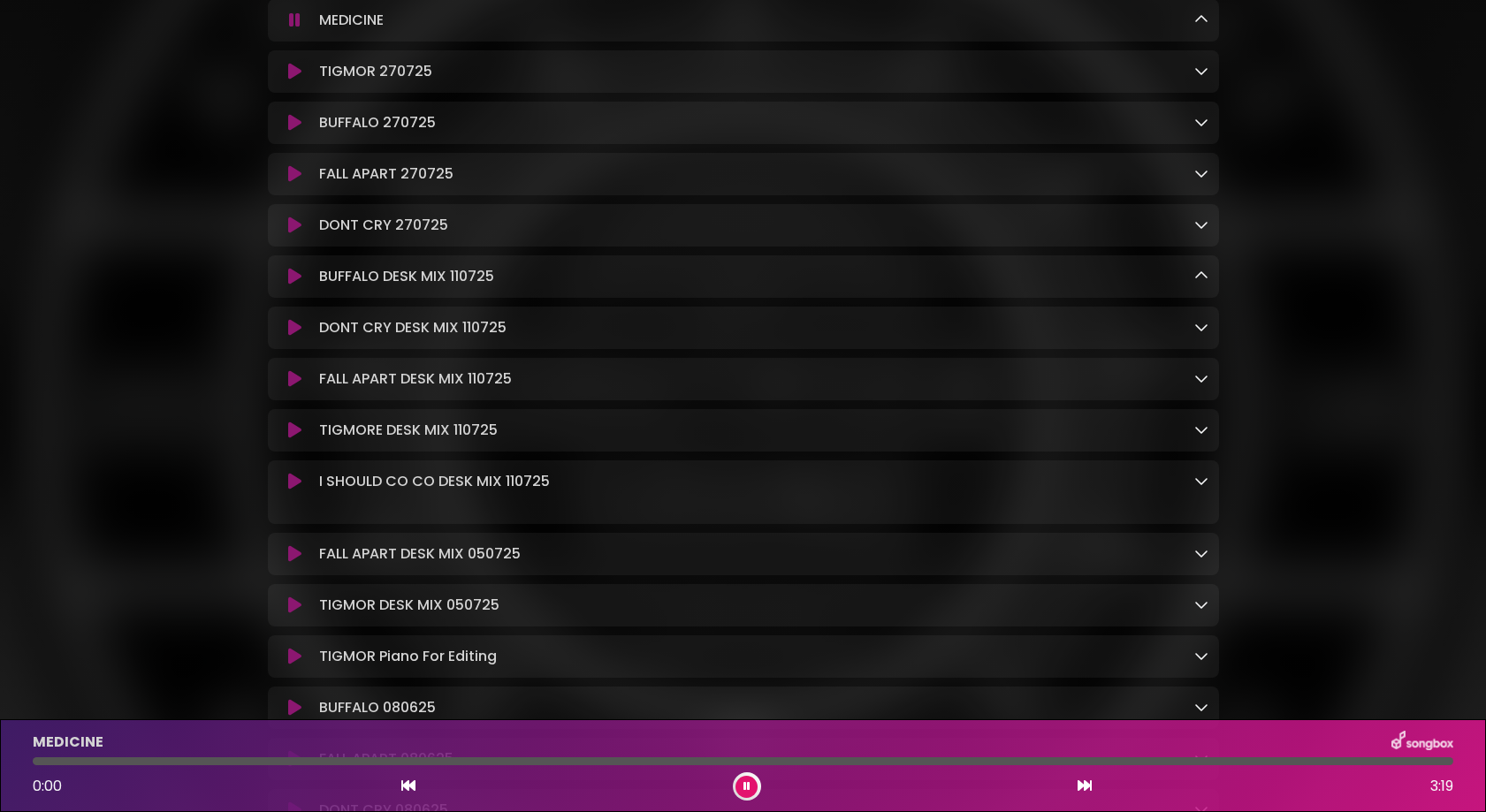
click at [956, 488] on icon at bounding box center [1201, 481] width 14 height 14
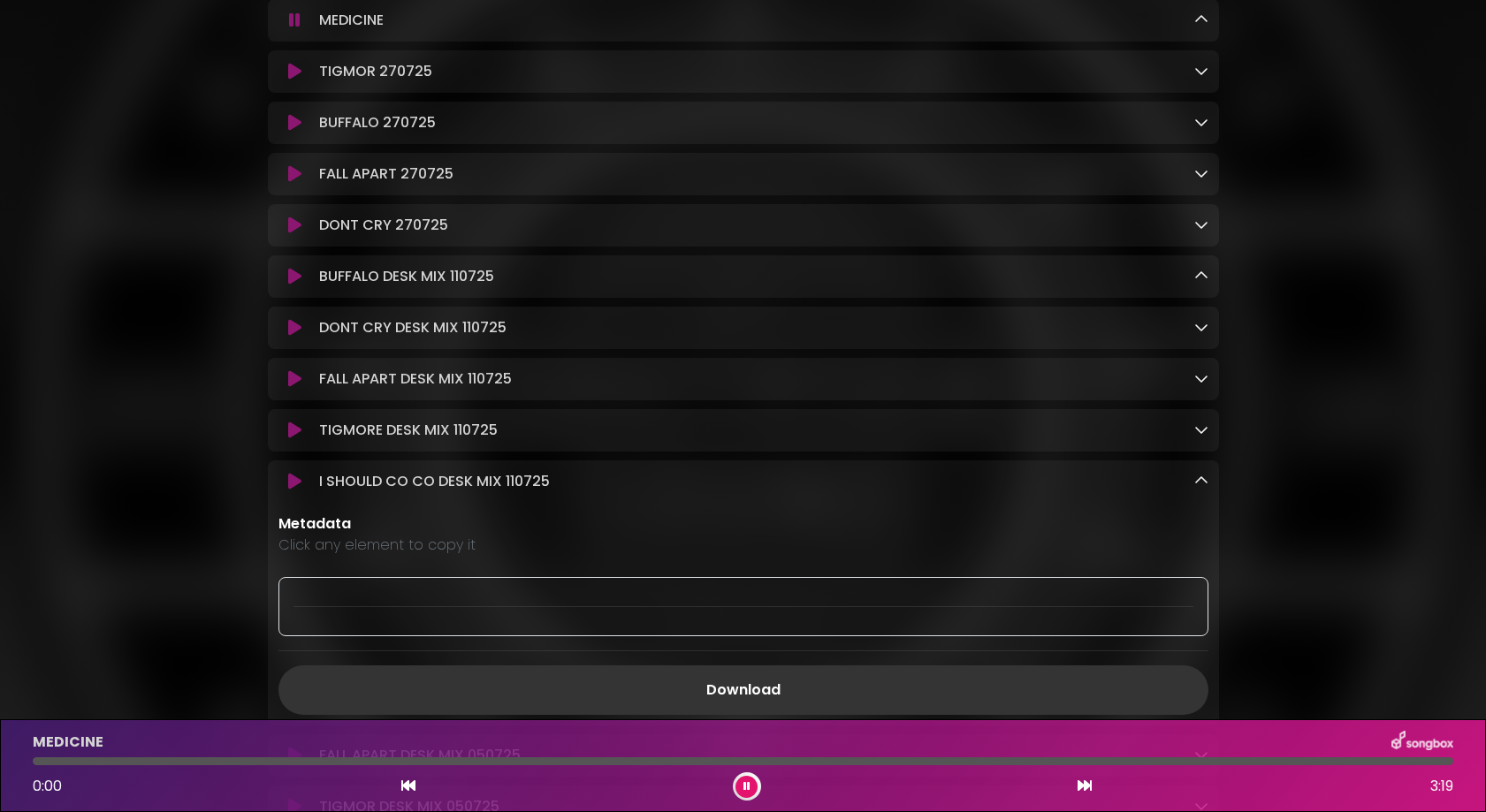
click at [956, 488] on icon at bounding box center [1201, 481] width 14 height 14
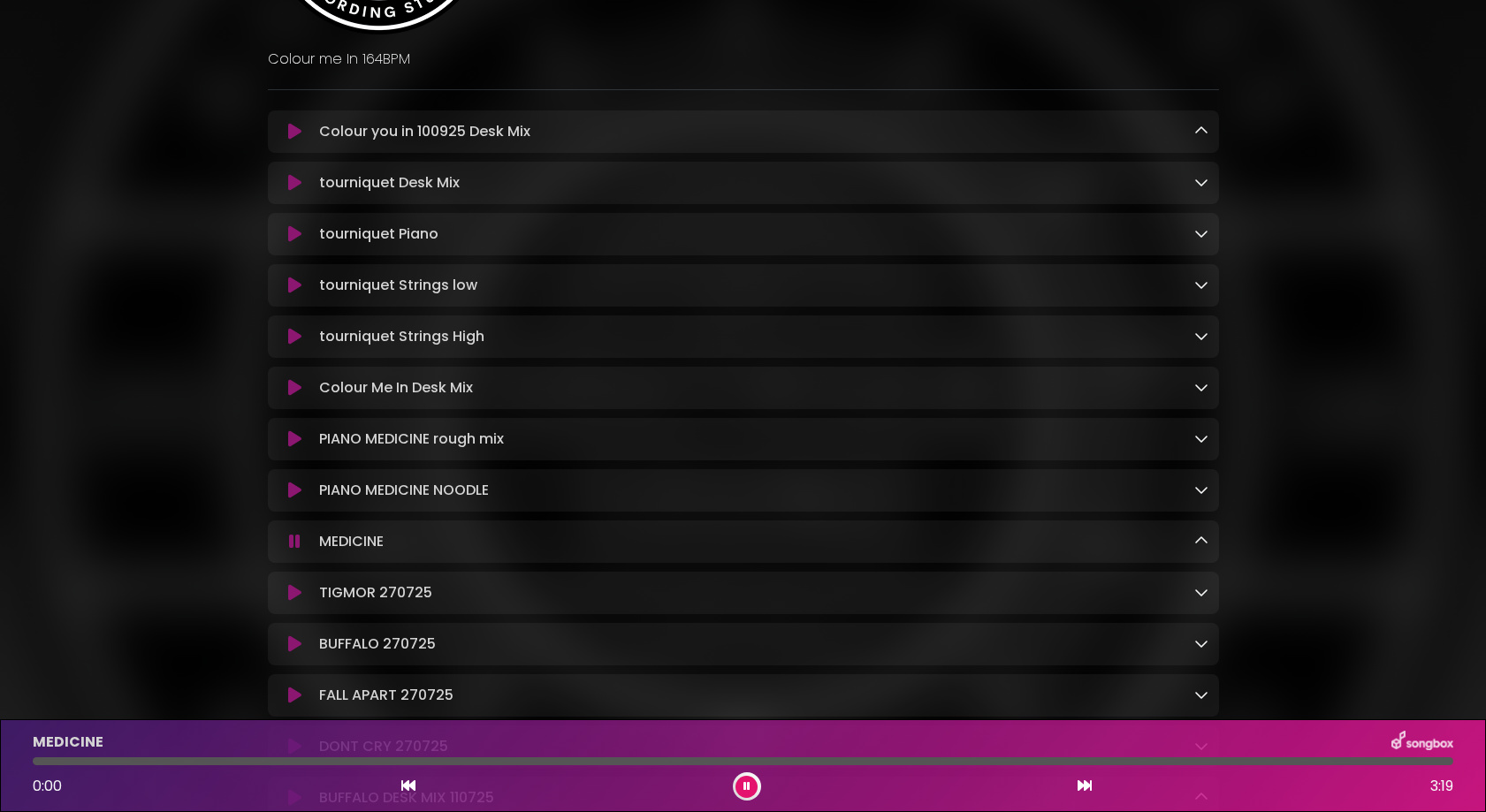
scroll to position [219, 0]
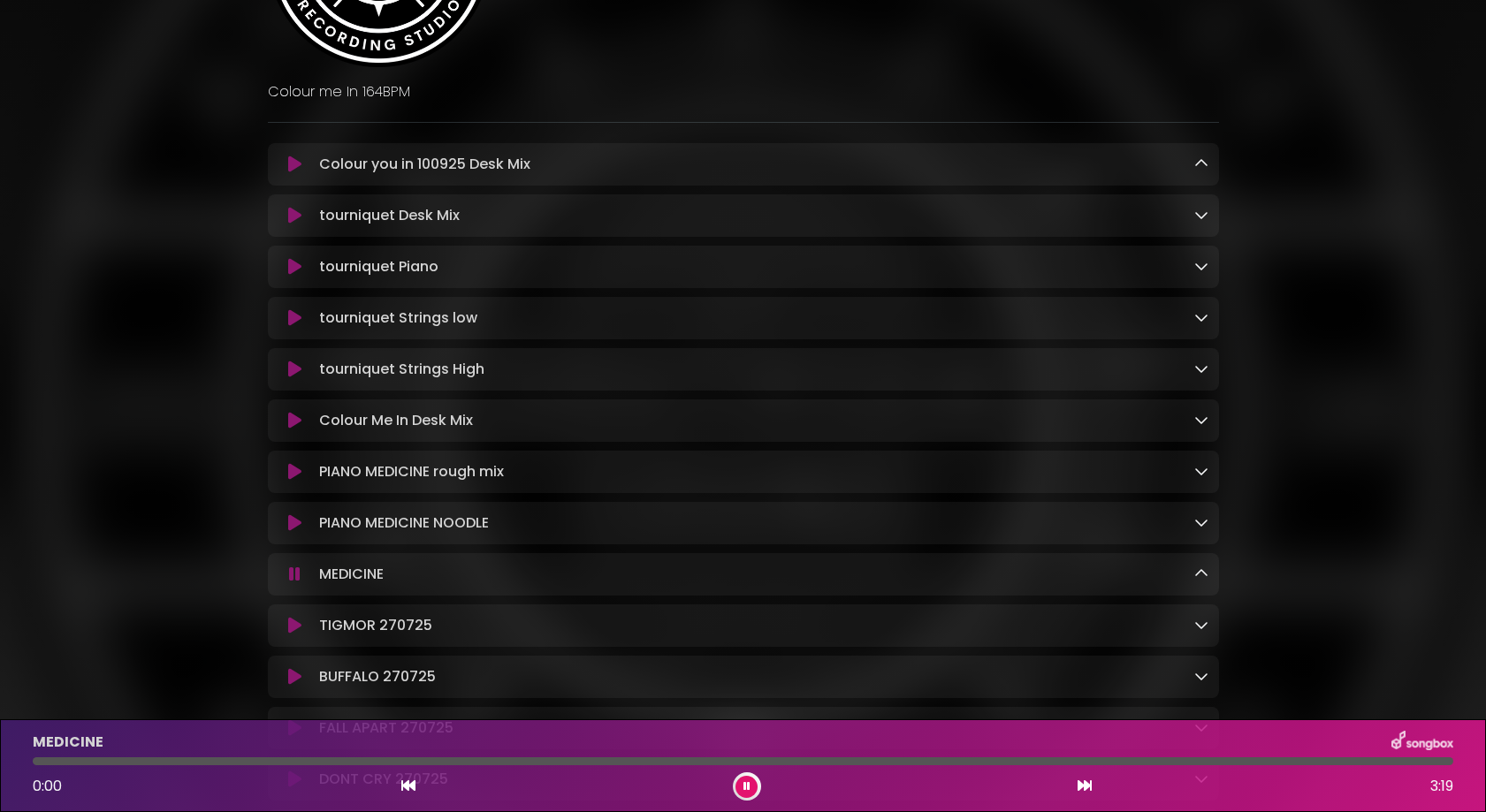
click at [956, 220] on icon at bounding box center [1201, 215] width 14 height 14
